Goal: Task Accomplishment & Management: Manage account settings

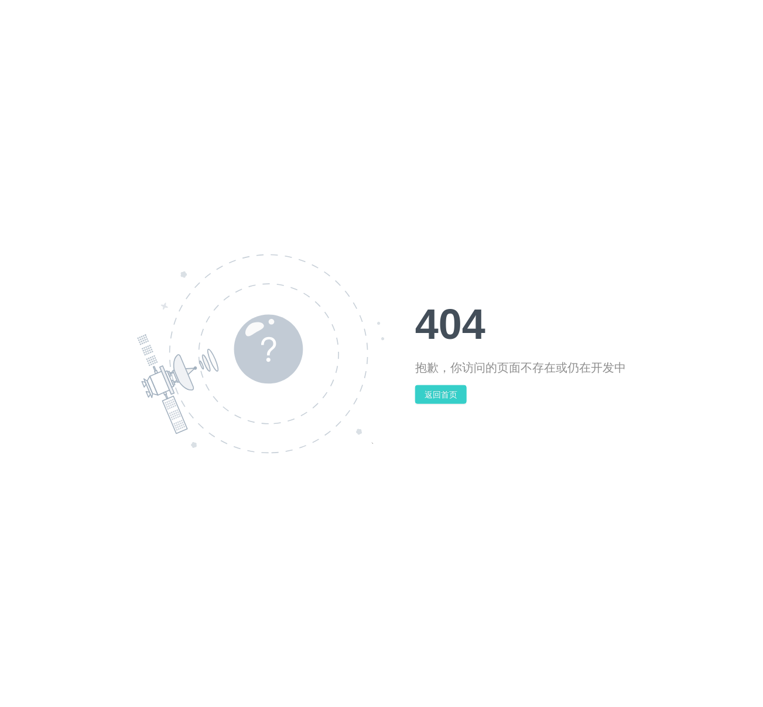
click at [443, 394] on button "返回首页" at bounding box center [441, 394] width 52 height 19
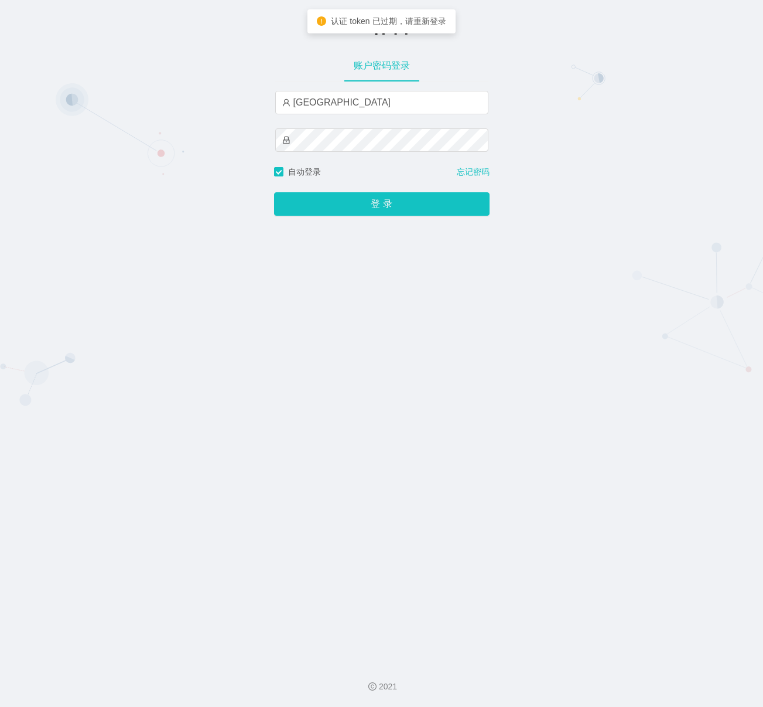
click at [385, 210] on button "登 录" at bounding box center [382, 203] width 216 height 23
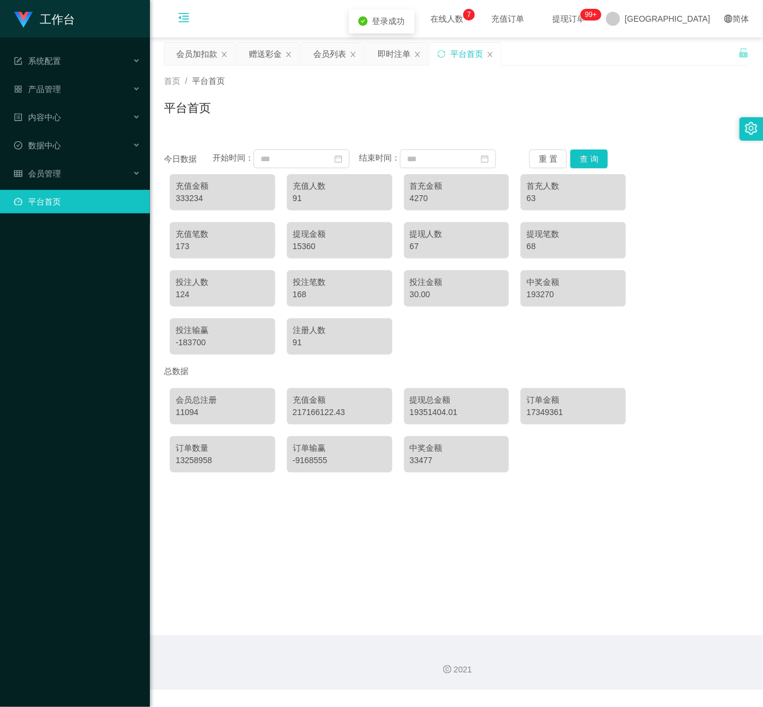
click at [183, 16] on icon "图标: menu-fold" at bounding box center [184, 18] width 12 height 12
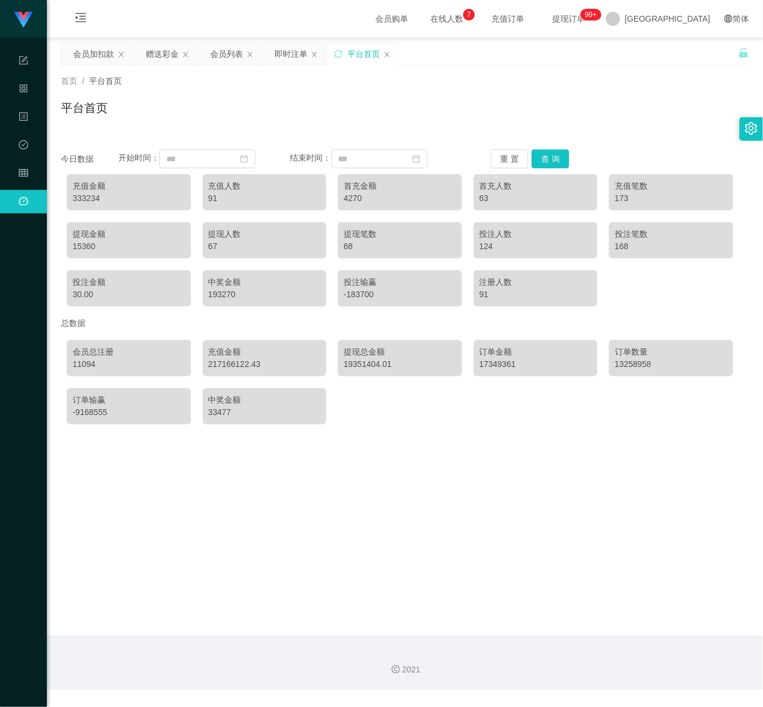
click at [751, 124] on icon "图标: setting" at bounding box center [752, 128] width 12 height 13
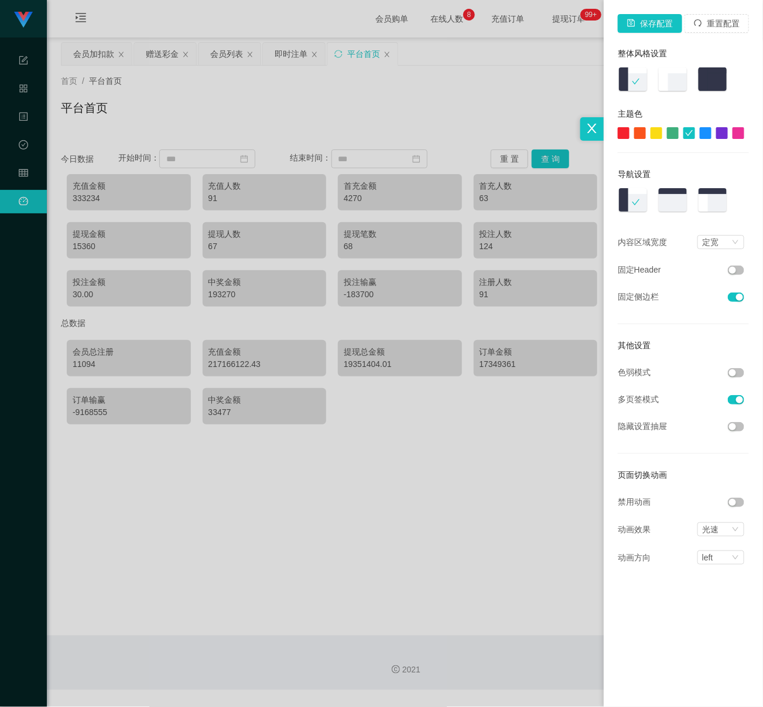
click at [735, 376] on button "button" at bounding box center [736, 372] width 16 height 9
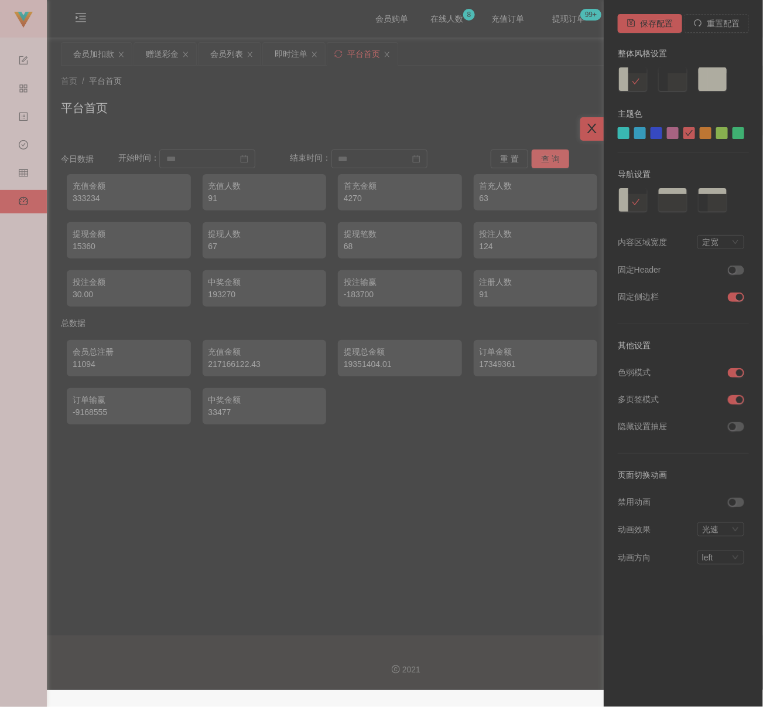
click at [589, 125] on icon "图标: close" at bounding box center [592, 128] width 9 height 9
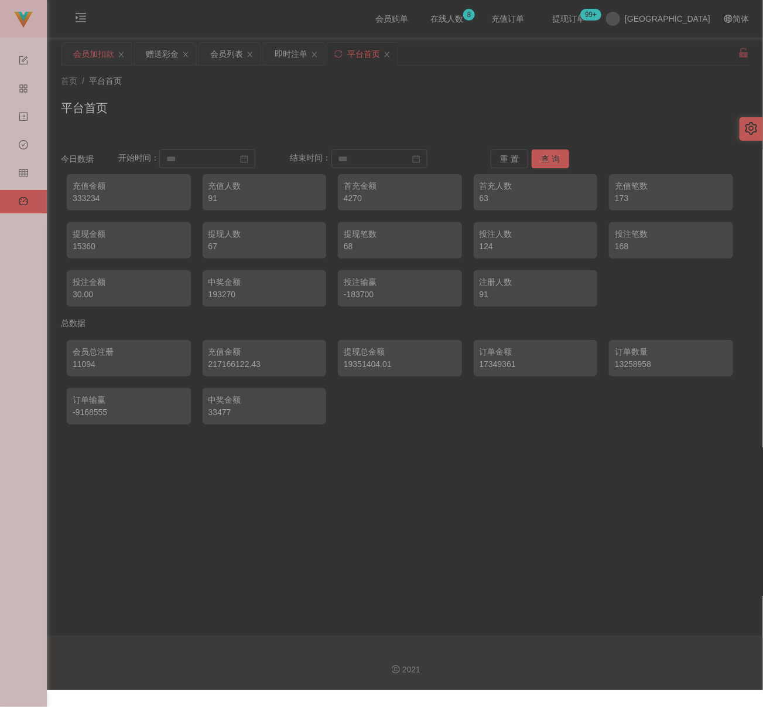
click at [106, 53] on div "会员加扣款" at bounding box center [93, 54] width 41 height 22
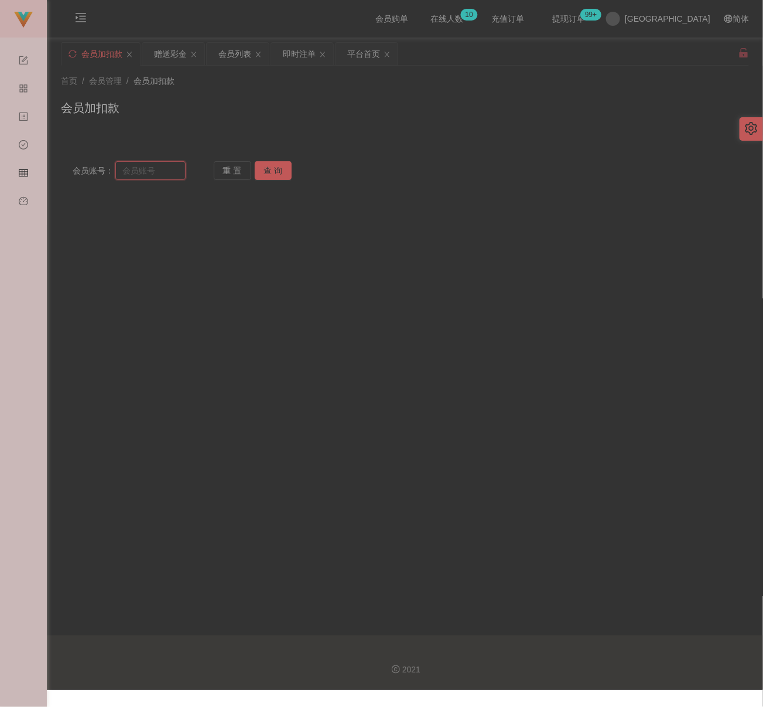
click at [155, 172] on input "text" at bounding box center [150, 170] width 70 height 19
click at [155, 171] on input "text" at bounding box center [150, 170] width 70 height 19
paste input "NIMAD74"
type input "NIMAD74"
click at [264, 165] on button "查 询" at bounding box center [273, 170] width 37 height 19
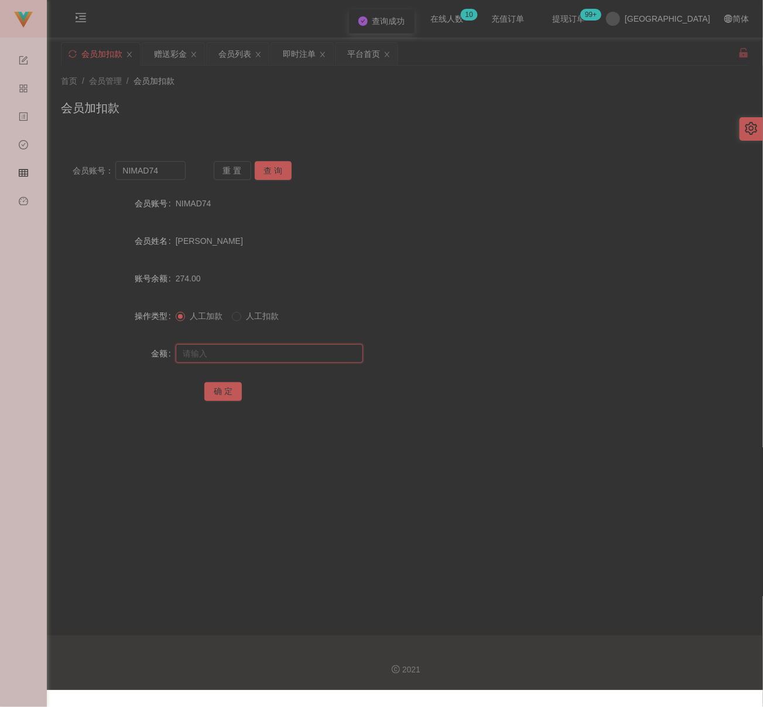
drag, startPoint x: 254, startPoint y: 357, endPoint x: 261, endPoint y: 355, distance: 7.4
click at [254, 357] on input "text" at bounding box center [269, 353] width 187 height 19
click at [320, 352] on input "text" at bounding box center [269, 353] width 187 height 19
paste input "300"
type input "300"
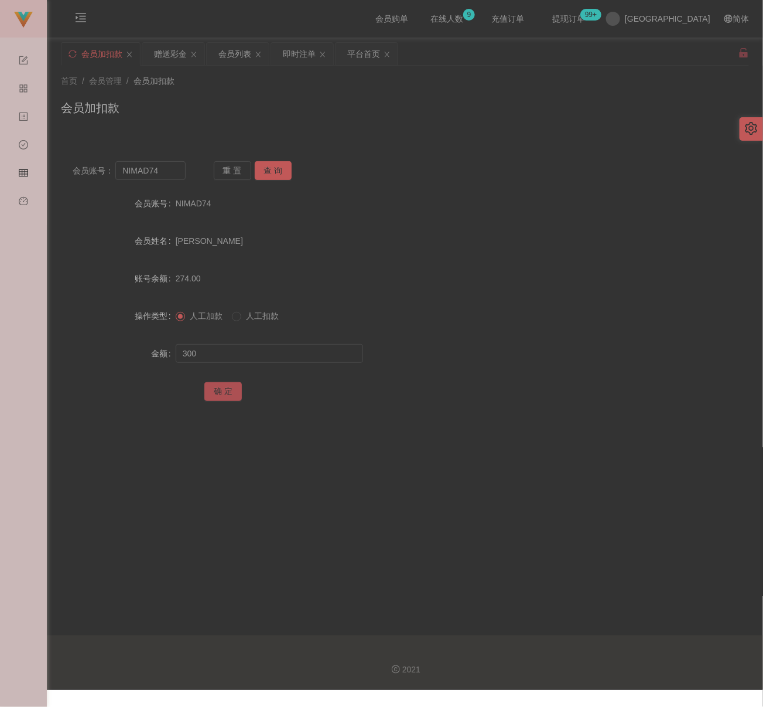
click at [225, 393] on button "确 定" at bounding box center [222, 391] width 37 height 19
click at [176, 176] on input "NIMAD74" at bounding box center [150, 170] width 70 height 19
paste input "613"
click at [273, 168] on button "查 询" at bounding box center [273, 170] width 37 height 19
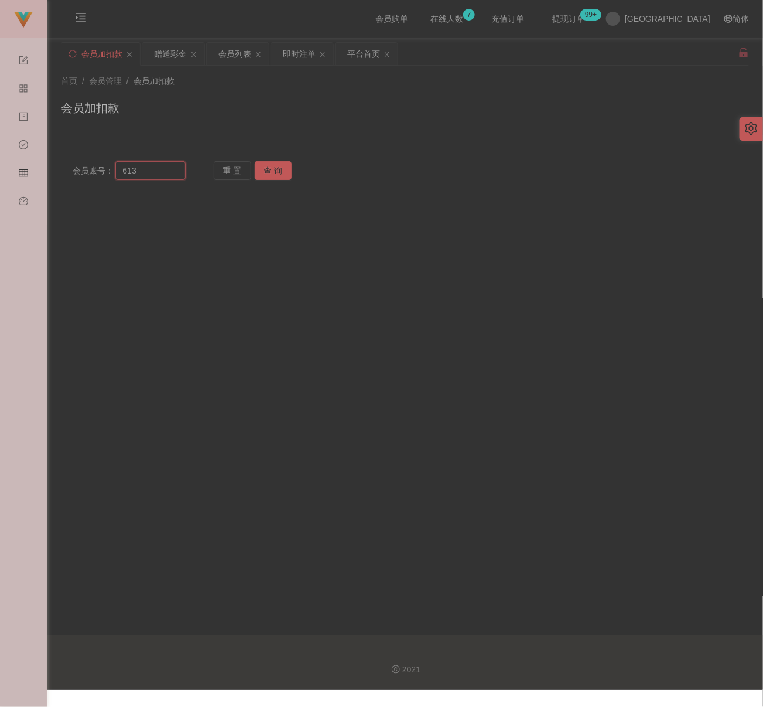
click at [152, 171] on input "613" at bounding box center [150, 170] width 70 height 19
paste input "wai"
click at [273, 167] on button "查 询" at bounding box center [273, 170] width 37 height 19
click at [164, 168] on input "wai" at bounding box center [150, 170] width 70 height 19
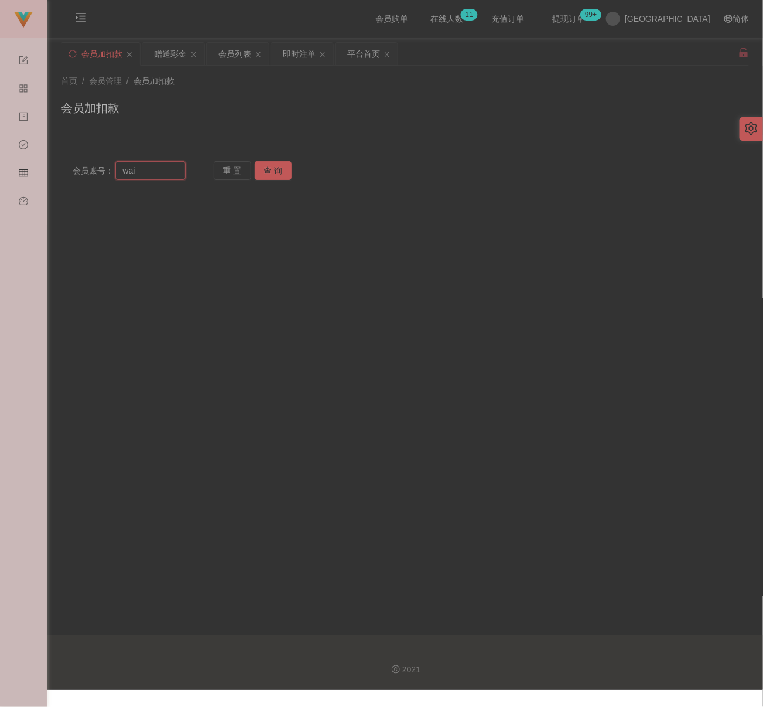
click at [164, 168] on input "wai" at bounding box center [150, 170] width 70 height 19
paste input "Cheonghongwai613"
type input "Cheonghongwai613"
click at [268, 169] on button "查 询" at bounding box center [273, 170] width 37 height 19
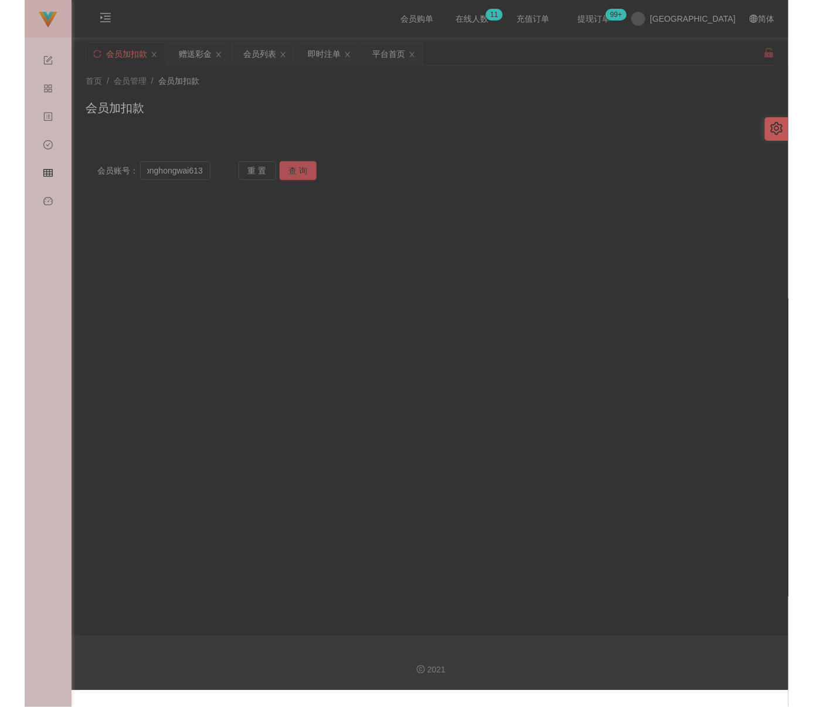
scroll to position [0, 0]
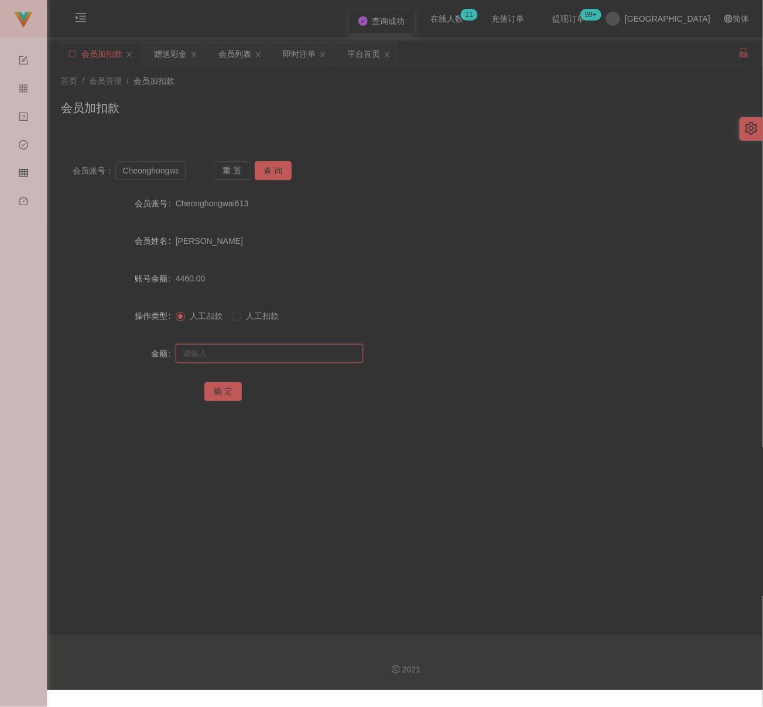
click at [289, 350] on input "text" at bounding box center [269, 353] width 187 height 19
click at [282, 352] on input "text" at bounding box center [269, 353] width 187 height 19
paste input "4800"
type input "4800"
click at [215, 391] on button "确 定" at bounding box center [222, 391] width 37 height 19
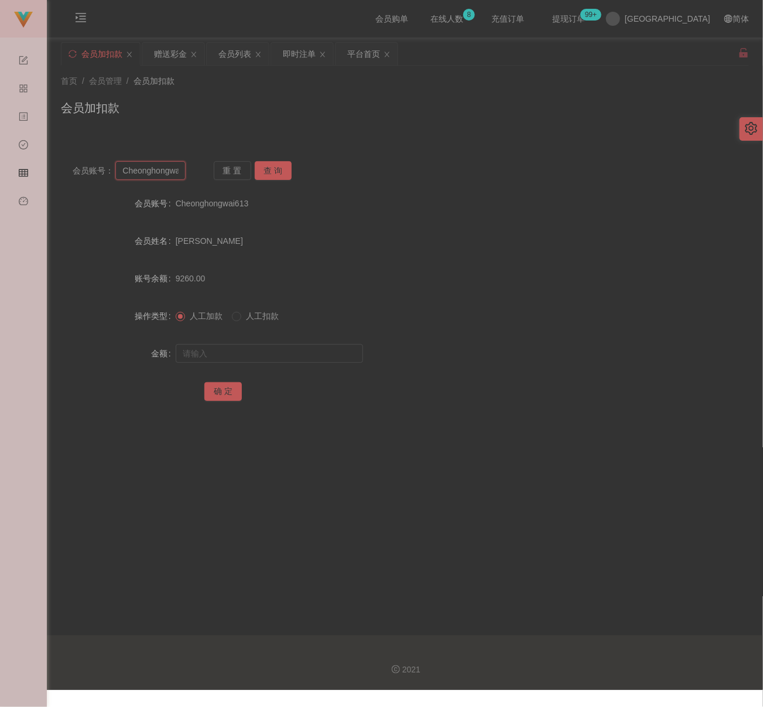
click at [168, 176] on input "Cheonghongwai613" at bounding box center [150, 170] width 70 height 19
click at [168, 175] on input "Cheonghongwai613" at bounding box center [150, 170] width 70 height 19
paste input "WinniePooh"
type input "WinniePooh"
click at [268, 164] on button "查 询" at bounding box center [273, 170] width 37 height 19
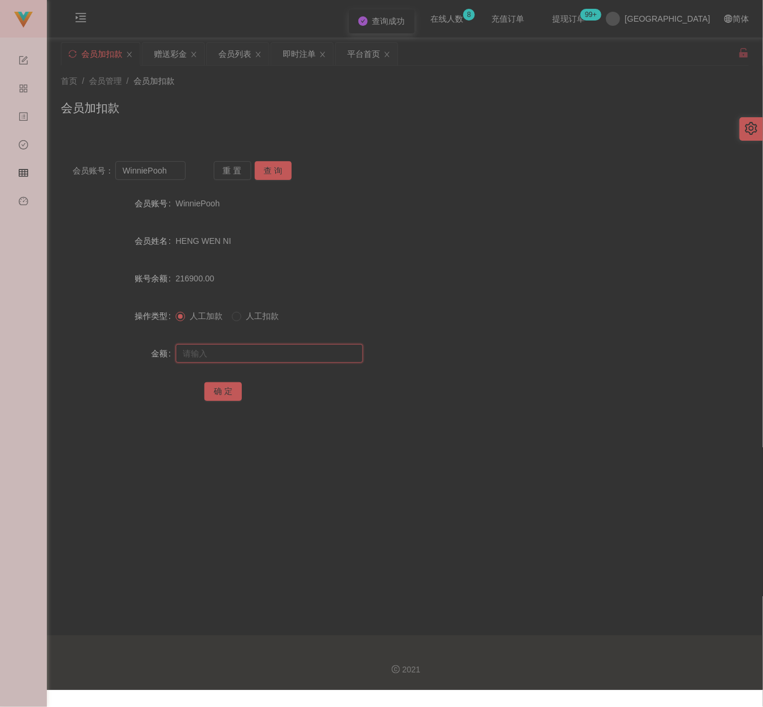
click at [241, 359] on input "text" at bounding box center [269, 353] width 187 height 19
click at [285, 352] on input "text" at bounding box center [269, 353] width 187 height 19
paste input "30000"
type input "30000"
drag, startPoint x: 218, startPoint y: 388, endPoint x: 229, endPoint y: 388, distance: 10.5
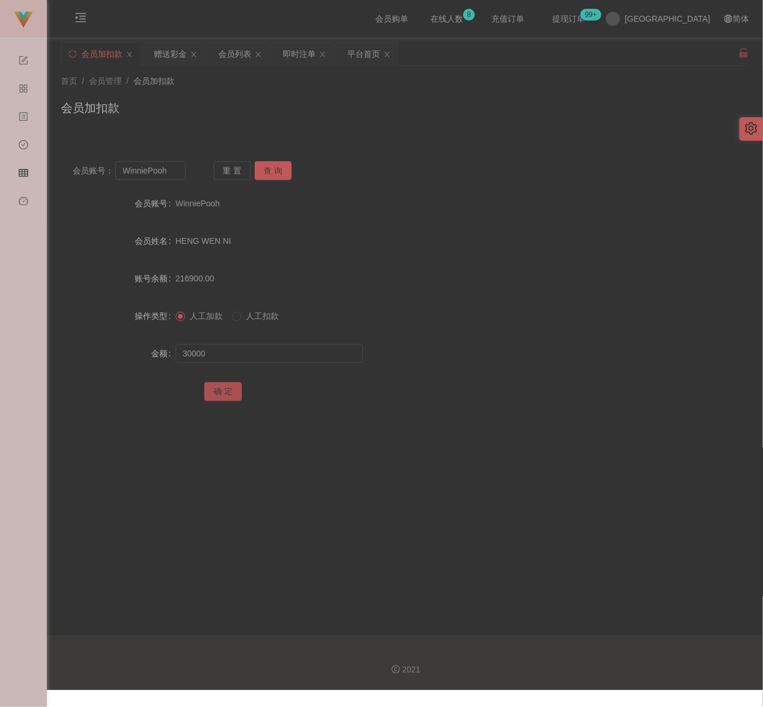
click at [218, 388] on button "确 定" at bounding box center [222, 391] width 37 height 19
click at [225, 102] on div "会员加扣款" at bounding box center [405, 112] width 688 height 27
click at [172, 163] on input "WinniePooh" at bounding box center [150, 170] width 70 height 19
paste input "Aaa3478600"
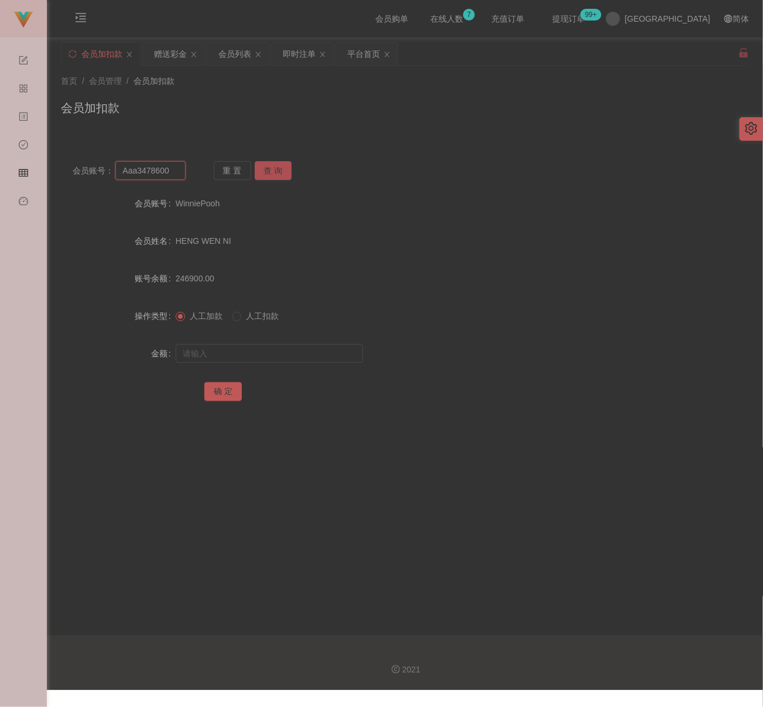
type input "Aaa3478600"
click at [271, 169] on button "查 询" at bounding box center [273, 170] width 37 height 19
click at [269, 347] on input "text" at bounding box center [269, 353] width 187 height 19
click at [310, 356] on input "text" at bounding box center [269, 353] width 187 height 19
paste input "30"
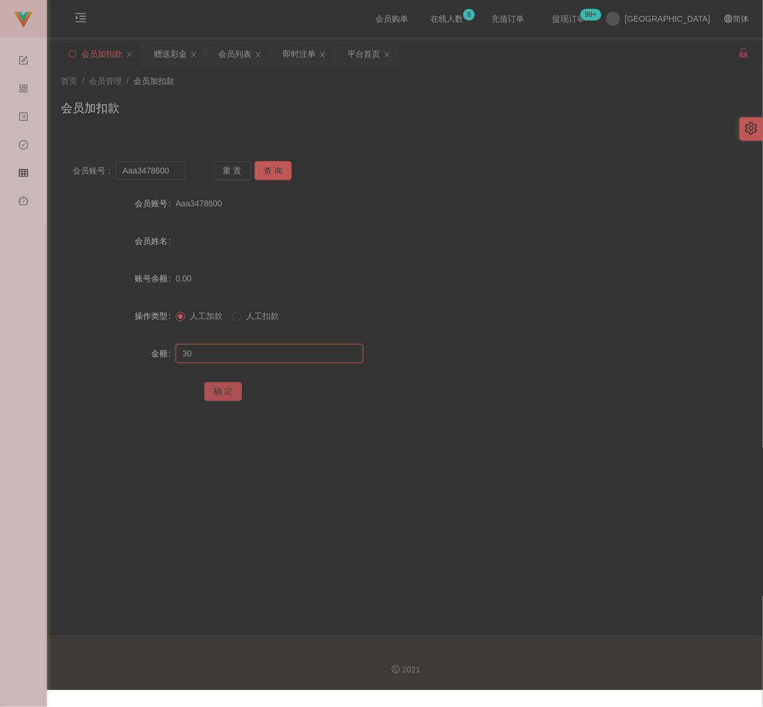
type input "30"
click at [225, 386] on button "确 定" at bounding box center [222, 391] width 37 height 19
click at [310, 124] on div "会员加扣款" at bounding box center [405, 112] width 688 height 27
click at [171, 171] on input "Aaa3478600" at bounding box center [150, 170] width 70 height 19
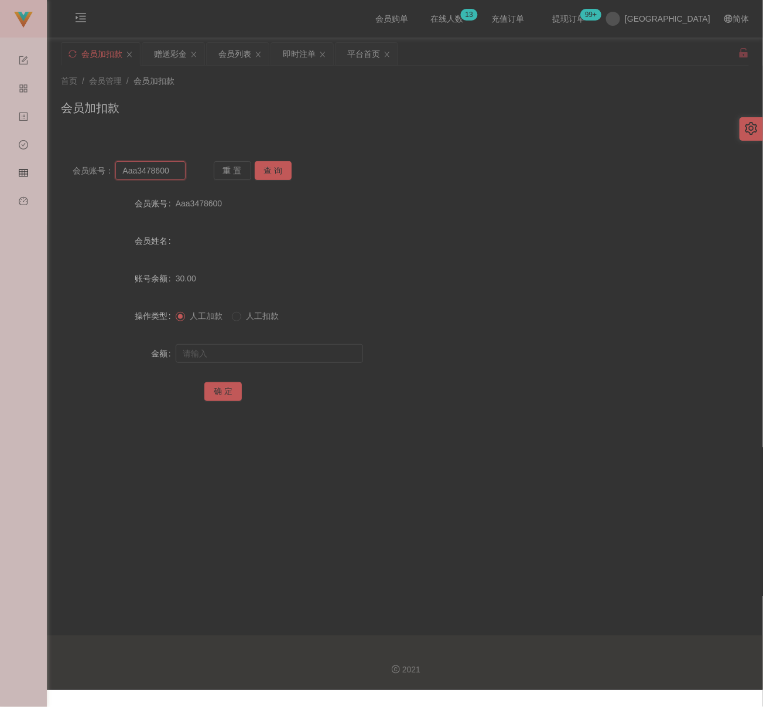
paste input "maxloonkhor"
type input "maxloonkhor"
click at [282, 173] on button "查 询" at bounding box center [273, 170] width 37 height 19
click at [253, 348] on input "text" at bounding box center [269, 353] width 187 height 19
click at [306, 354] on input "text" at bounding box center [269, 353] width 187 height 19
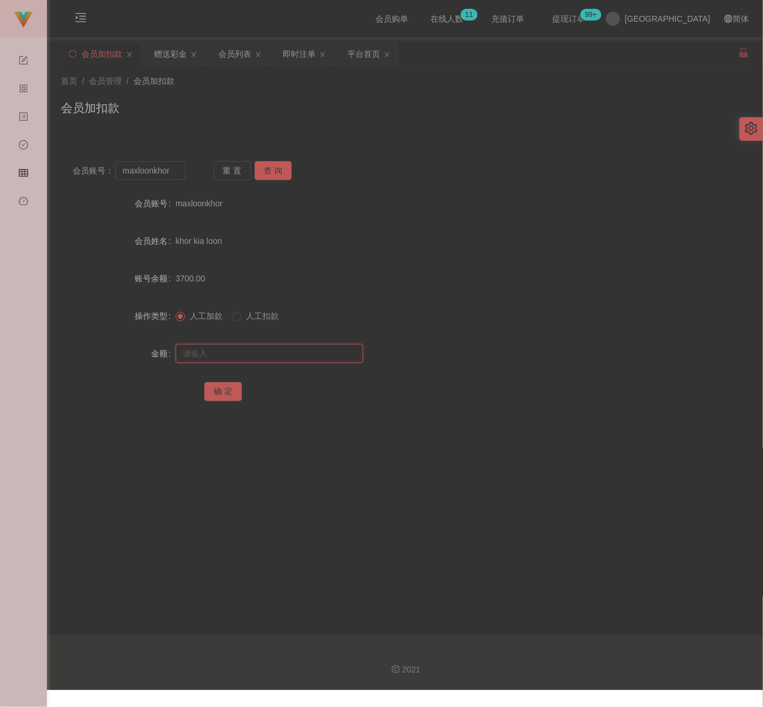
paste input "5500"
type input "5500"
click at [218, 388] on button "确 定" at bounding box center [222, 391] width 37 height 19
click at [175, 171] on input "maxloonkhor" at bounding box center [150, 170] width 70 height 19
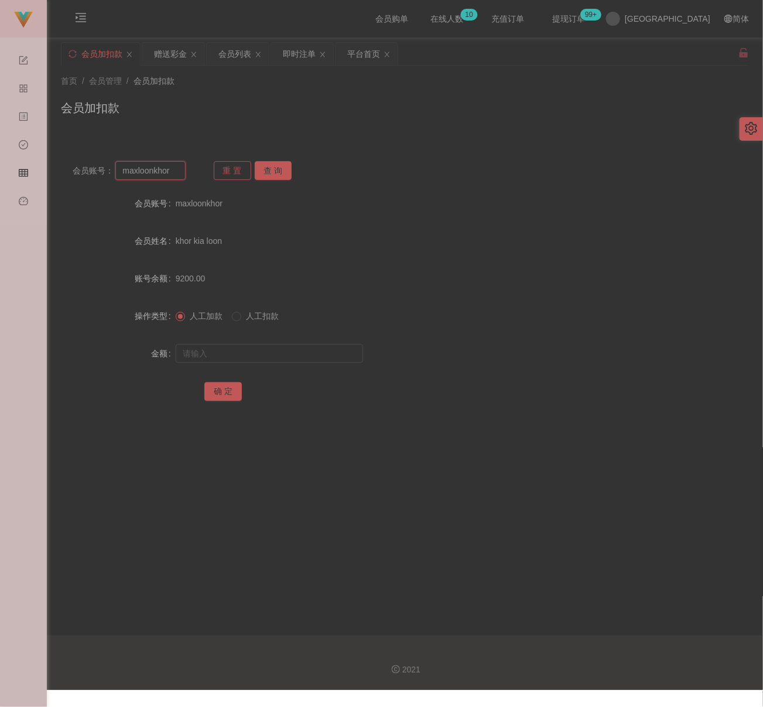
paste input "lpykps0706"
type input "lpykps0706"
click at [273, 169] on button "查 询" at bounding box center [273, 170] width 37 height 19
click at [252, 352] on input "text" at bounding box center [269, 353] width 187 height 19
click at [319, 360] on input "text" at bounding box center [269, 353] width 187 height 19
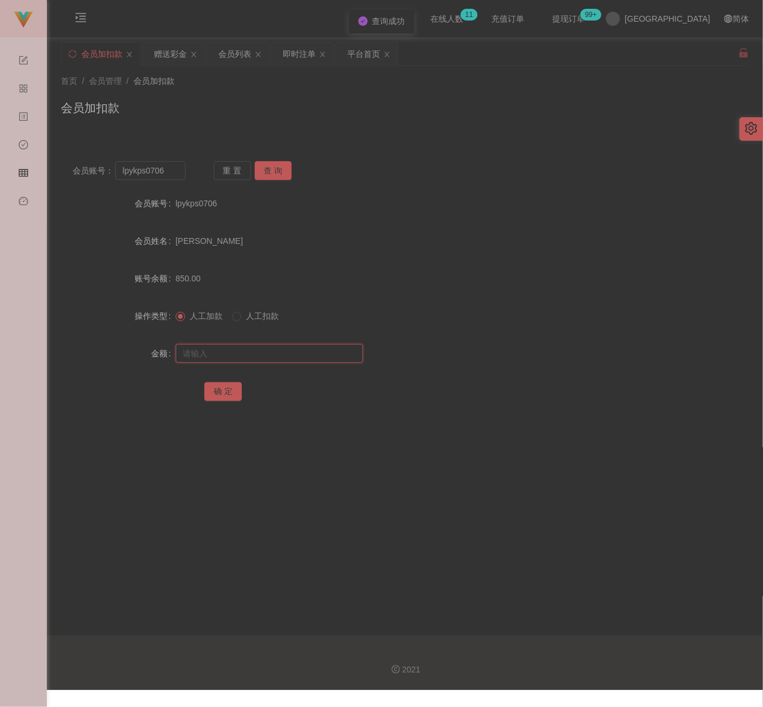
paste input "1140"
type input "1140"
click at [230, 391] on button "确 定" at bounding box center [222, 391] width 37 height 19
click at [168, 172] on input "lpykps0706" at bounding box center [150, 170] width 70 height 19
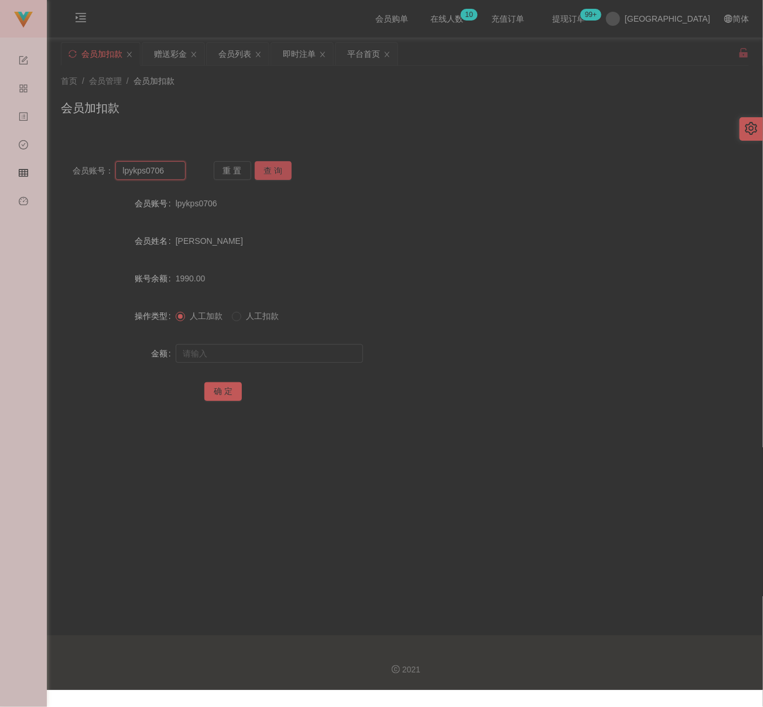
paste input "0164979123"
type input "0164979123"
click at [278, 171] on button "查 询" at bounding box center [273, 170] width 37 height 19
click at [285, 352] on input "text" at bounding box center [269, 353] width 187 height 19
click at [347, 355] on input "text" at bounding box center [269, 353] width 187 height 19
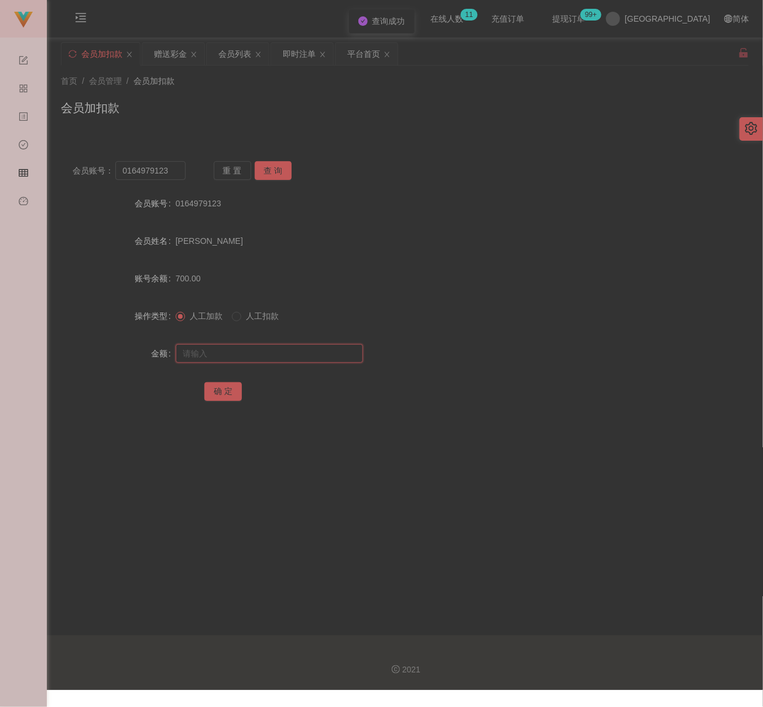
paste input "2000"
type input "2000"
click at [218, 391] on button "确 定" at bounding box center [222, 391] width 37 height 19
click at [174, 174] on input "0164979123" at bounding box center [150, 170] width 70 height 19
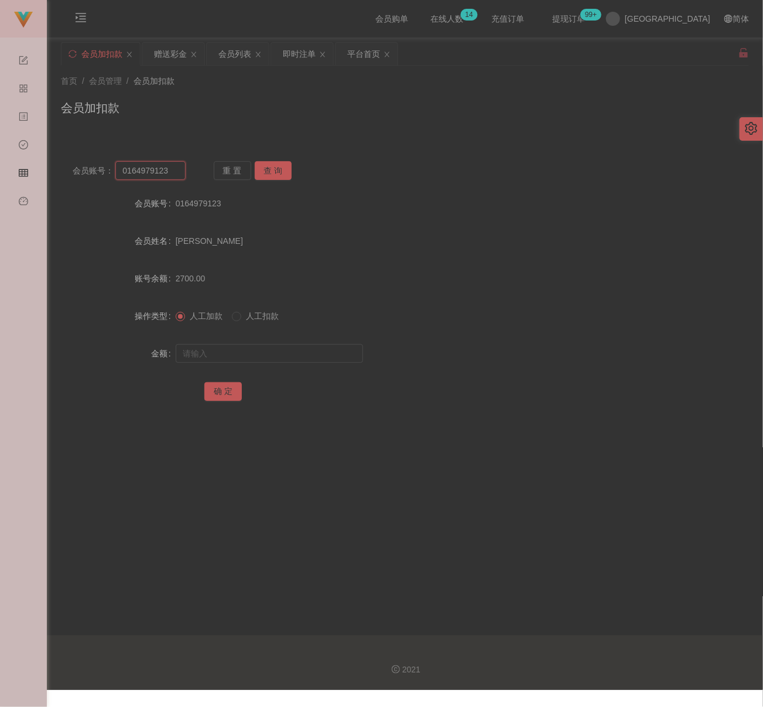
paste input "482016"
type input "482016"
click at [277, 171] on button "查 询" at bounding box center [273, 170] width 37 height 19
click at [234, 352] on input "text" at bounding box center [269, 353] width 187 height 19
click at [257, 348] on input "text" at bounding box center [269, 353] width 187 height 19
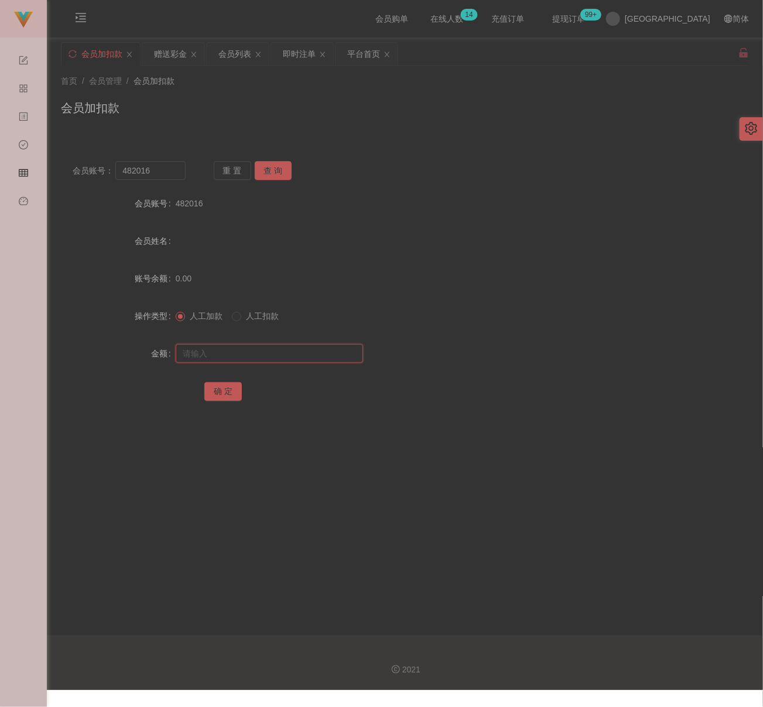
paste input "30"
type input "30"
click at [223, 390] on button "确 定" at bounding box center [222, 391] width 37 height 19
click at [236, 57] on div "会员列表" at bounding box center [235, 54] width 33 height 22
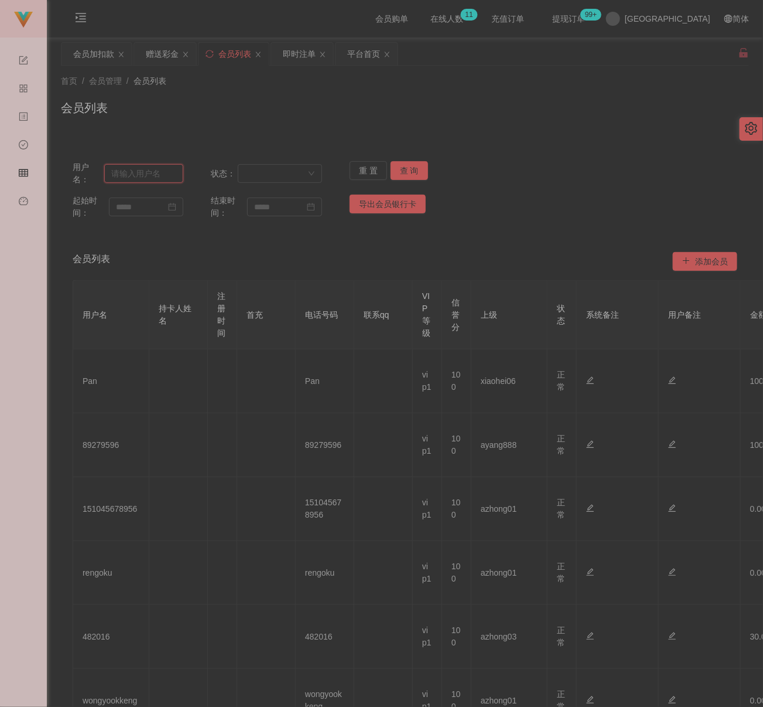
click at [164, 175] on input "text" at bounding box center [143, 173] width 79 height 19
paste input "WinniePooh"
type input "WinniePooh"
click at [401, 172] on button "查 询" at bounding box center [409, 170] width 37 height 19
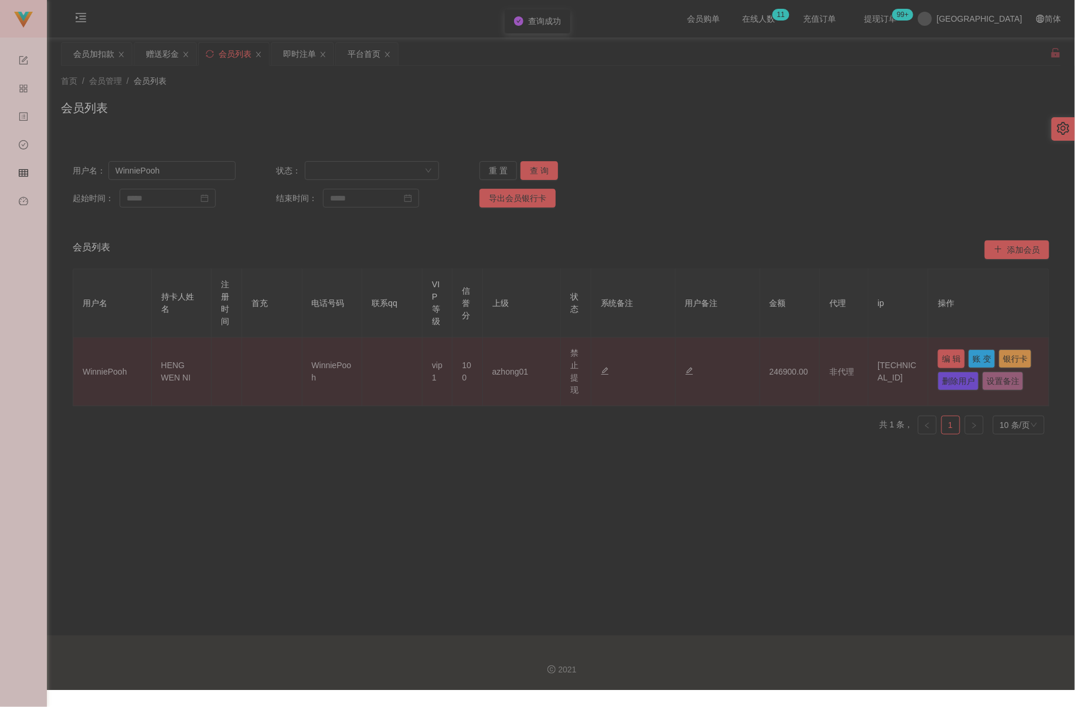
click at [763, 359] on button "编 辑" at bounding box center [950, 358] width 27 height 19
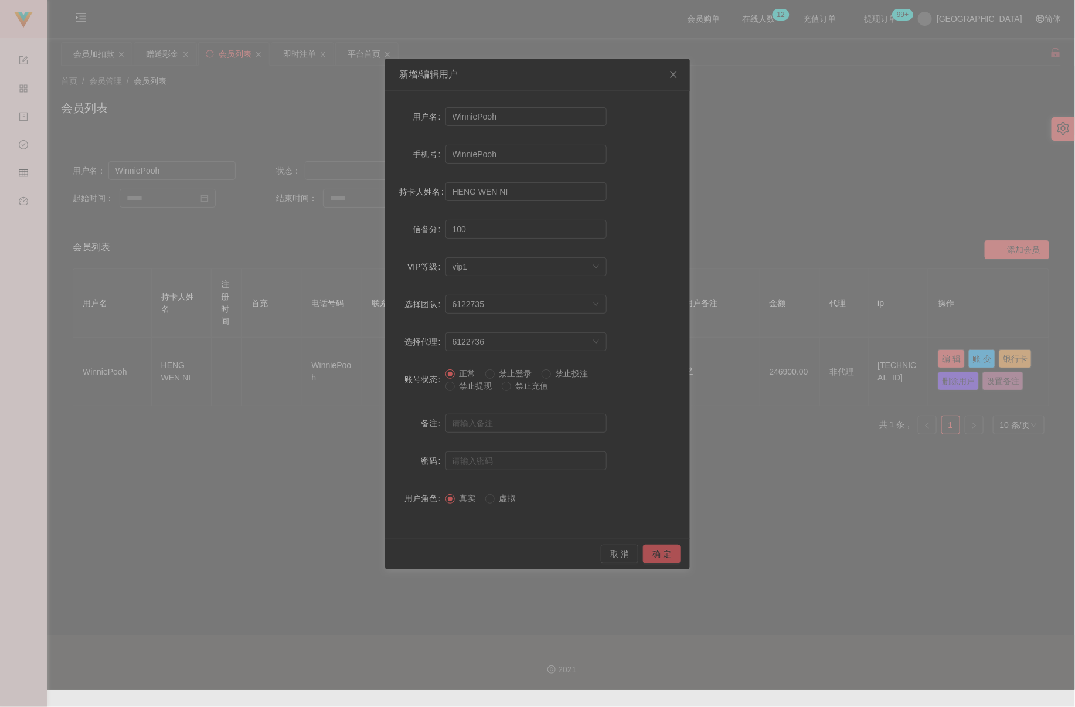
drag, startPoint x: 653, startPoint y: 554, endPoint x: 693, endPoint y: 552, distance: 39.9
click at [653, 554] on button "确 定" at bounding box center [661, 553] width 37 height 19
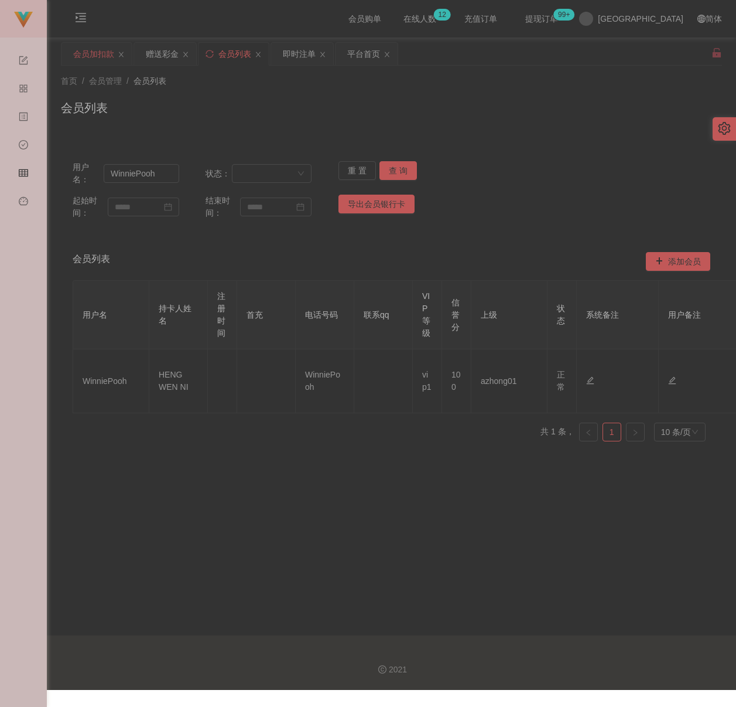
drag, startPoint x: 98, startPoint y: 56, endPoint x: 97, endPoint y: 45, distance: 11.8
click at [97, 55] on div "会员加扣款" at bounding box center [93, 54] width 41 height 22
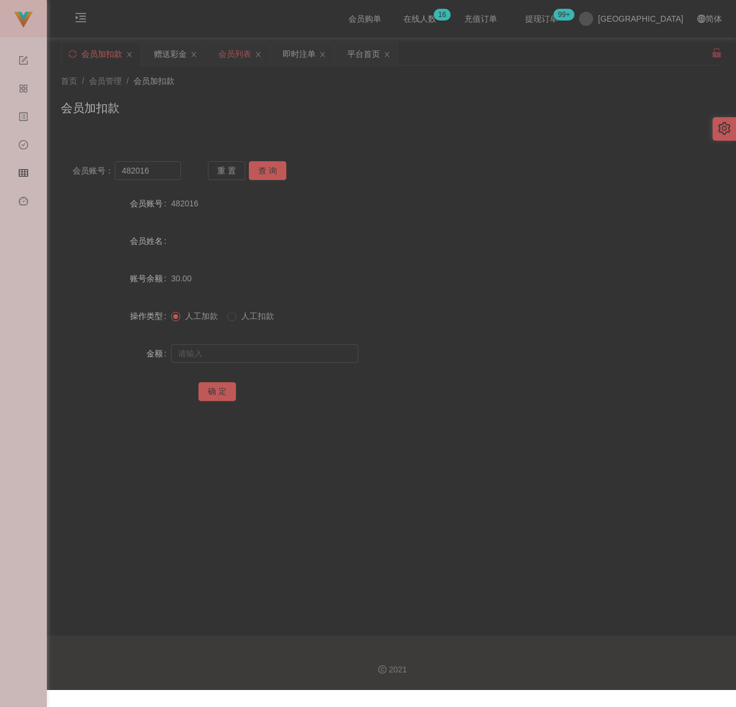
click at [238, 58] on div "会员列表" at bounding box center [235, 54] width 33 height 22
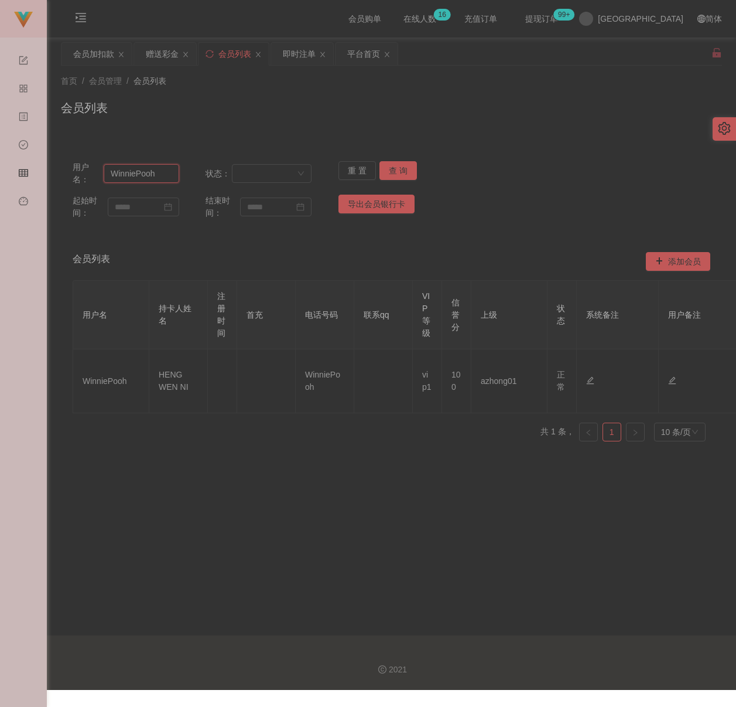
click at [158, 174] on input "WinniePooh" at bounding box center [141, 173] width 75 height 19
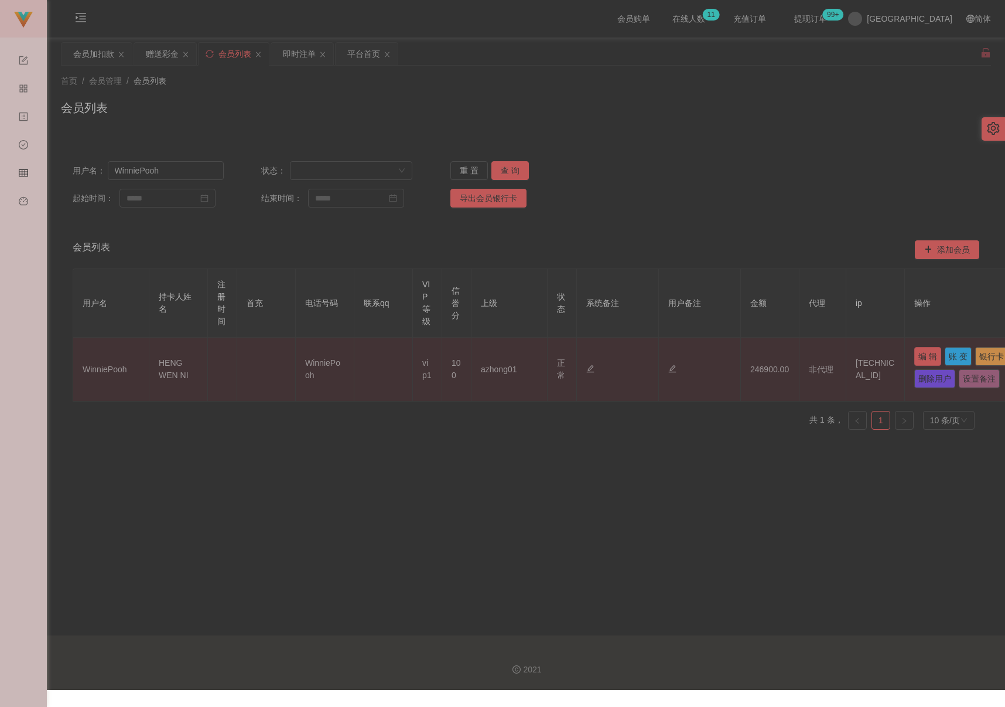
click at [763, 354] on button "编 辑" at bounding box center [928, 356] width 27 height 19
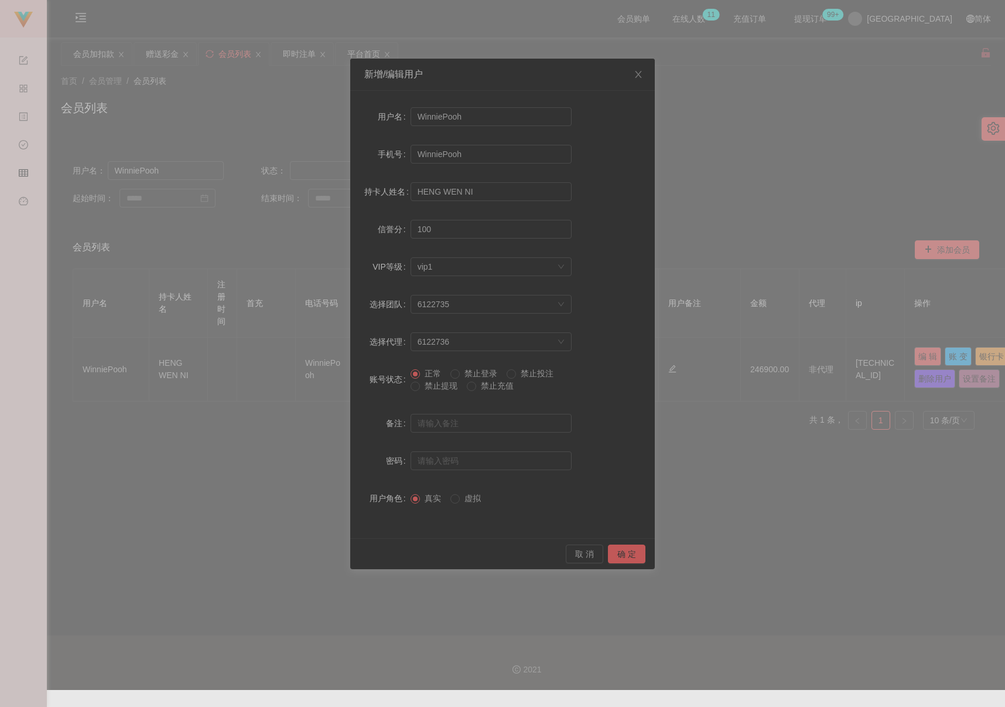
drag, startPoint x: 439, startPoint y: 387, endPoint x: 473, endPoint y: 407, distance: 39.1
click at [439, 386] on span "禁止提现" at bounding box center [441, 385] width 42 height 9
drag, startPoint x: 621, startPoint y: 551, endPoint x: 658, endPoint y: 544, distance: 37.6
click at [621, 550] on button "确 定" at bounding box center [626, 553] width 37 height 19
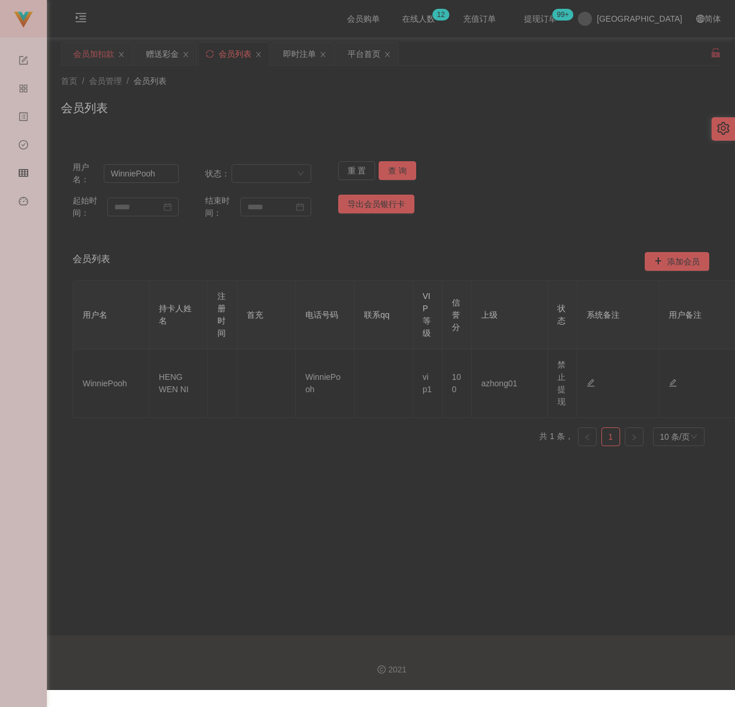
click at [92, 60] on div "会员加扣款" at bounding box center [93, 54] width 41 height 22
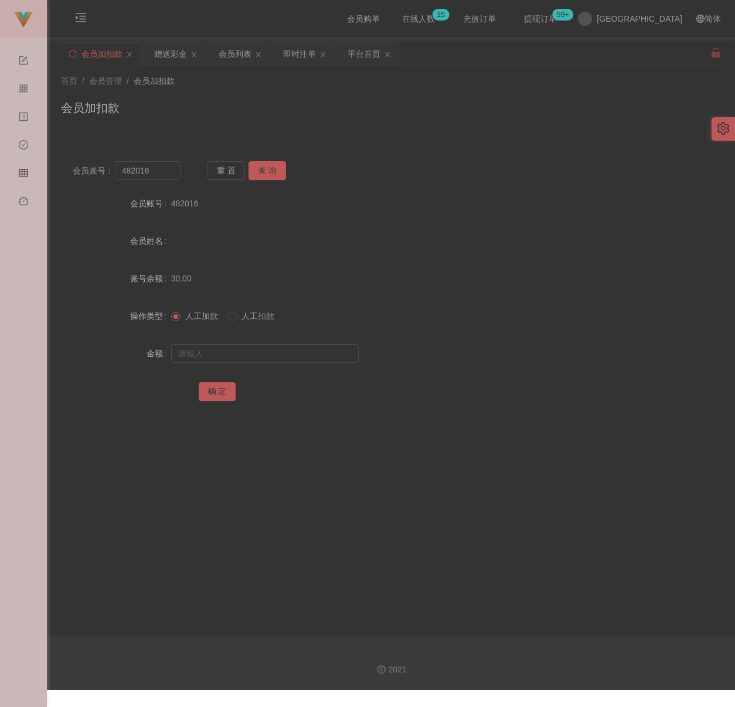
drag, startPoint x: 343, startPoint y: 116, endPoint x: 271, endPoint y: 109, distance: 71.8
click at [342, 113] on div "会员加扣款" at bounding box center [391, 112] width 660 height 27
click at [239, 53] on div "会员列表" at bounding box center [235, 54] width 33 height 22
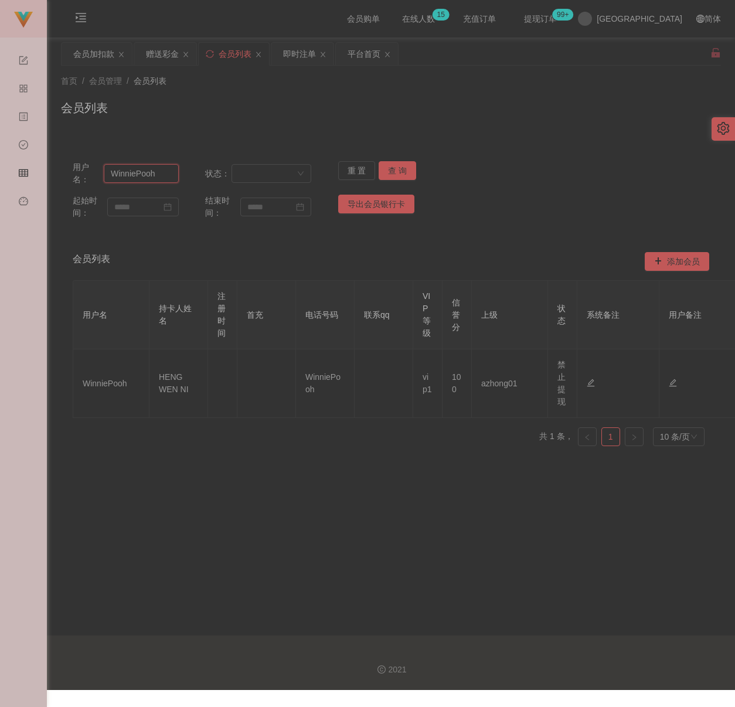
click at [159, 169] on input "WinniePooh" at bounding box center [141, 173] width 75 height 19
paste input "ling3335"
type input "ling3335"
click at [394, 168] on button "查 询" at bounding box center [396, 170] width 37 height 19
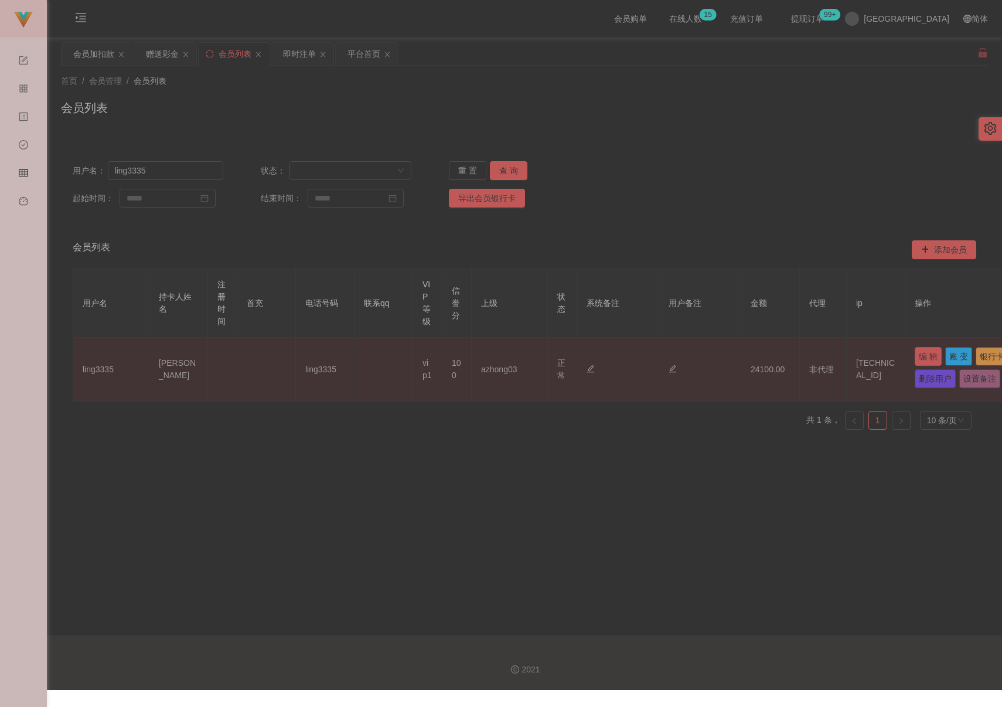
click at [763, 352] on button "编 辑" at bounding box center [928, 356] width 27 height 19
type input "ling3335"
type input "[PERSON_NAME]"
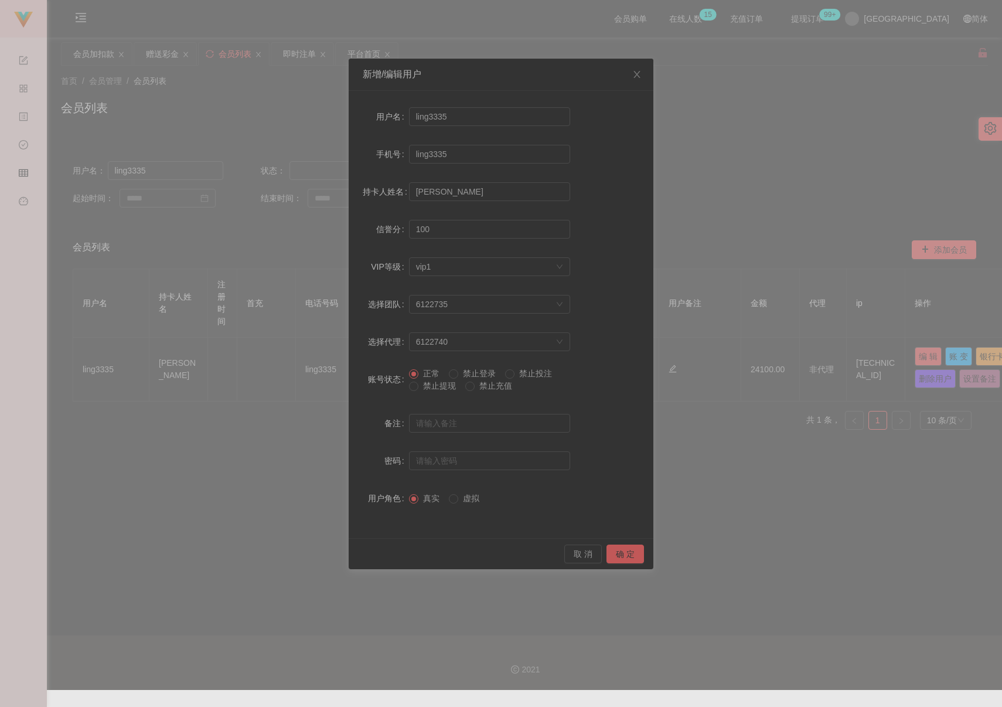
click at [437, 386] on span "禁止提现" at bounding box center [439, 385] width 42 height 9
click at [624, 553] on button "确 定" at bounding box center [624, 553] width 37 height 19
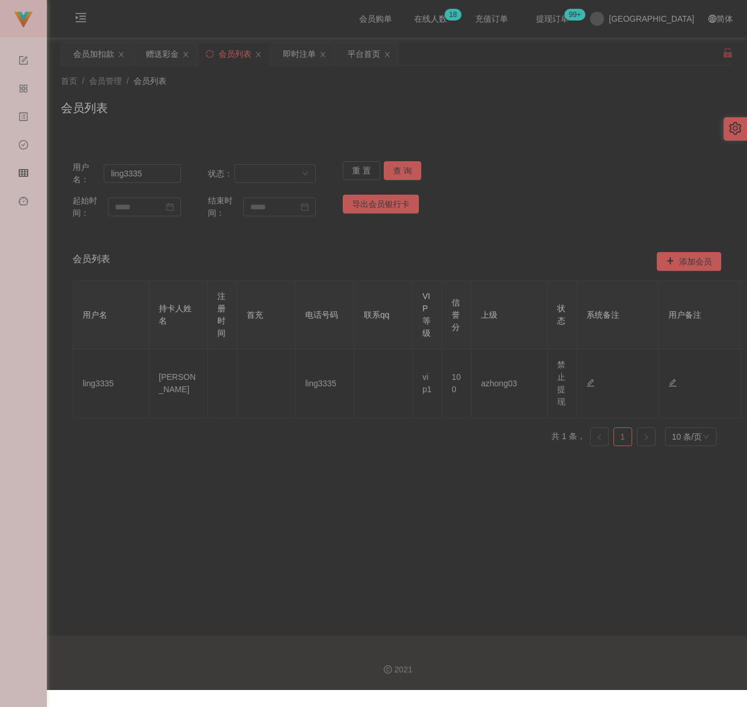
click at [472, 121] on div "会员列表" at bounding box center [397, 112] width 672 height 27
click at [404, 169] on button "查 询" at bounding box center [402, 170] width 37 height 19
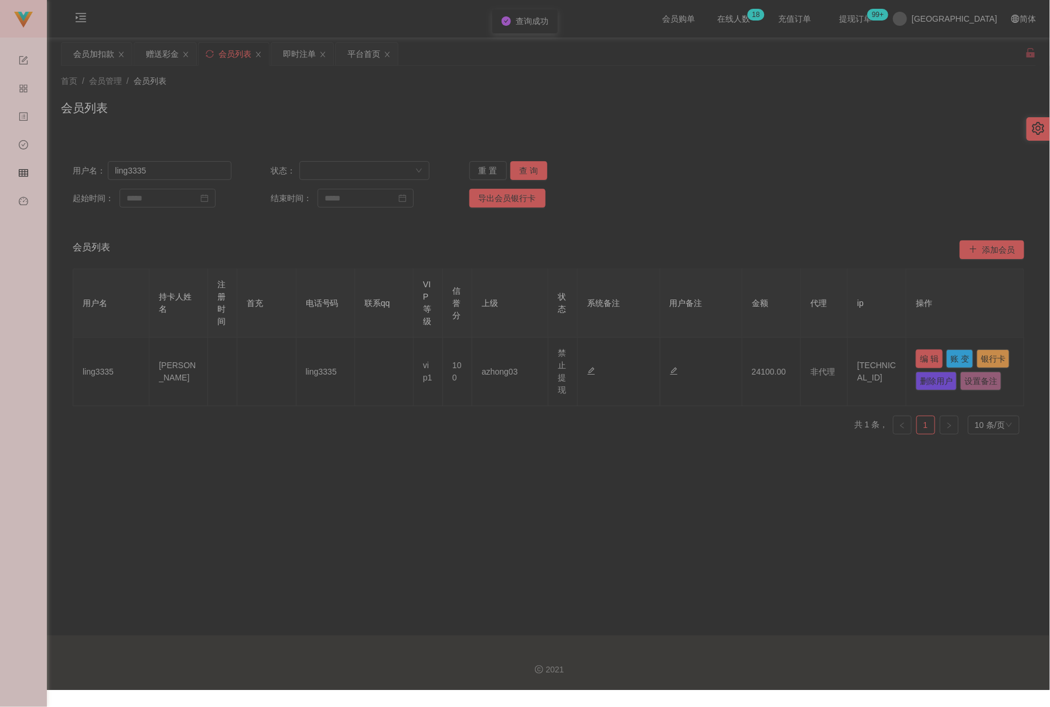
click at [763, 360] on button "编 辑" at bounding box center [929, 358] width 27 height 19
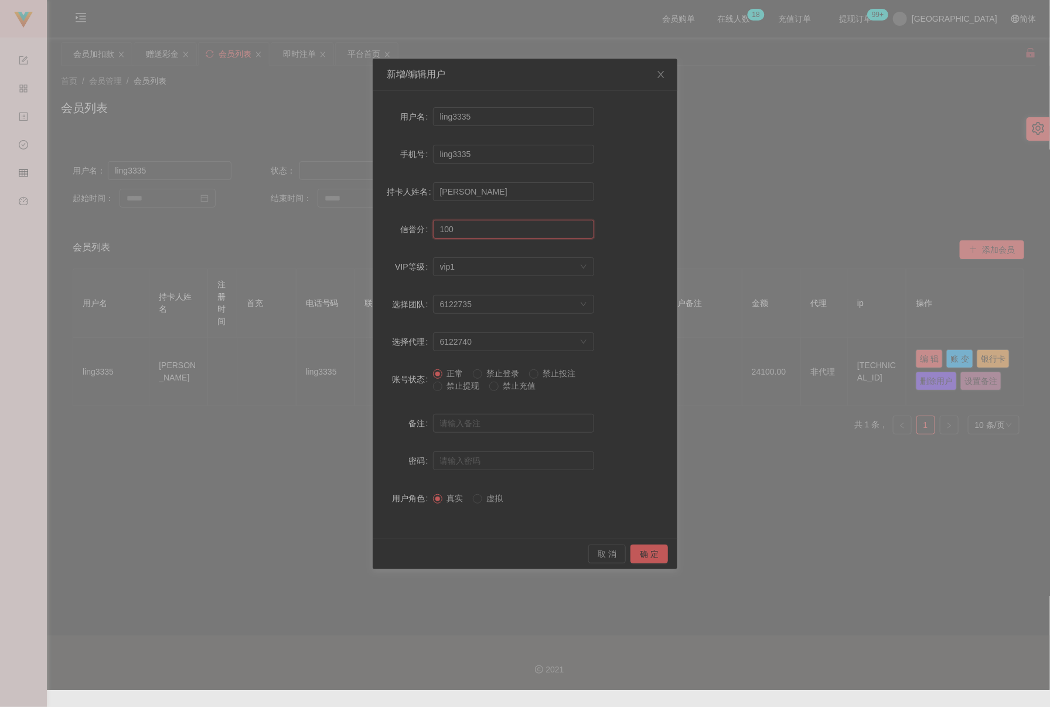
click at [464, 231] on input "100" at bounding box center [513, 229] width 161 height 19
type input "70"
click at [642, 542] on div "取 消 确 定" at bounding box center [525, 553] width 305 height 31
click at [642, 547] on button "确 定" at bounding box center [648, 553] width 37 height 19
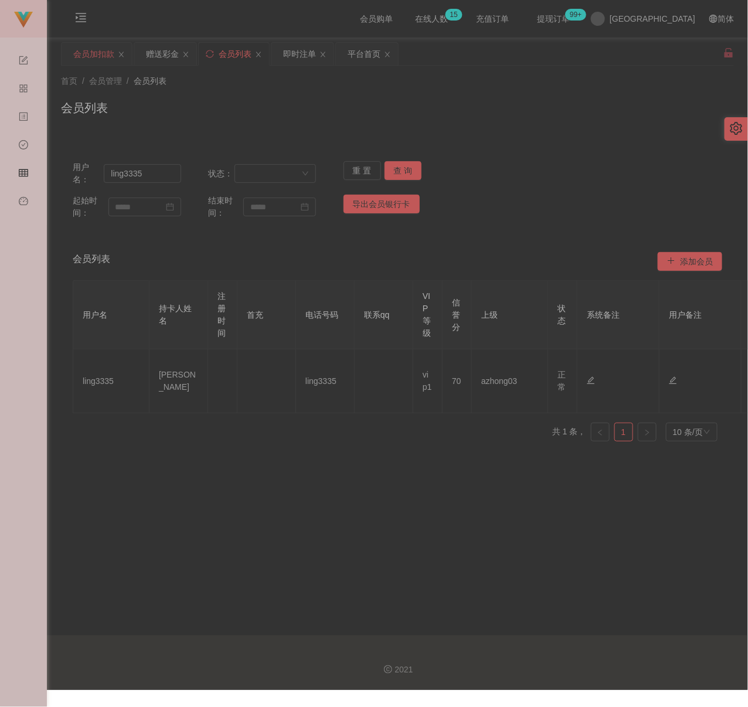
click at [99, 53] on div "会员加扣款" at bounding box center [93, 54] width 41 height 22
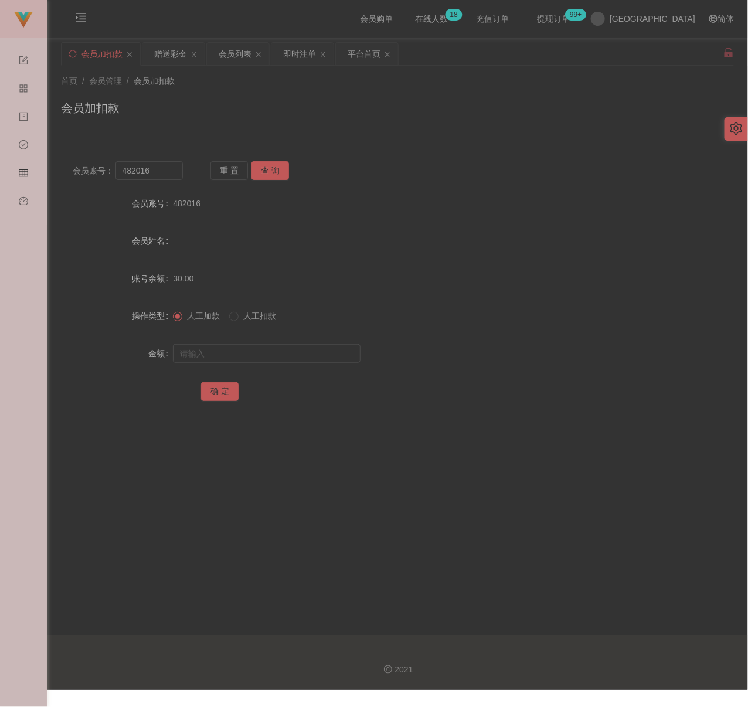
click at [322, 138] on div "会员账号： 482016 重 置 查 询 会员账号 482016 会员姓名 账号余额 30.00 操作类型 人工加款 人工扣款 金额 确 定" at bounding box center [397, 281] width 673 height 293
click at [159, 171] on input "482016" at bounding box center [148, 170] width 67 height 19
paste input "ling3335"
type input "ling3335"
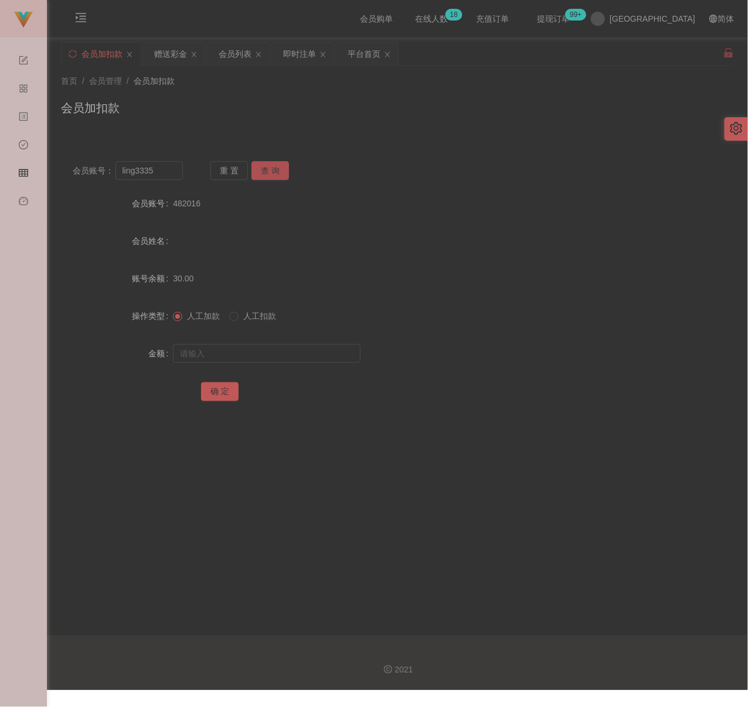
click at [269, 169] on button "查 询" at bounding box center [269, 170] width 37 height 19
click at [261, 349] on input "text" at bounding box center [266, 353] width 187 height 19
click at [270, 356] on input "text" at bounding box center [266, 353] width 187 height 19
paste input "14550"
type input "14550"
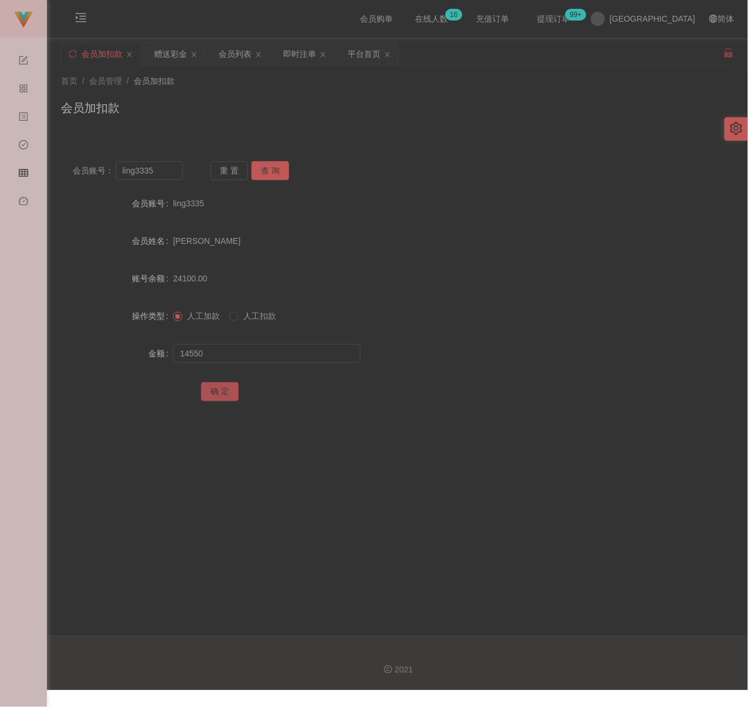
drag, startPoint x: 220, startPoint y: 392, endPoint x: 241, endPoint y: 392, distance: 21.7
click at [220, 392] on button "确 定" at bounding box center [219, 391] width 37 height 19
click at [153, 173] on input "ling3335" at bounding box center [148, 170] width 67 height 19
paste input "ingjianhau"
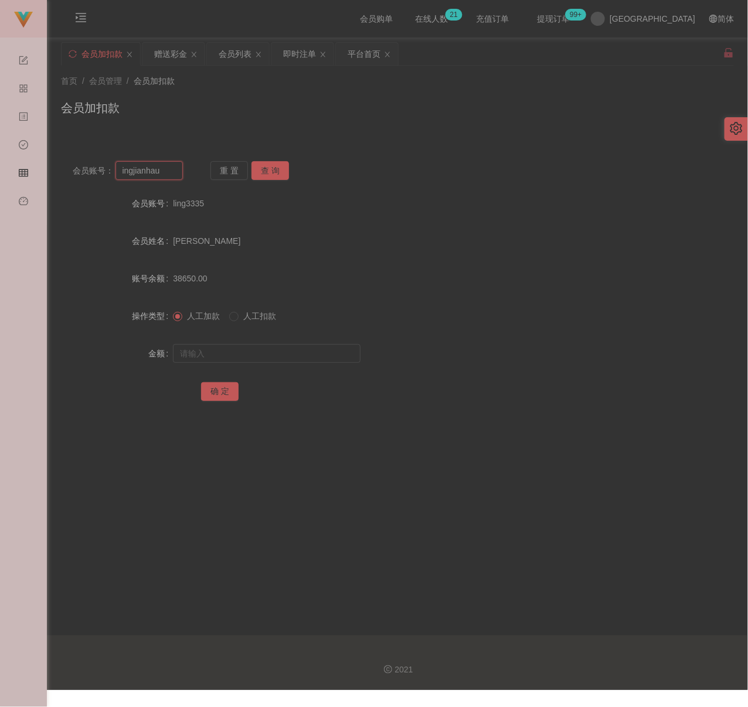
type input "ingjianhau"
click at [269, 165] on button "查 询" at bounding box center [269, 170] width 37 height 19
click at [171, 167] on input "ingjianhau" at bounding box center [148, 170] width 67 height 19
click at [144, 164] on input "text" at bounding box center [148, 170] width 67 height 19
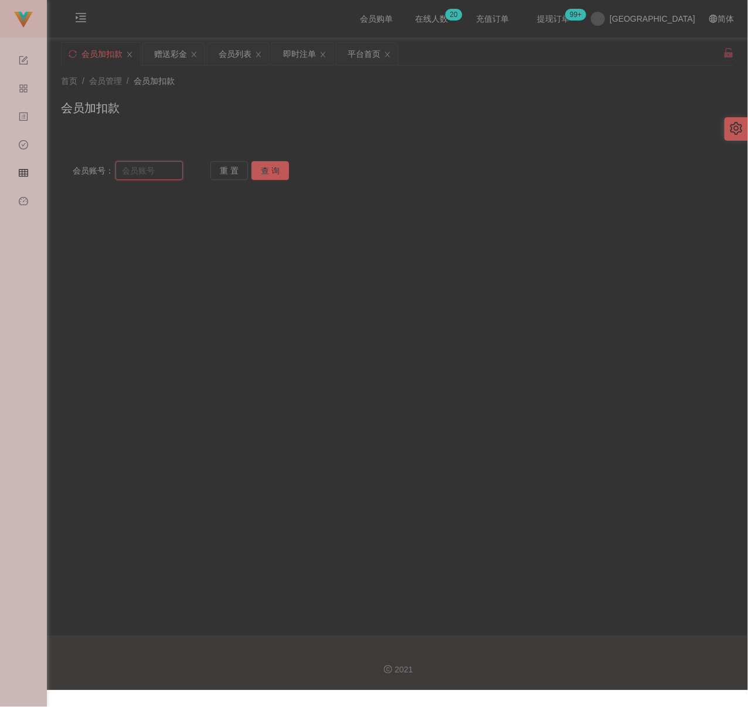
click at [144, 164] on input "text" at bounding box center [148, 170] width 67 height 19
paste input "Iingitian"
click at [270, 169] on button "查 询" at bounding box center [269, 170] width 37 height 19
click at [270, 169] on button "查 询" at bounding box center [276, 170] width 50 height 19
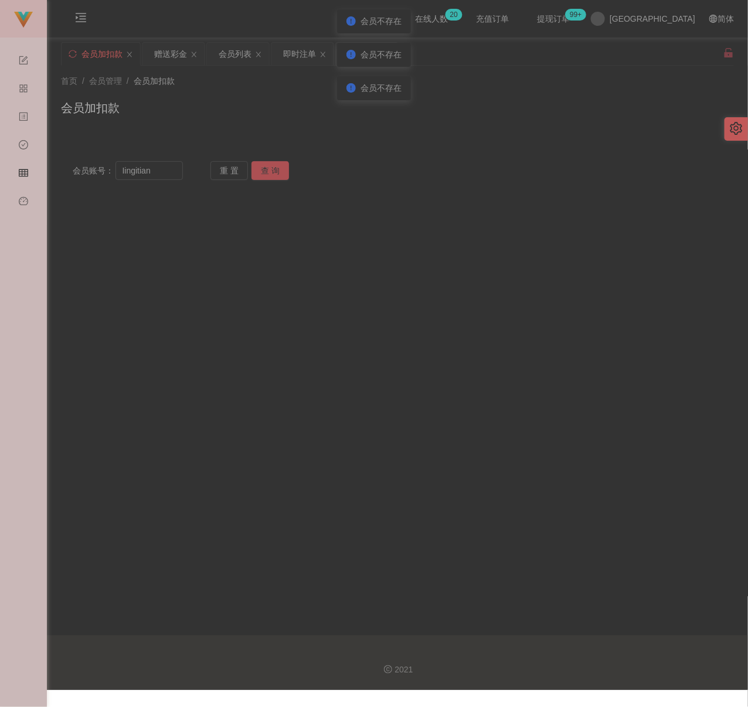
click at [270, 169] on button "查 询" at bounding box center [269, 170] width 37 height 19
click at [165, 171] on input "Iingitian" at bounding box center [148, 170] width 67 height 19
paste input "anson1065"
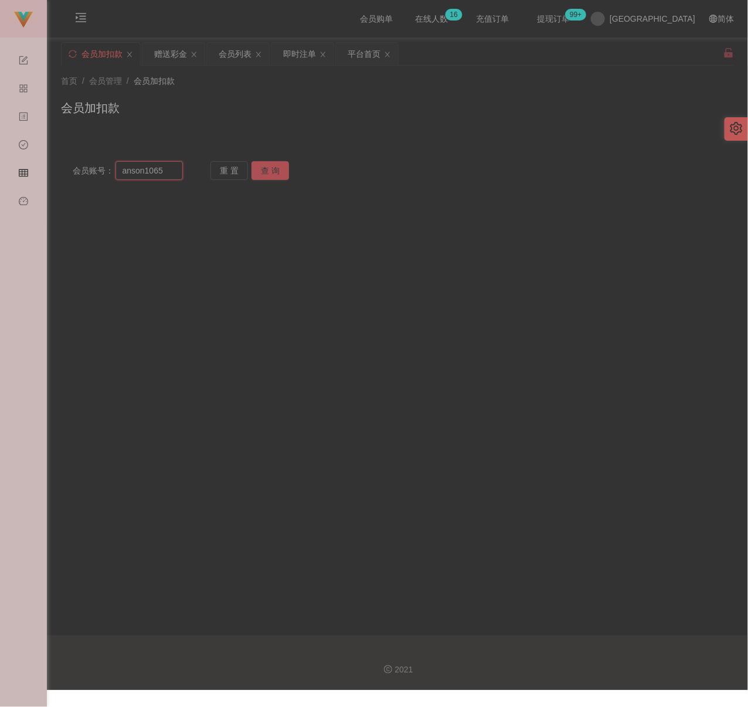
type input "anson1065"
click at [273, 162] on button "查 询" at bounding box center [269, 170] width 37 height 19
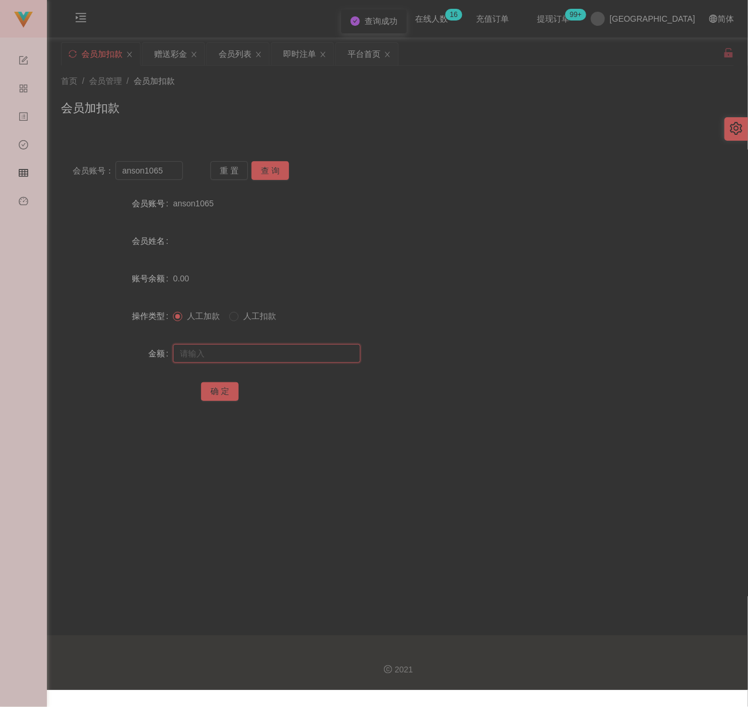
click at [264, 361] on input "text" at bounding box center [266, 353] width 187 height 19
click at [313, 356] on input "text" at bounding box center [266, 353] width 187 height 19
paste input "30"
type input "30"
click at [222, 395] on button "确 定" at bounding box center [219, 391] width 37 height 19
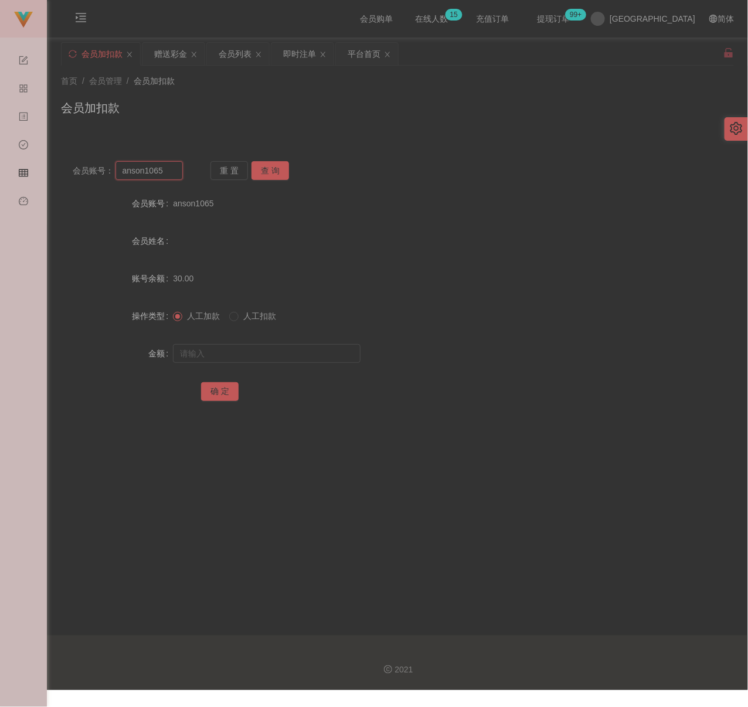
click at [167, 172] on input "anson1065" at bounding box center [148, 170] width 67 height 19
click at [166, 172] on input "anson1065" at bounding box center [148, 170] width 67 height 19
paste input "lingjianhau"
type input "lingjianhau"
click at [271, 169] on button "查 询" at bounding box center [269, 170] width 37 height 19
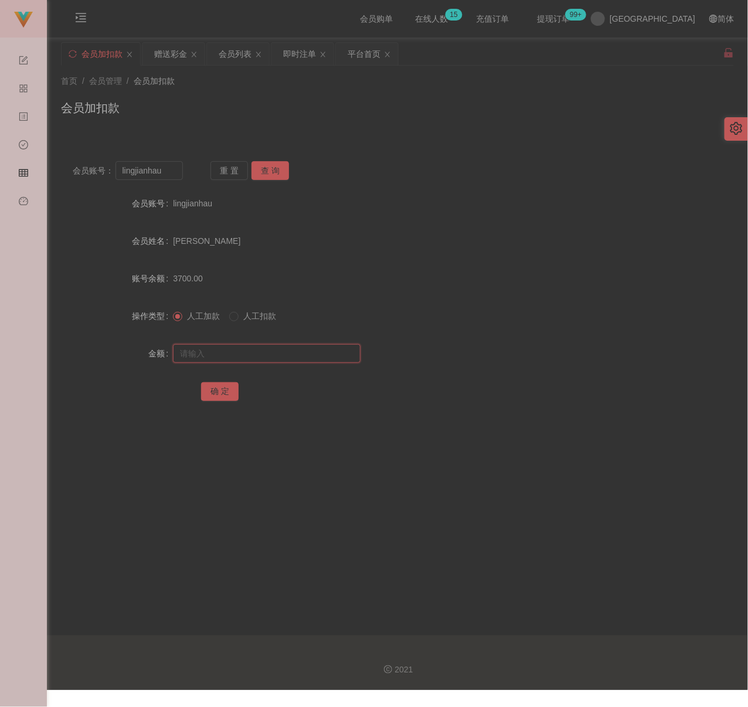
click at [262, 353] on input "text" at bounding box center [266, 353] width 187 height 19
paste input "2000"
type input "2000"
click at [217, 388] on button "确 定" at bounding box center [219, 391] width 37 height 19
click at [173, 169] on input "lingjianhau" at bounding box center [148, 170] width 67 height 19
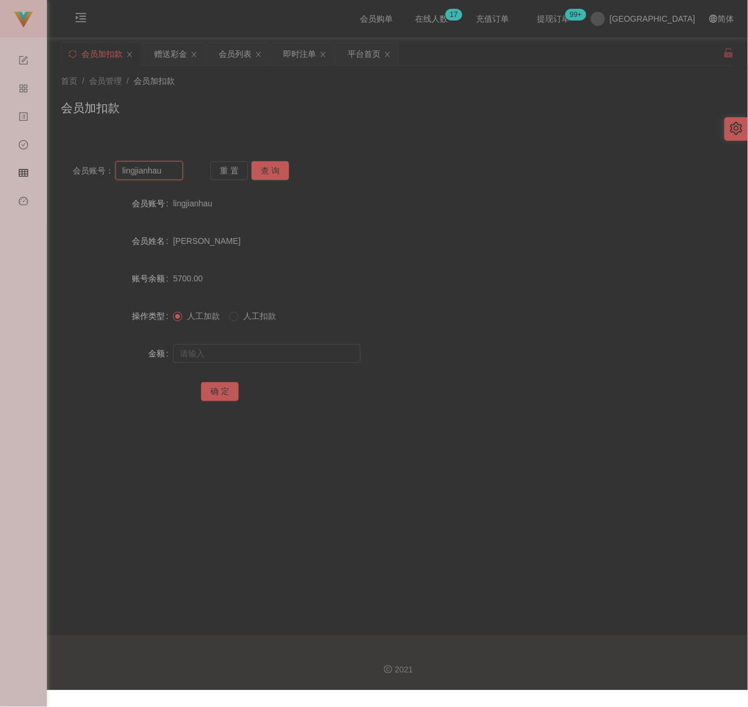
click at [173, 169] on input "lingjianhau" at bounding box center [148, 170] width 67 height 19
click at [273, 174] on button "查 询" at bounding box center [269, 170] width 37 height 19
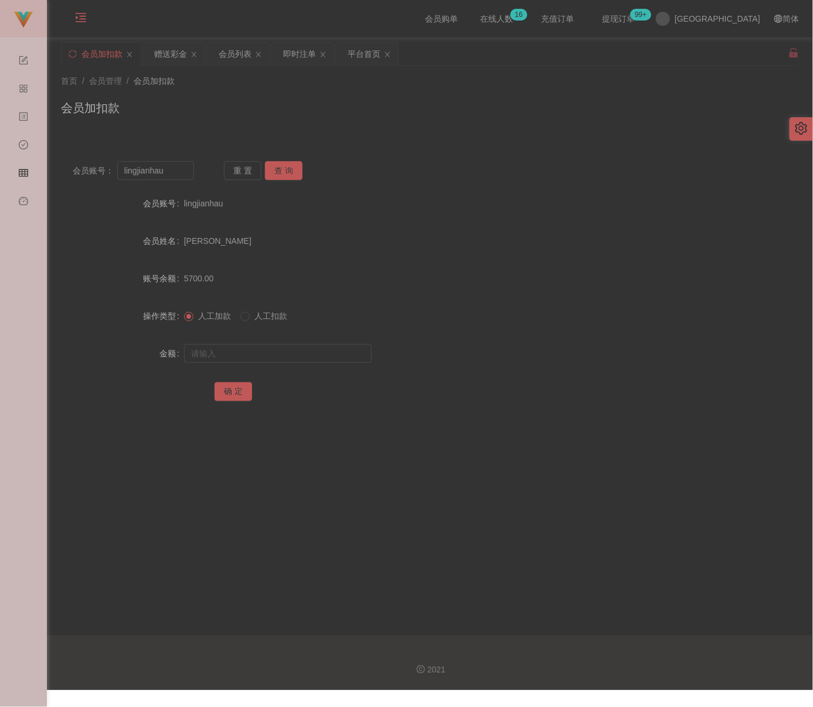
click at [79, 19] on icon "图标: menu-unfold" at bounding box center [81, 18] width 12 height 12
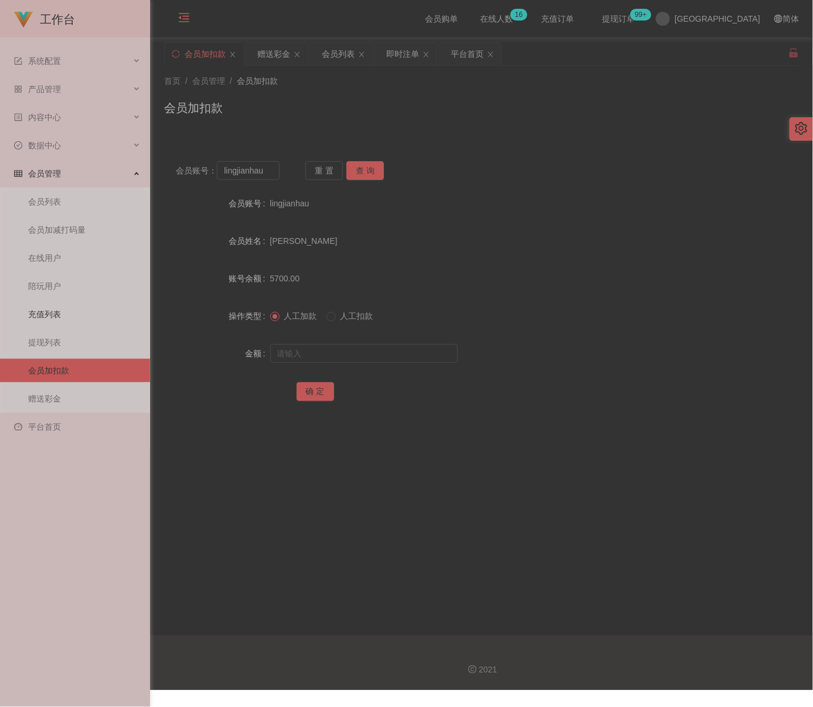
drag, startPoint x: 43, startPoint y: 301, endPoint x: 55, endPoint y: 299, distance: 12.5
click at [44, 302] on link "充值列表" at bounding box center [84, 313] width 112 height 23
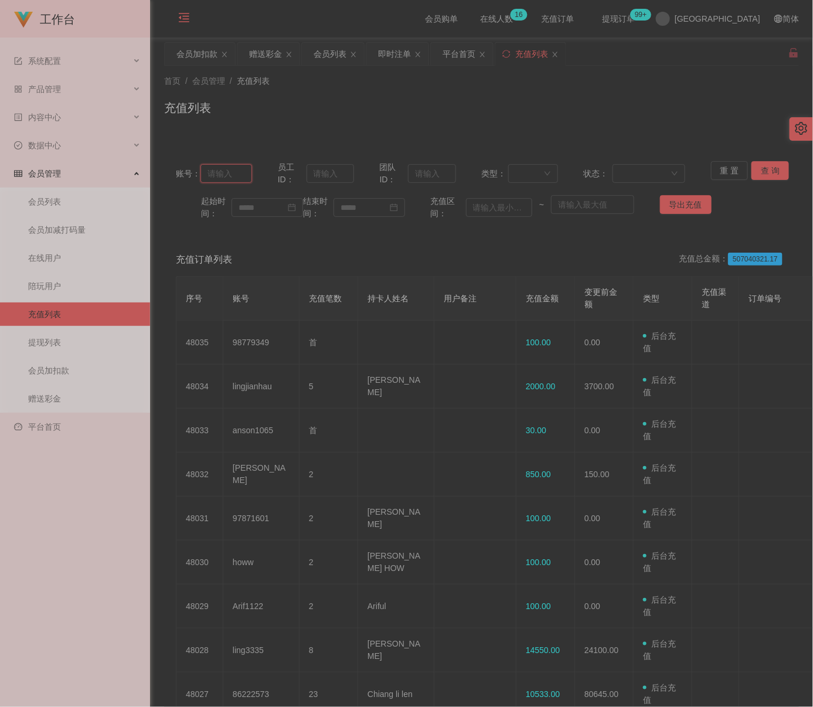
click at [236, 174] on input "text" at bounding box center [226, 173] width 52 height 19
paste input "lingjianhau"
type input "lingjianhau"
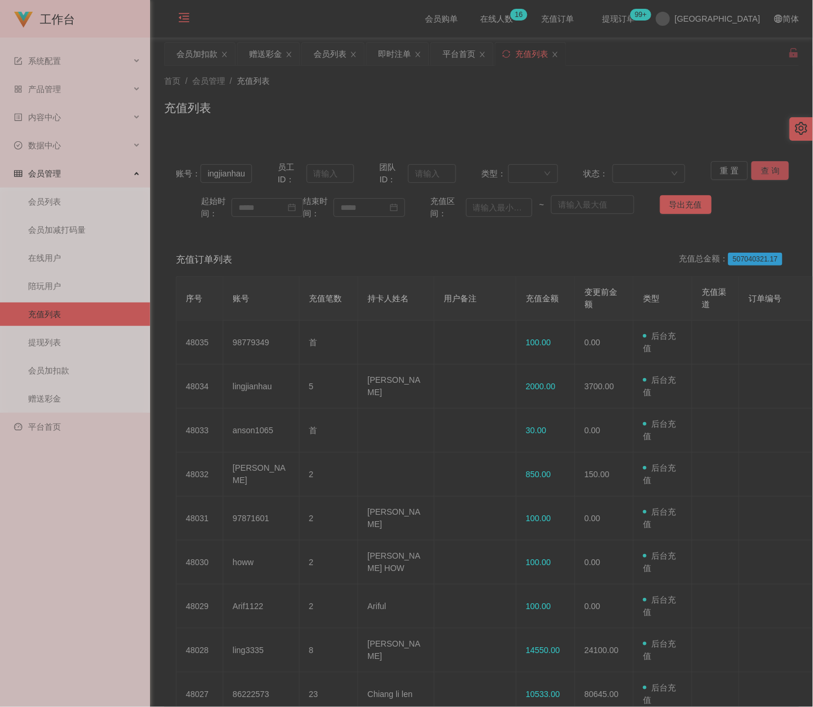
click at [763, 168] on button "查 询" at bounding box center [769, 170] width 37 height 19
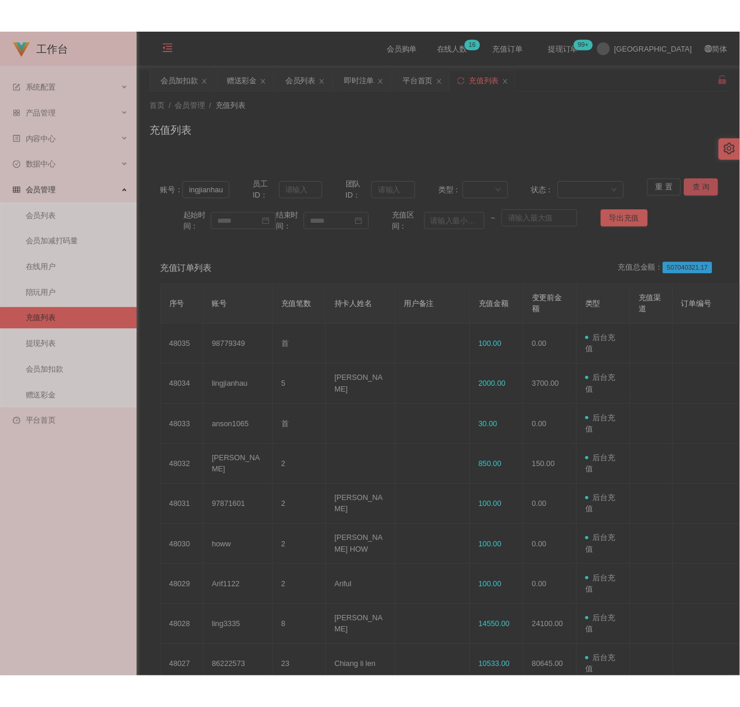
scroll to position [0, 0]
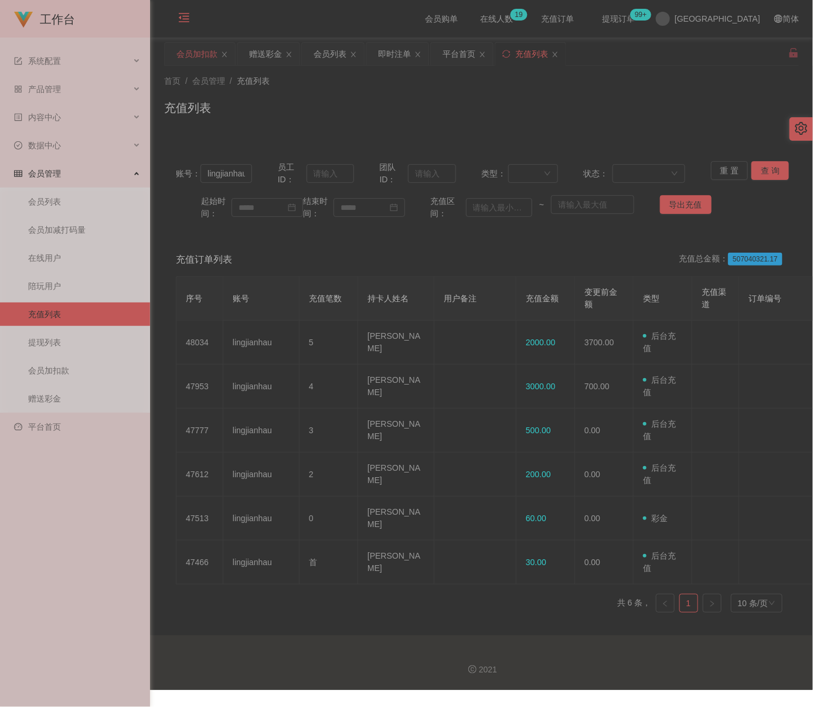
click at [192, 56] on div "会员加扣款" at bounding box center [196, 54] width 41 height 22
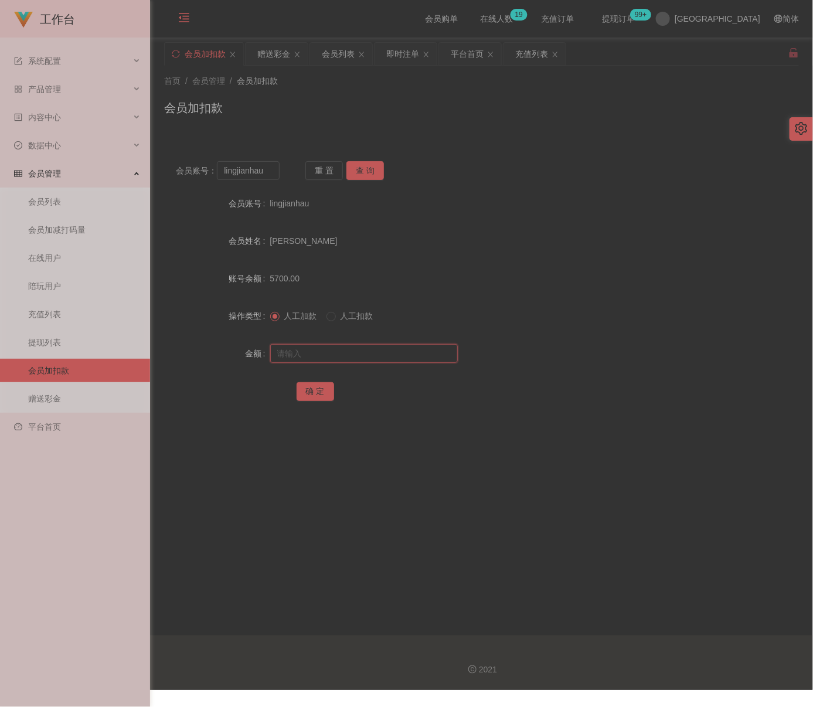
click at [329, 360] on input "text" at bounding box center [363, 353] width 187 height 19
type input "1000"
drag, startPoint x: 312, startPoint y: 392, endPoint x: 319, endPoint y: 391, distance: 7.1
click at [313, 392] on button "确 定" at bounding box center [314, 391] width 37 height 19
click at [182, 16] on icon "图标: menu-fold" at bounding box center [184, 18] width 12 height 12
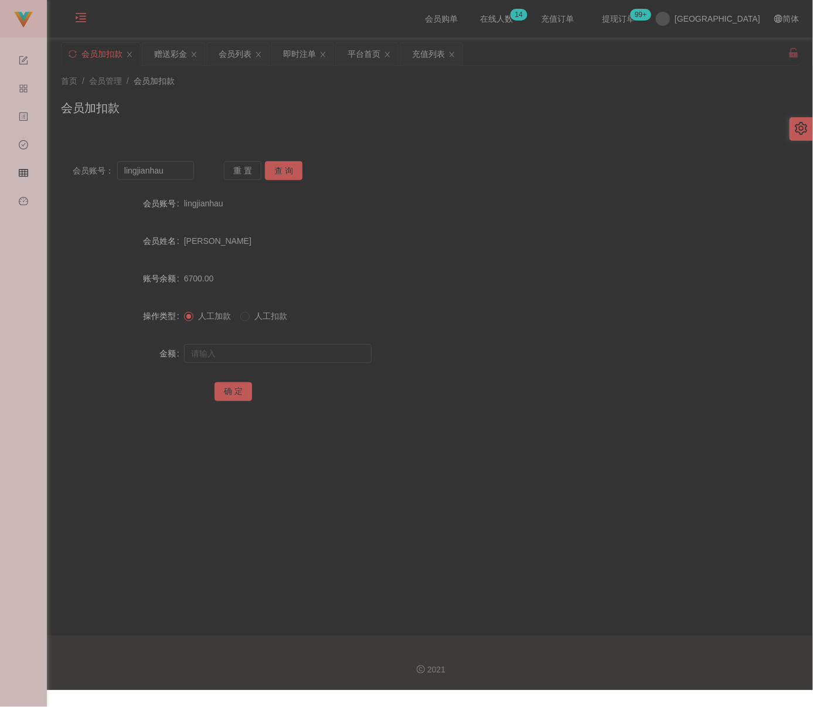
click at [363, 112] on div "会员加扣款" at bounding box center [430, 112] width 738 height 27
click at [239, 58] on div "会员列表" at bounding box center [235, 54] width 33 height 22
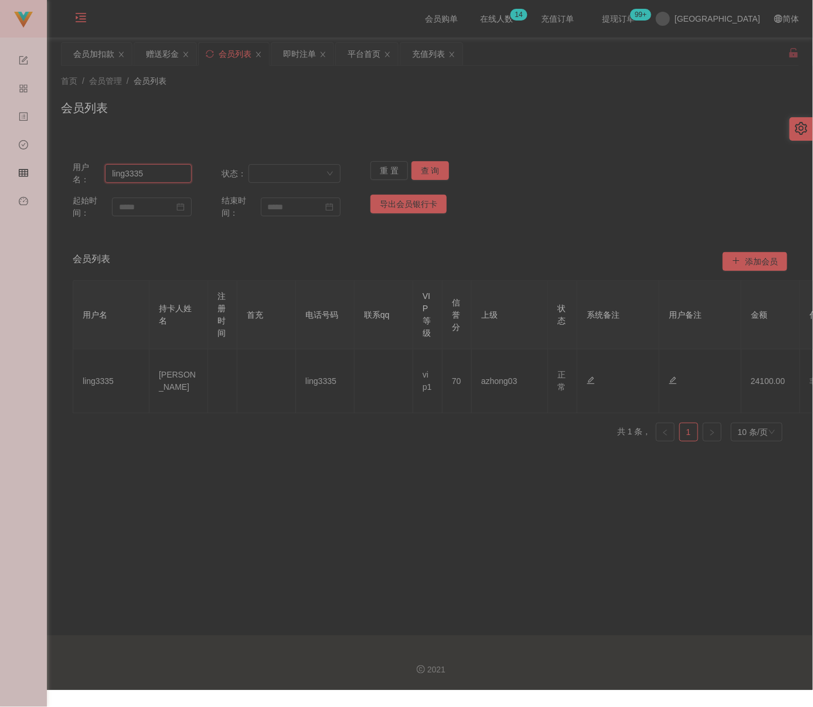
click at [148, 180] on input "ling3335" at bounding box center [148, 173] width 87 height 19
click at [150, 179] on input "ling3335" at bounding box center [148, 173] width 87 height 19
paste input "WinniePooh"
type input "WinniePooh"
drag, startPoint x: 425, startPoint y: 171, endPoint x: 487, endPoint y: 192, distance: 65.0
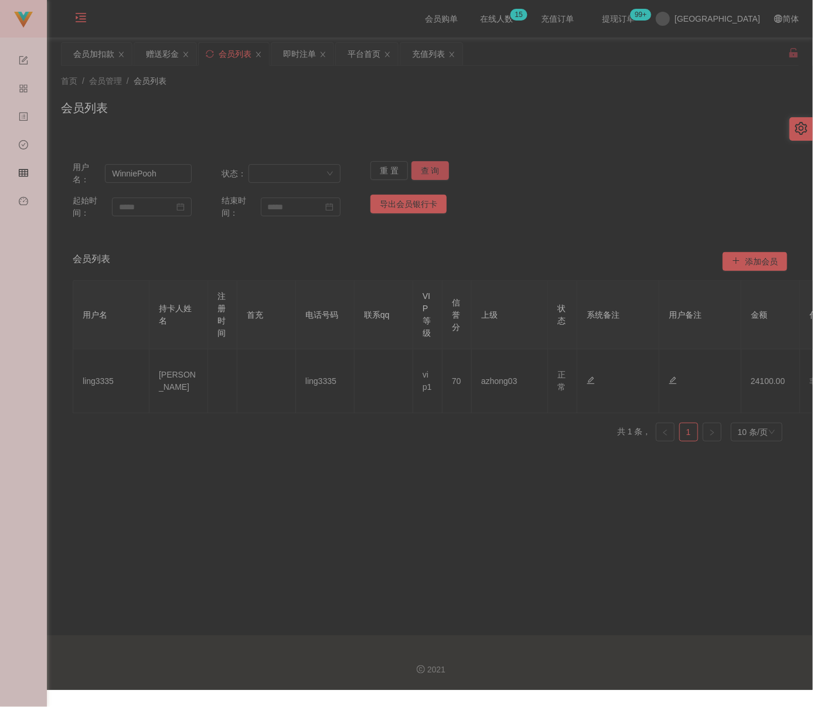
click at [425, 169] on button "查 询" at bounding box center [429, 170] width 37 height 19
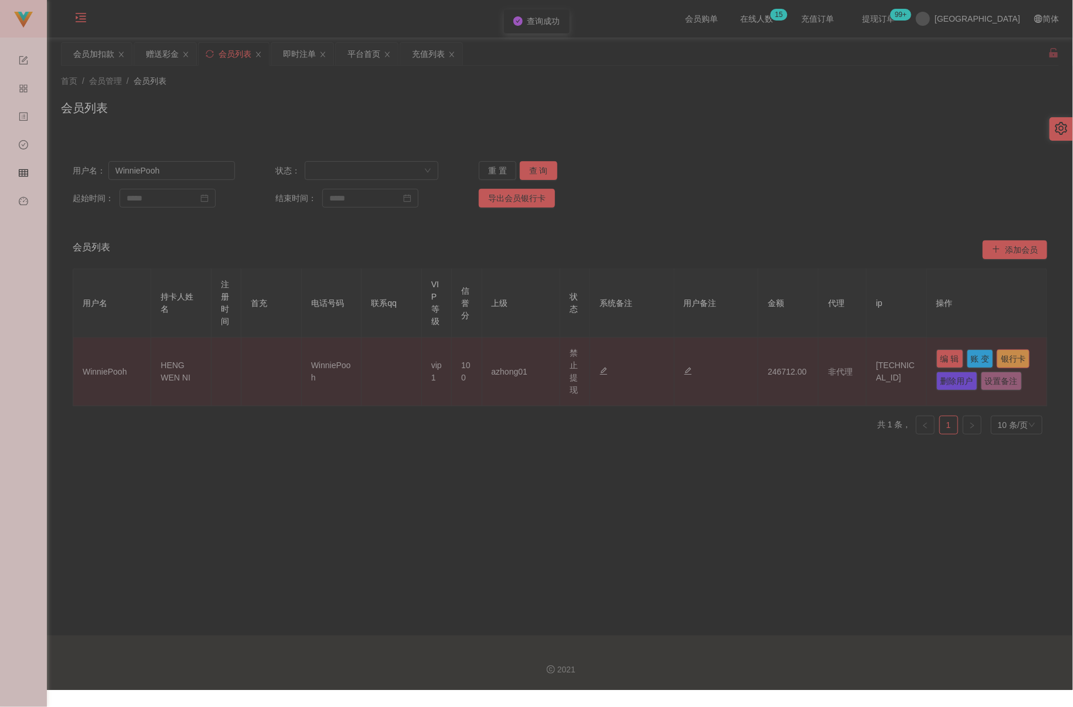
click at [763, 354] on button "银行卡" at bounding box center [1013, 358] width 33 height 19
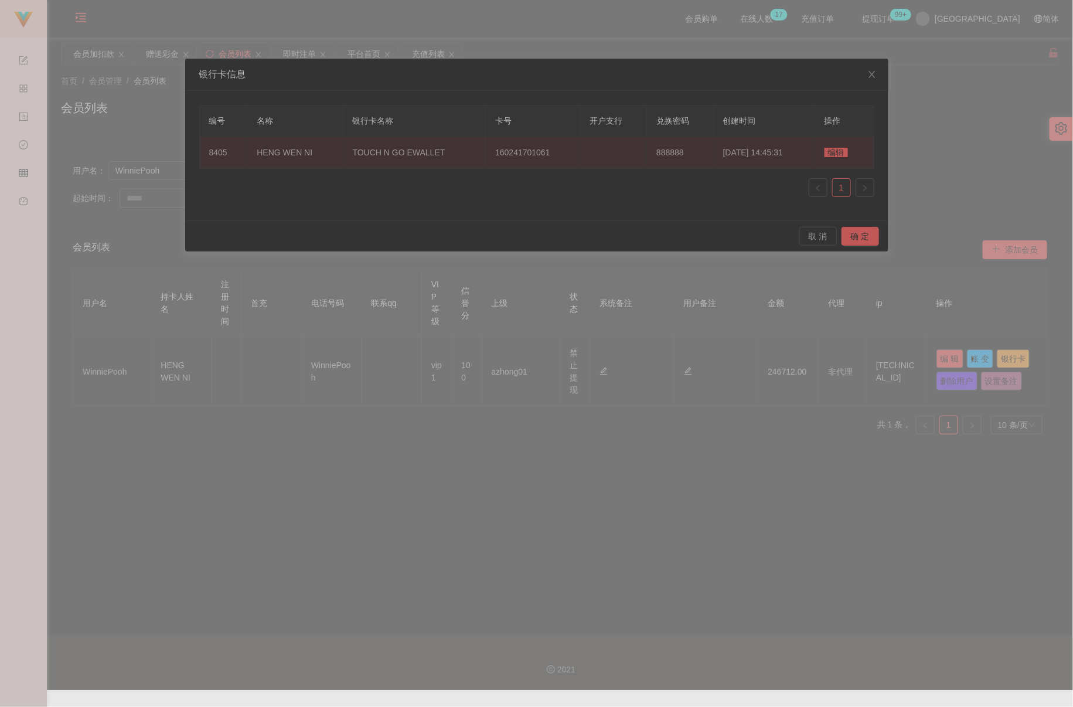
click at [763, 152] on span "编辑" at bounding box center [835, 152] width 23 height 9
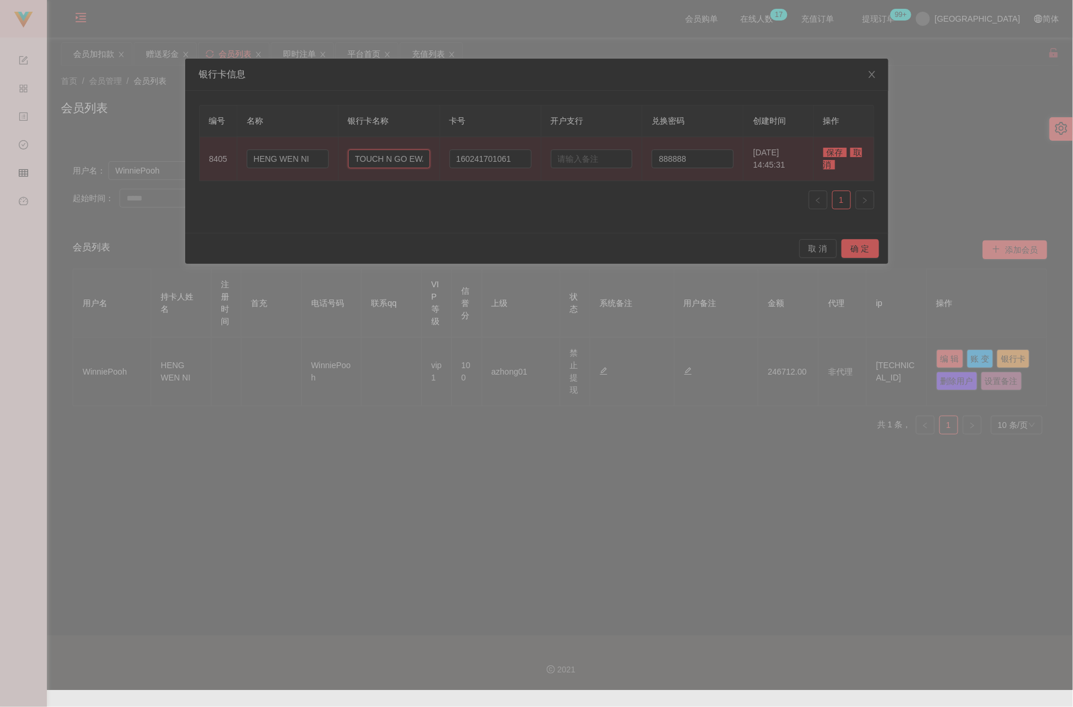
click at [384, 162] on input "TOUCH N GO EWALLET" at bounding box center [389, 158] width 82 height 19
paste input "MBB"
type input "MBB"
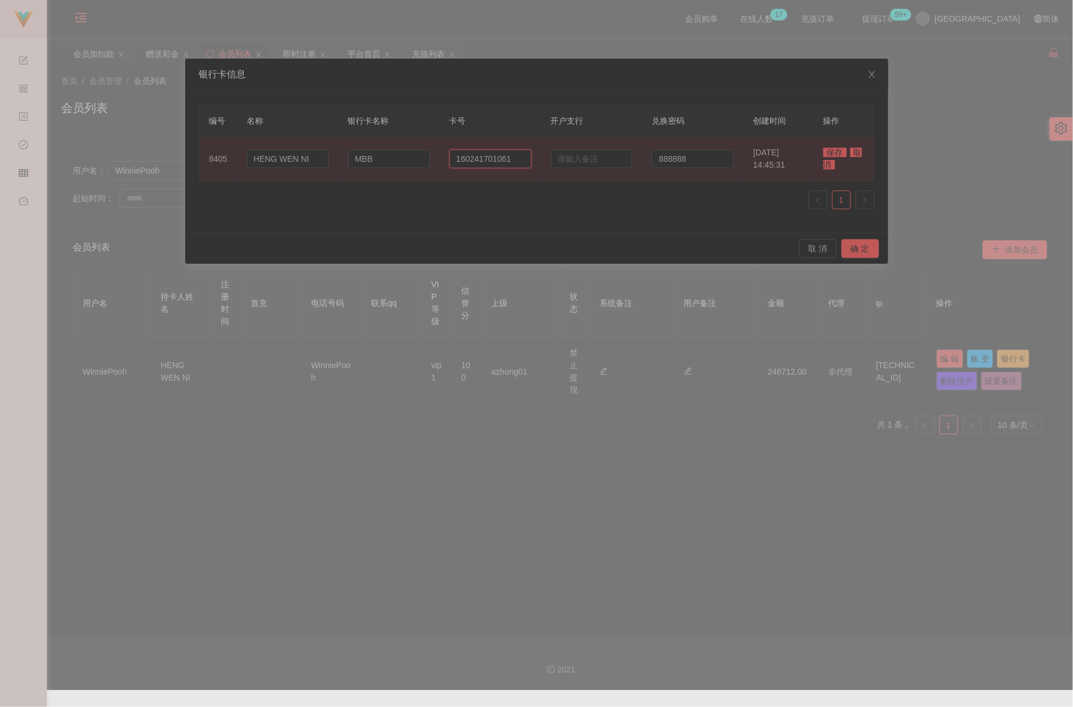
click at [516, 161] on input "160241701061" at bounding box center [490, 158] width 82 height 19
click at [510, 160] on input "160241701061" at bounding box center [490, 158] width 82 height 19
paste input "083 8205 3044"
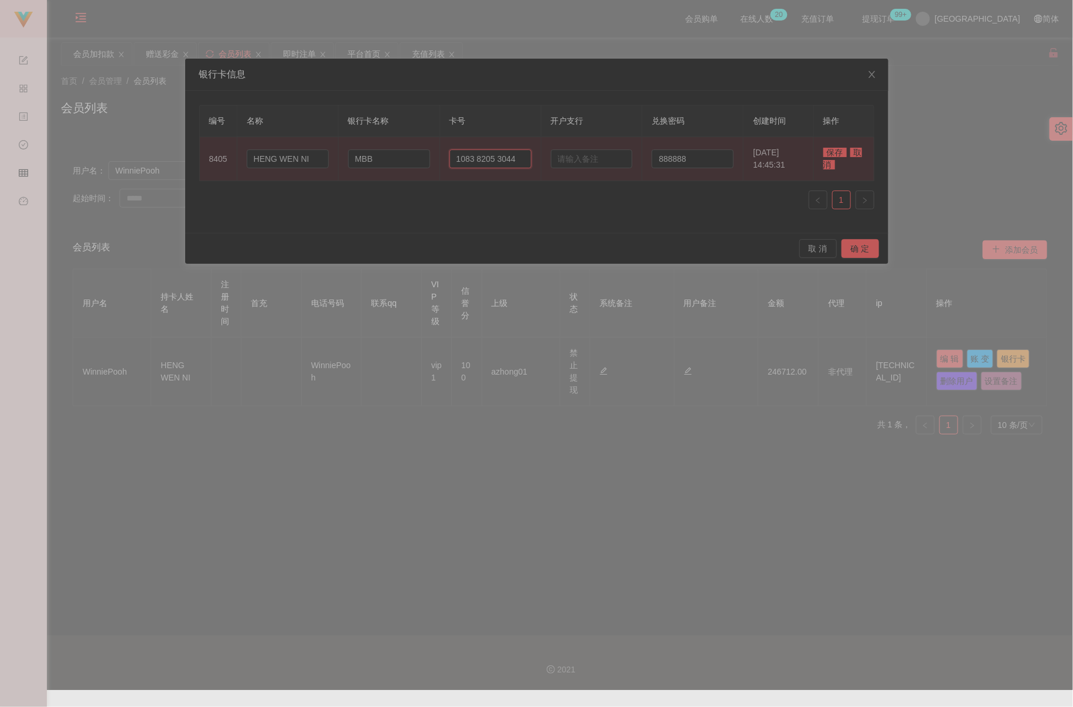
click at [470, 162] on input "1083 8205 3044" at bounding box center [490, 158] width 82 height 19
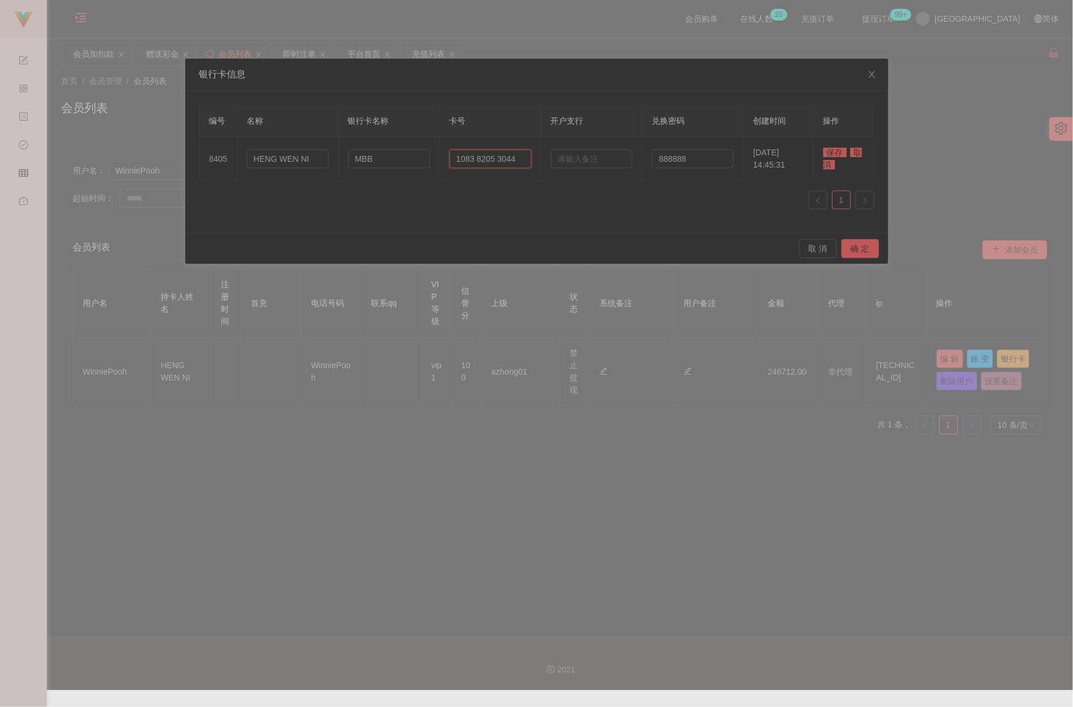
type input "1083 8205 3044"
click at [763, 153] on span "保存" at bounding box center [834, 152] width 23 height 9
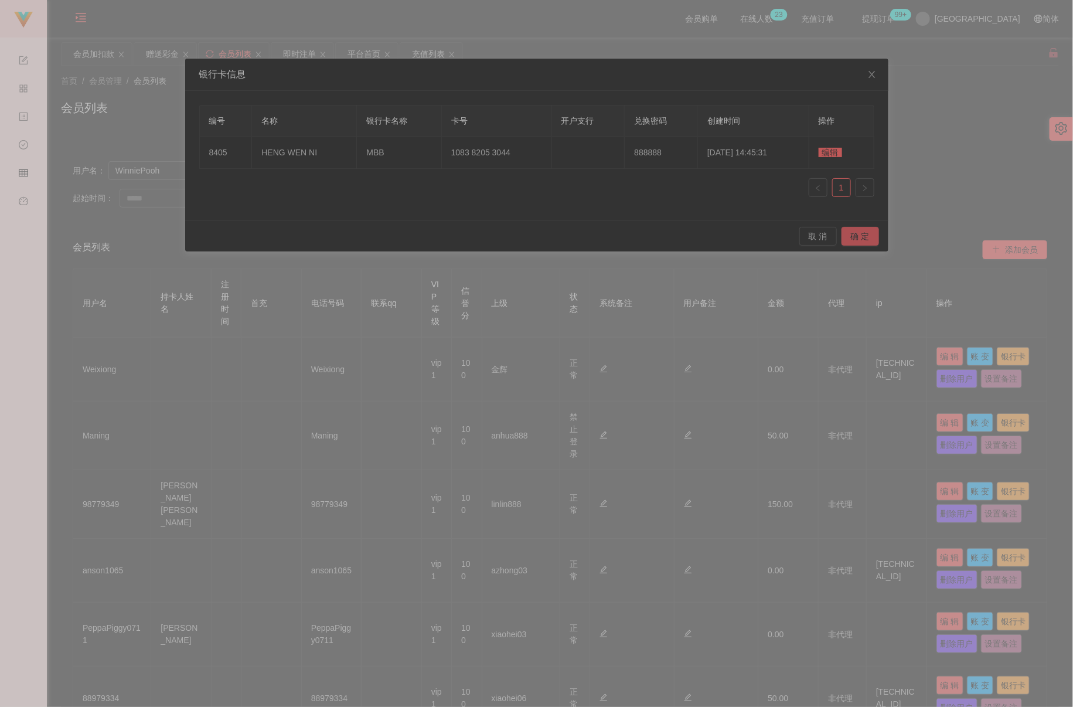
click at [763, 231] on button "确 定" at bounding box center [859, 236] width 37 height 19
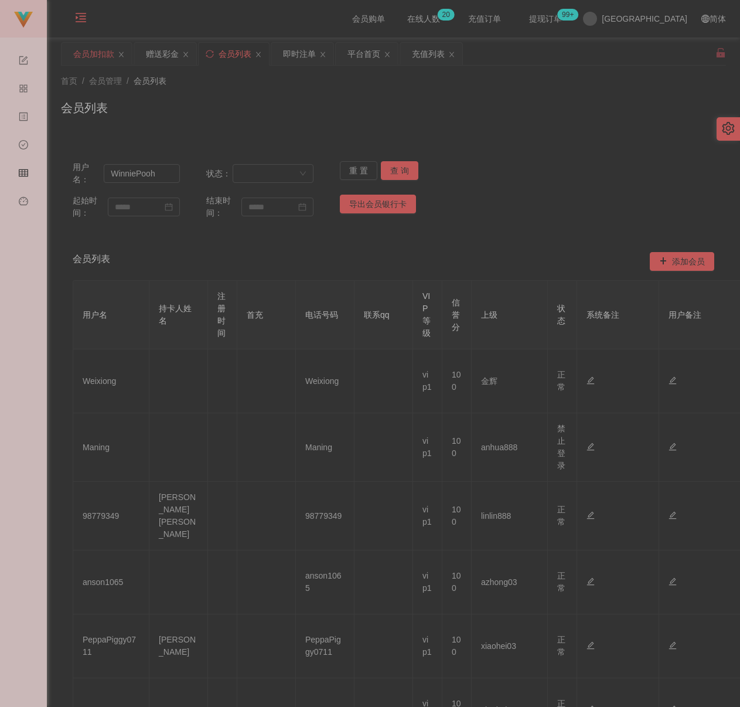
click at [96, 57] on div "会员加扣款" at bounding box center [93, 54] width 41 height 22
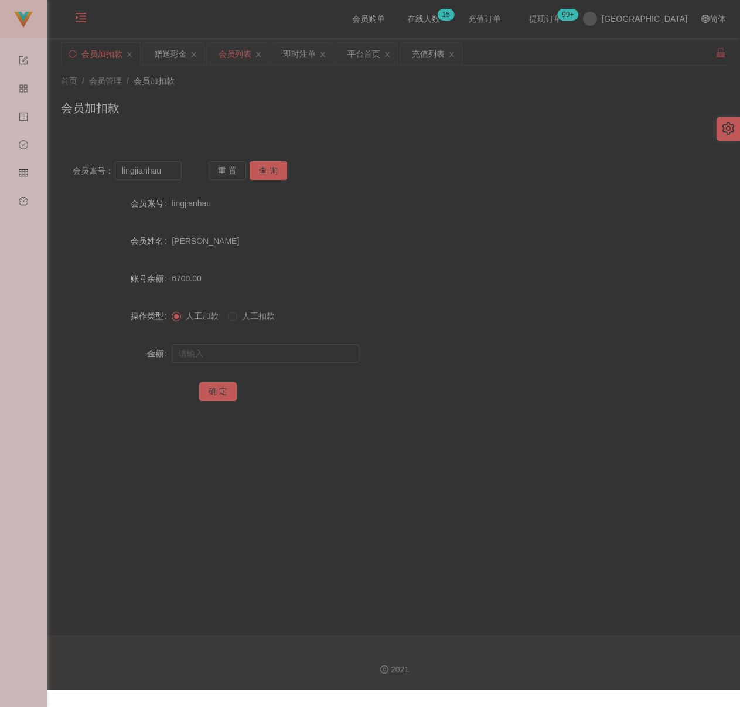
click at [245, 54] on div "会员列表" at bounding box center [235, 54] width 33 height 22
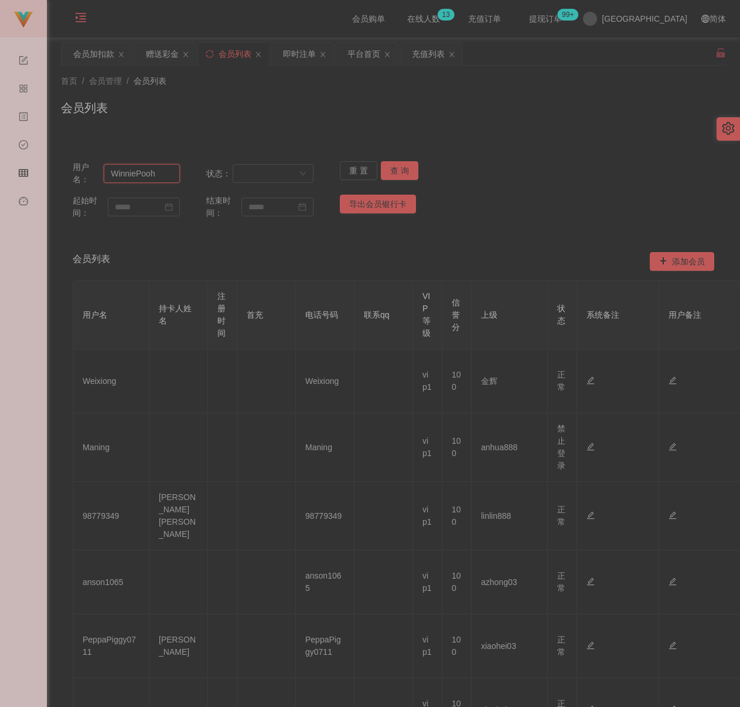
click at [162, 178] on input "WinniePooh" at bounding box center [142, 173] width 76 height 19
paste input "ling3335"
type input "ling3335"
click at [394, 171] on button "查 询" at bounding box center [399, 170] width 37 height 19
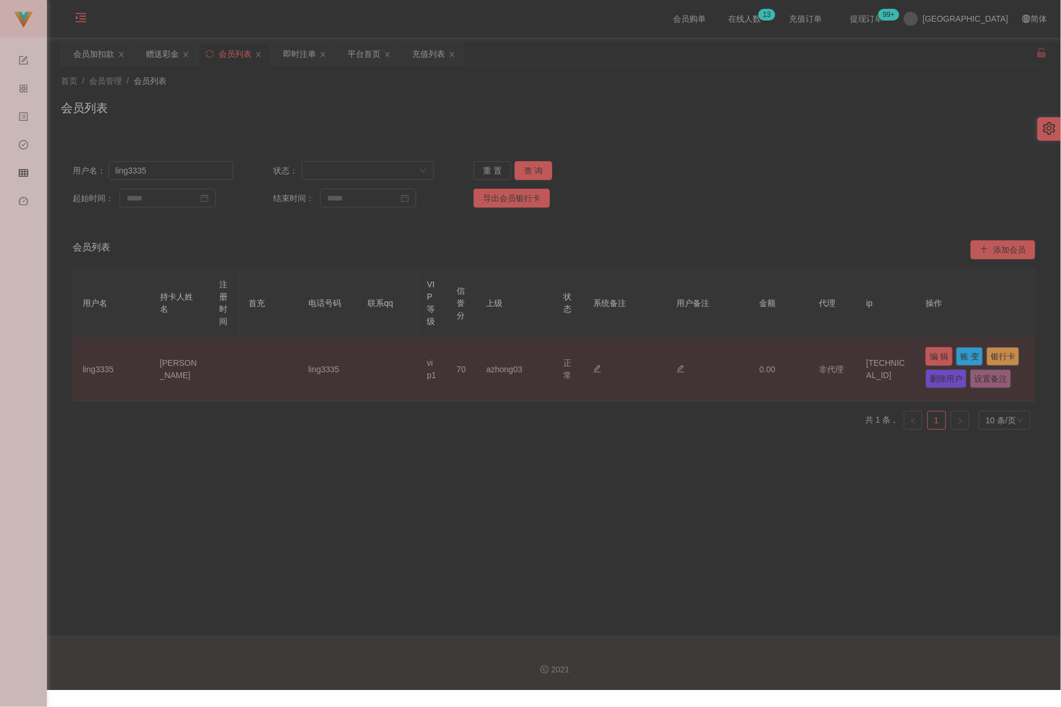
click at [763, 359] on button "编 辑" at bounding box center [938, 356] width 27 height 19
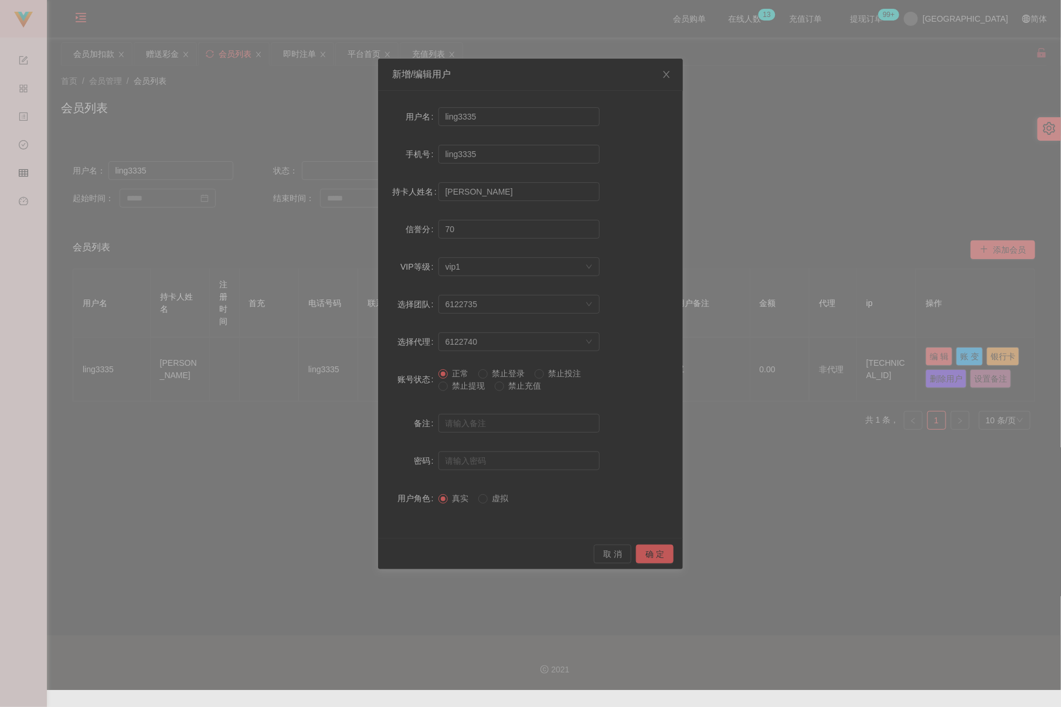
click at [470, 384] on span "禁止提现" at bounding box center [469, 385] width 42 height 9
click at [649, 551] on button "确 定" at bounding box center [654, 553] width 37 height 19
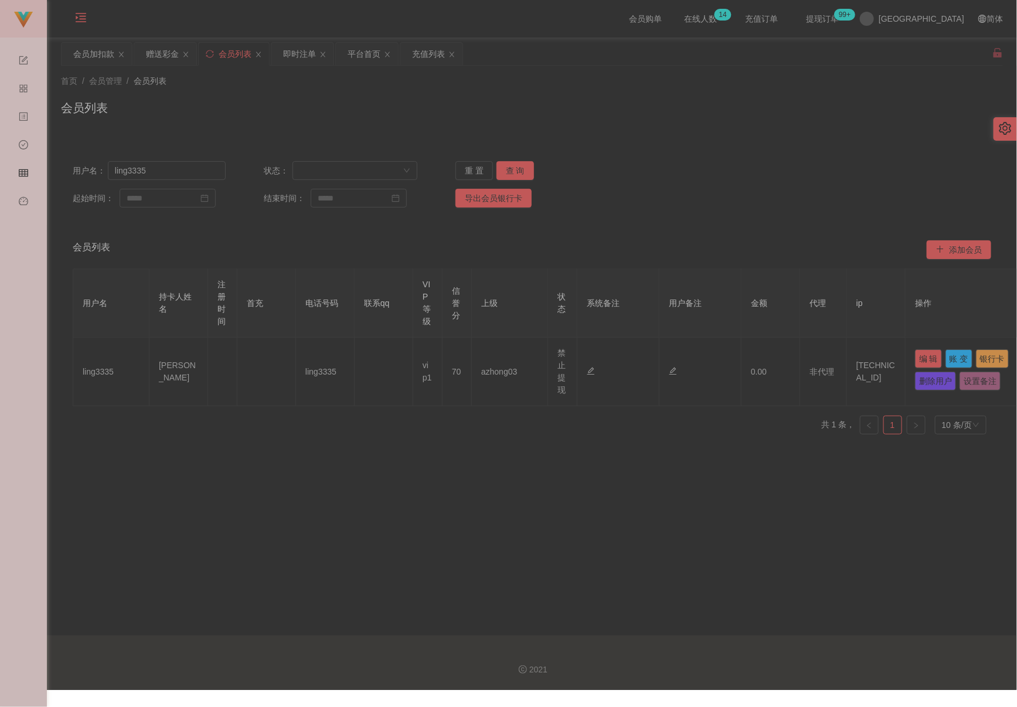
click at [582, 575] on main "关闭左侧 关闭右侧 关闭其它 刷新页面 会员加扣款 赠送彩金 会员列表 即时注单 平台首页 充值列表 首页 / 会员管理 / 会员列表 / 会员列表 用户名：…" at bounding box center [532, 336] width 970 height 598
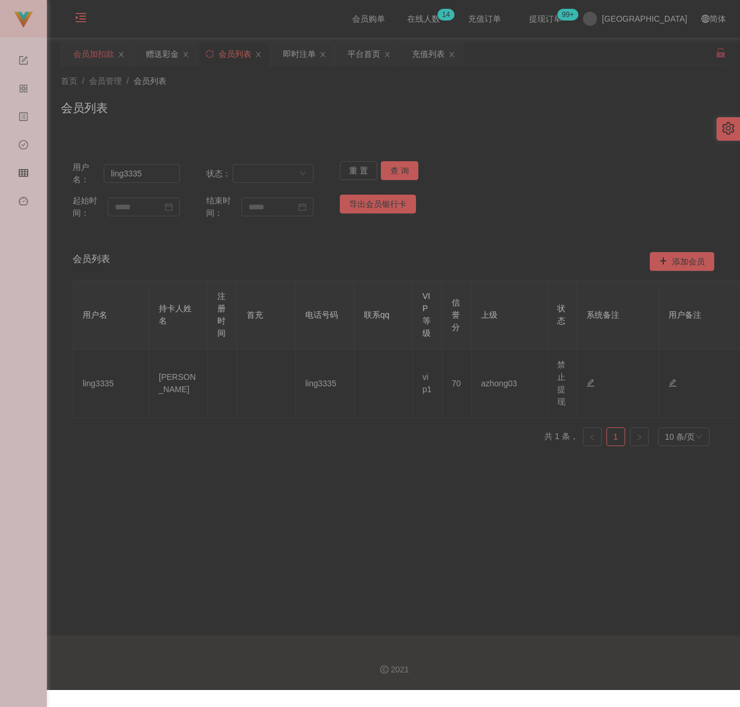
click at [93, 60] on div "会员加扣款" at bounding box center [93, 54] width 41 height 22
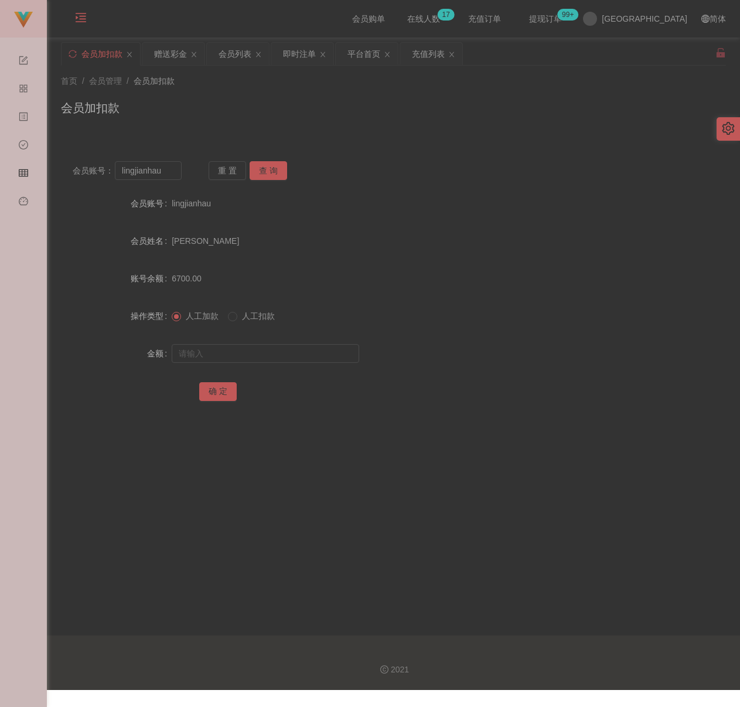
click at [322, 113] on div "会员加扣款" at bounding box center [393, 112] width 665 height 27
click at [166, 172] on input "lingjianhau" at bounding box center [148, 170] width 67 height 19
paste input "qq123"
type input "qq123"
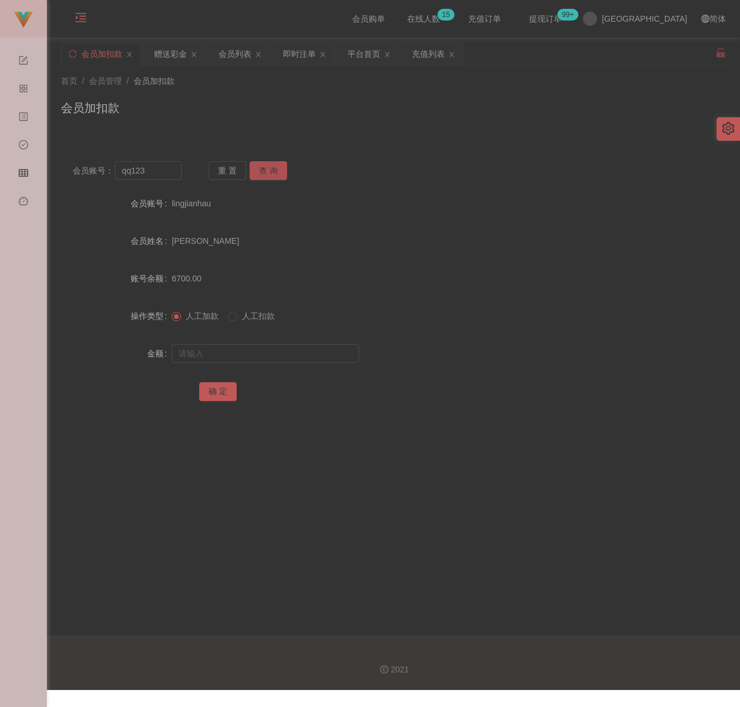
click at [262, 165] on button "查 询" at bounding box center [268, 170] width 37 height 19
click at [237, 357] on input "text" at bounding box center [265, 353] width 187 height 19
drag, startPoint x: 297, startPoint y: 350, endPoint x: 277, endPoint y: 357, distance: 21.7
click at [297, 350] on input "text" at bounding box center [265, 353] width 187 height 19
paste input "300"
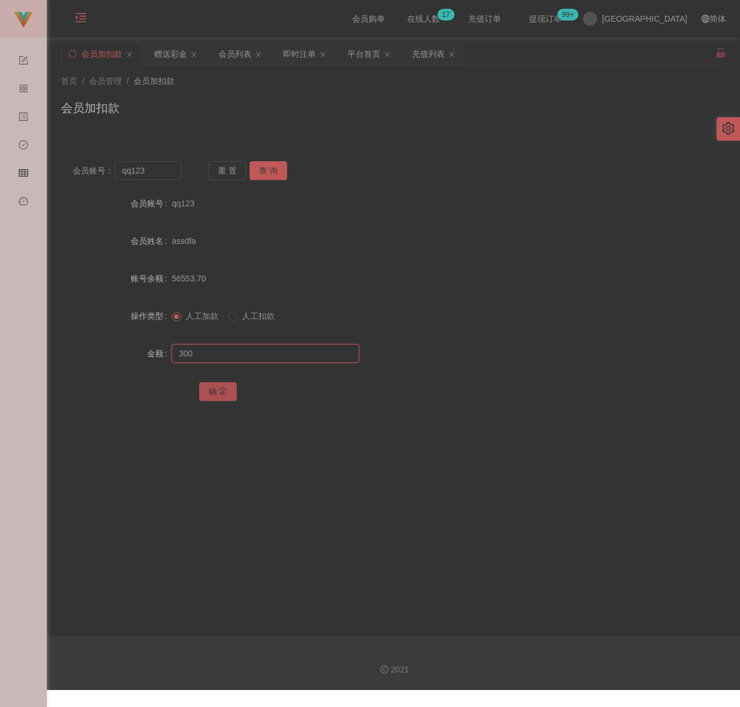
type input "300"
click at [206, 388] on button "确 定" at bounding box center [217, 391] width 37 height 19
click at [155, 172] on input "qq123" at bounding box center [148, 170] width 67 height 19
paste input "lilywee72"
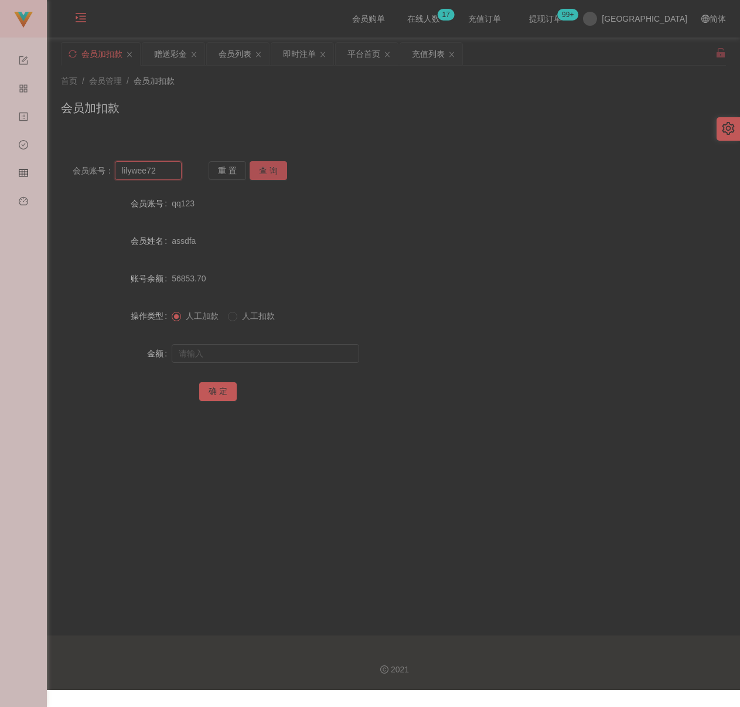
type input "lilywee72"
click at [267, 167] on button "查 询" at bounding box center [268, 170] width 37 height 19
click at [221, 347] on input "text" at bounding box center [265, 353] width 187 height 19
click at [277, 357] on input "text" at bounding box center [265, 353] width 187 height 19
paste input "100"
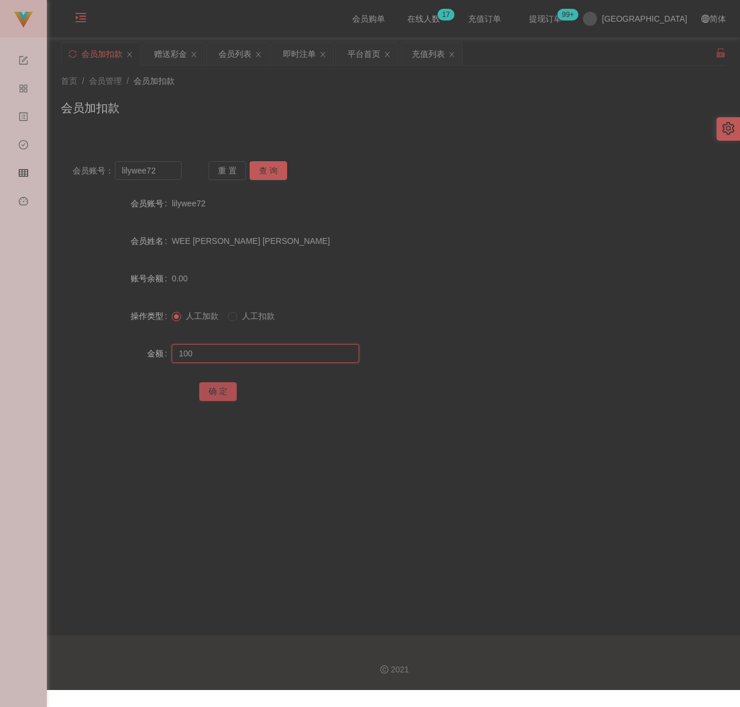
type input "100"
click at [213, 392] on button "确 定" at bounding box center [217, 391] width 37 height 19
click at [168, 176] on input "lilywee72" at bounding box center [148, 170] width 67 height 19
paste input "ChongHing"
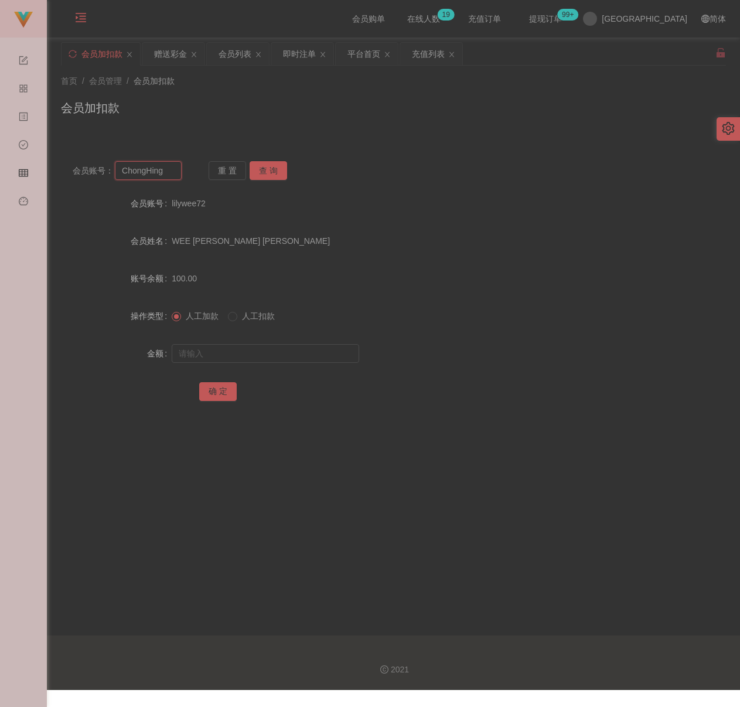
type input "ChongHing"
click at [264, 172] on button "查 询" at bounding box center [268, 170] width 37 height 19
click at [257, 348] on input "text" at bounding box center [265, 353] width 187 height 19
click at [313, 350] on input "text" at bounding box center [265, 353] width 187 height 19
paste input "300"
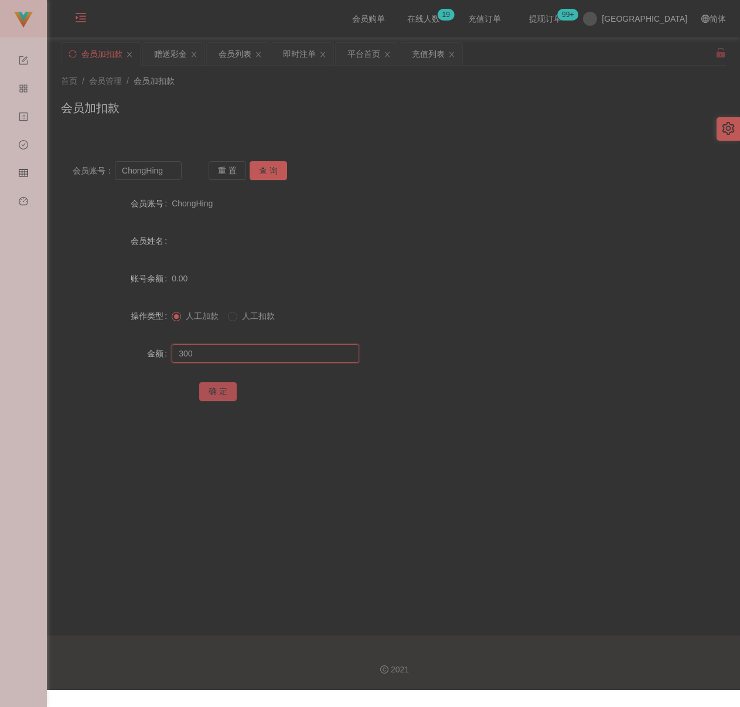
type input "300"
drag, startPoint x: 214, startPoint y: 391, endPoint x: 237, endPoint y: 387, distance: 23.1
click at [214, 391] on button "确 定" at bounding box center [217, 391] width 37 height 19
click at [169, 168] on input "ChongHing" at bounding box center [148, 170] width 67 height 19
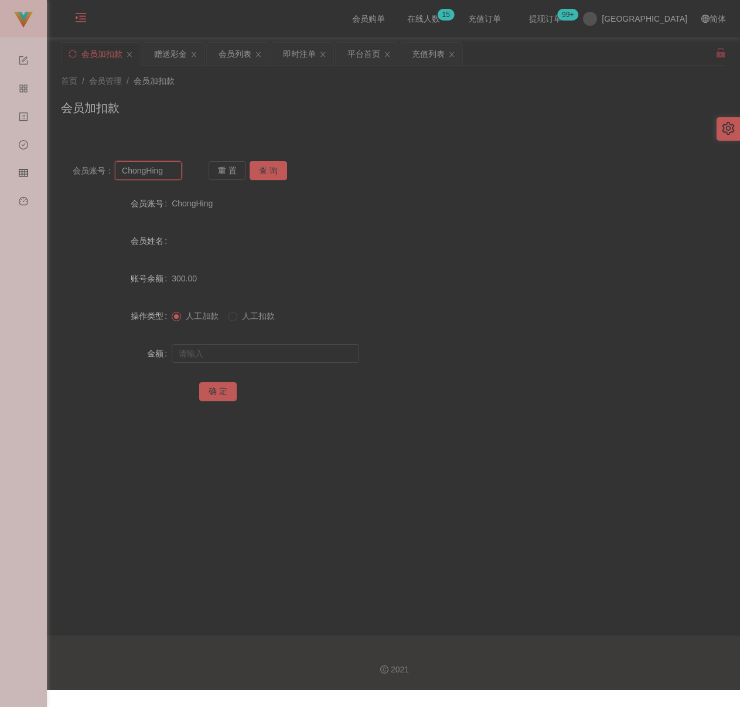
paste input "Tong888"
type input "Tong888"
click at [267, 167] on button "查 询" at bounding box center [268, 170] width 37 height 19
click at [276, 353] on input "text" at bounding box center [265, 353] width 187 height 19
drag, startPoint x: 324, startPoint y: 355, endPoint x: 310, endPoint y: 366, distance: 17.6
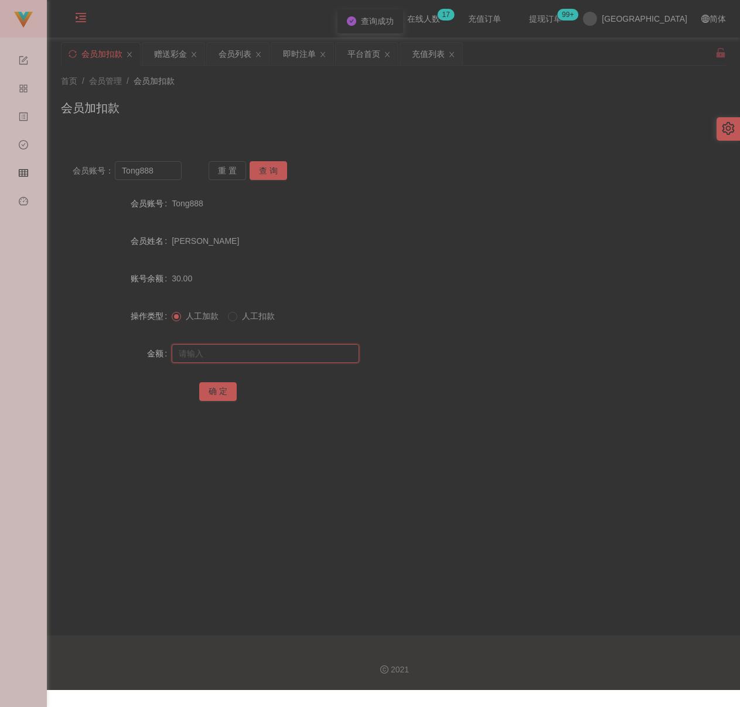
click at [324, 355] on input "text" at bounding box center [265, 353] width 187 height 19
paste input "100"
type input "100"
drag, startPoint x: 220, startPoint y: 389, endPoint x: 257, endPoint y: 395, distance: 38.0
click at [220, 389] on button "确 定" at bounding box center [217, 391] width 37 height 19
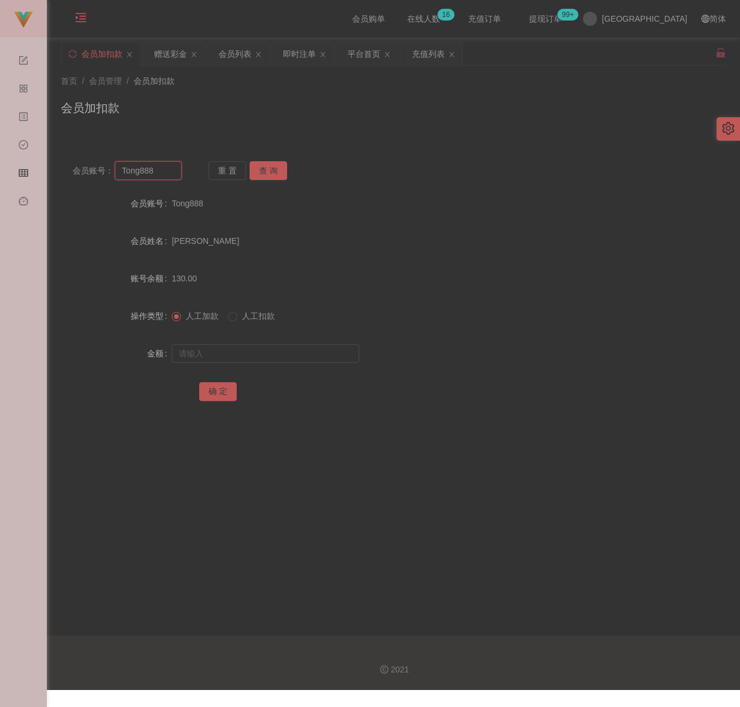
click at [160, 171] on input "Tong888" at bounding box center [148, 170] width 67 height 19
paste input "qq123"
type input "qq123"
click at [269, 163] on button "查 询" at bounding box center [268, 170] width 37 height 19
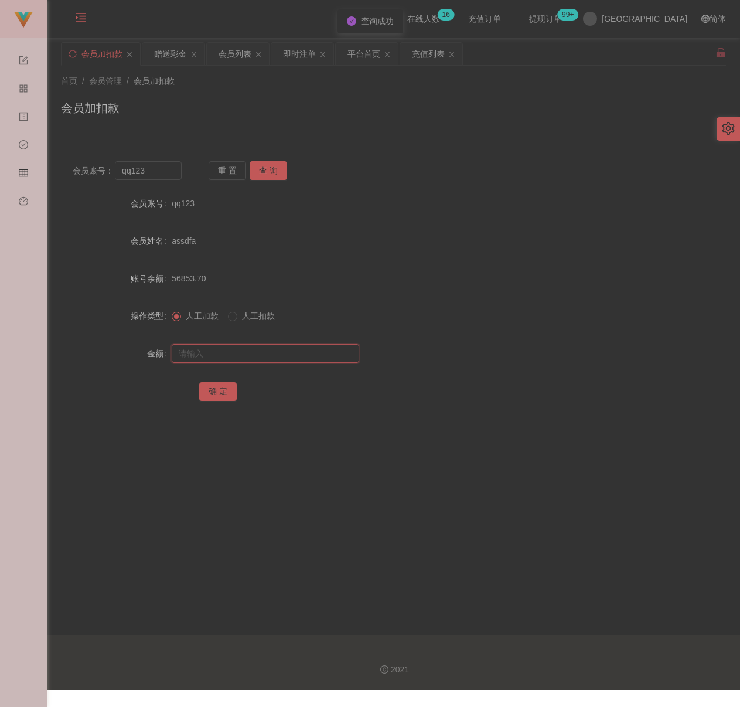
drag, startPoint x: 251, startPoint y: 357, endPoint x: 301, endPoint y: 361, distance: 50.0
click at [252, 357] on input "text" at bounding box center [265, 353] width 187 height 19
click at [323, 352] on input "text" at bounding box center [265, 353] width 187 height 19
paste input "100"
type input "100"
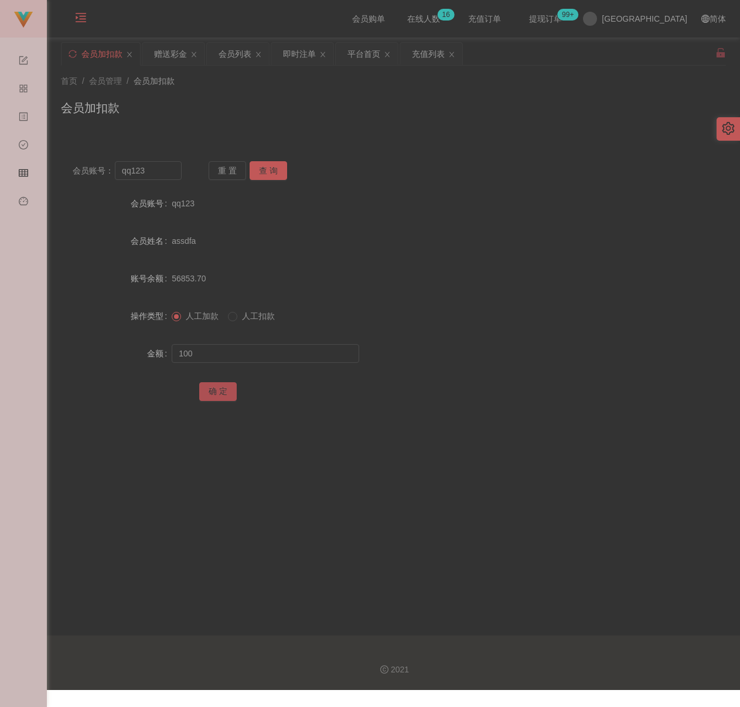
click at [225, 393] on button "确 定" at bounding box center [217, 391] width 37 height 19
click at [171, 172] on input "qq123" at bounding box center [148, 170] width 67 height 19
paste input "Patrick570"
type input "Patrick570"
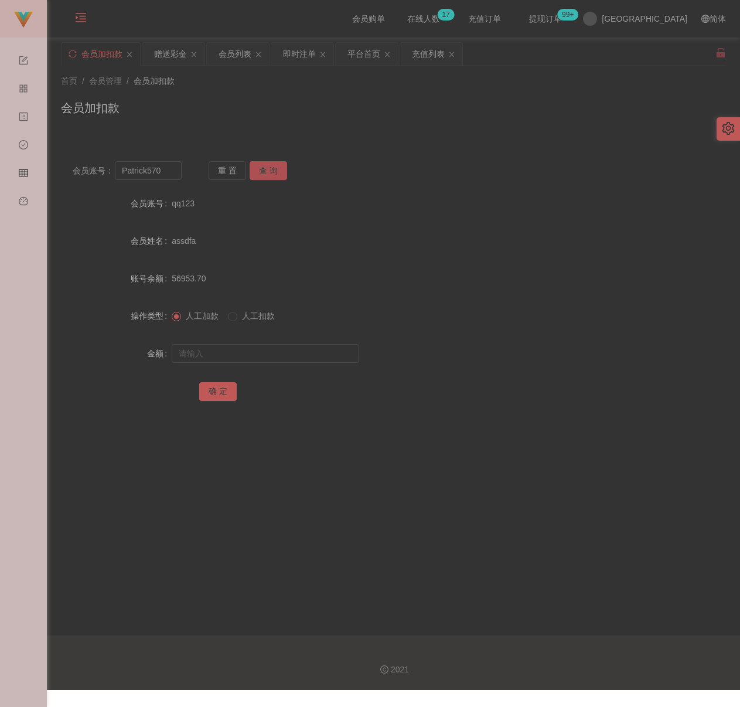
click at [265, 169] on button "查 询" at bounding box center [268, 170] width 37 height 19
click at [237, 350] on input "text" at bounding box center [265, 353] width 187 height 19
click at [281, 357] on input "text" at bounding box center [265, 353] width 187 height 19
paste input "100"
type input "100"
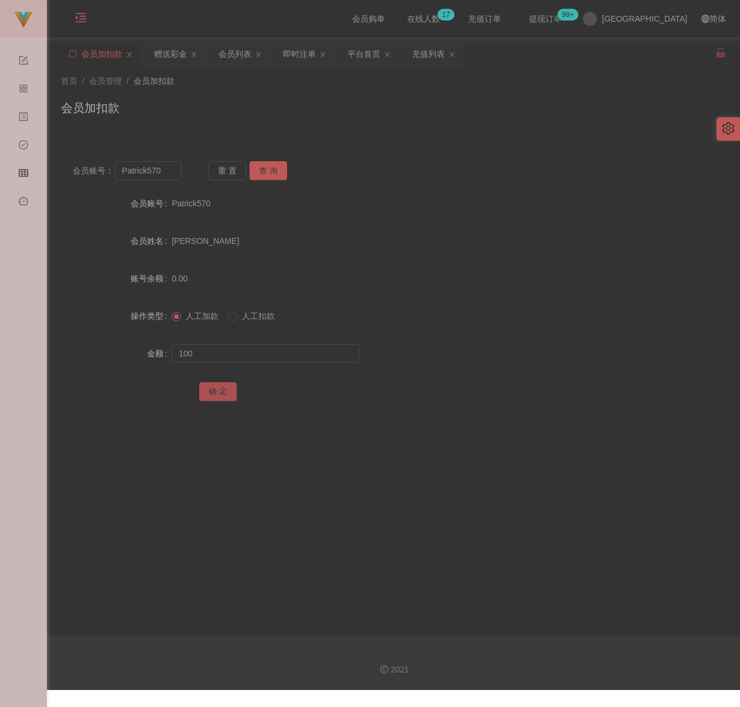
click at [217, 387] on button "确 定" at bounding box center [217, 391] width 37 height 19
click at [164, 171] on input "Patrick570" at bounding box center [148, 170] width 67 height 19
paste input "5255"
type input "5255"
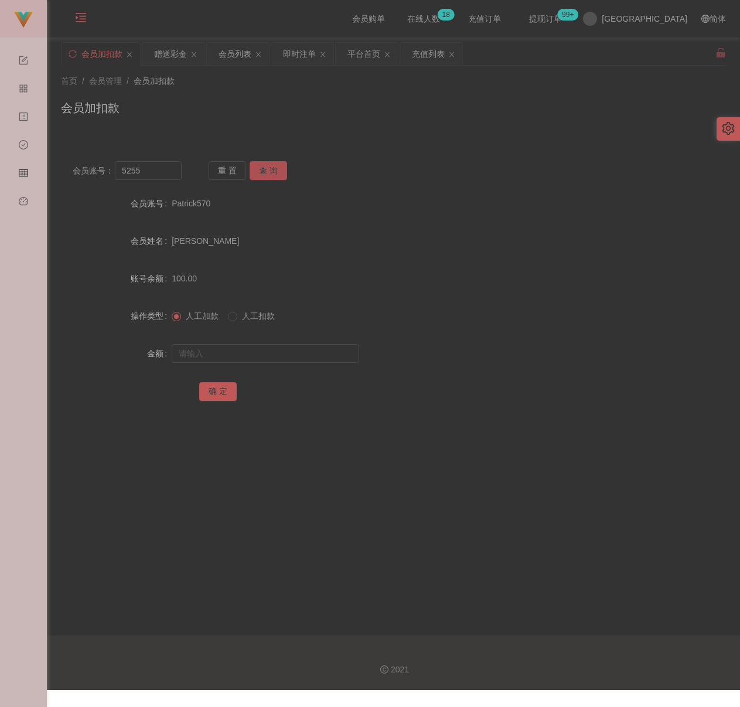
click at [273, 174] on button "查 询" at bounding box center [268, 170] width 37 height 19
click at [279, 352] on input "text" at bounding box center [265, 353] width 187 height 19
drag, startPoint x: 333, startPoint y: 355, endPoint x: 301, endPoint y: 363, distance: 32.5
click at [332, 355] on input "text" at bounding box center [265, 353] width 187 height 19
paste input "100"
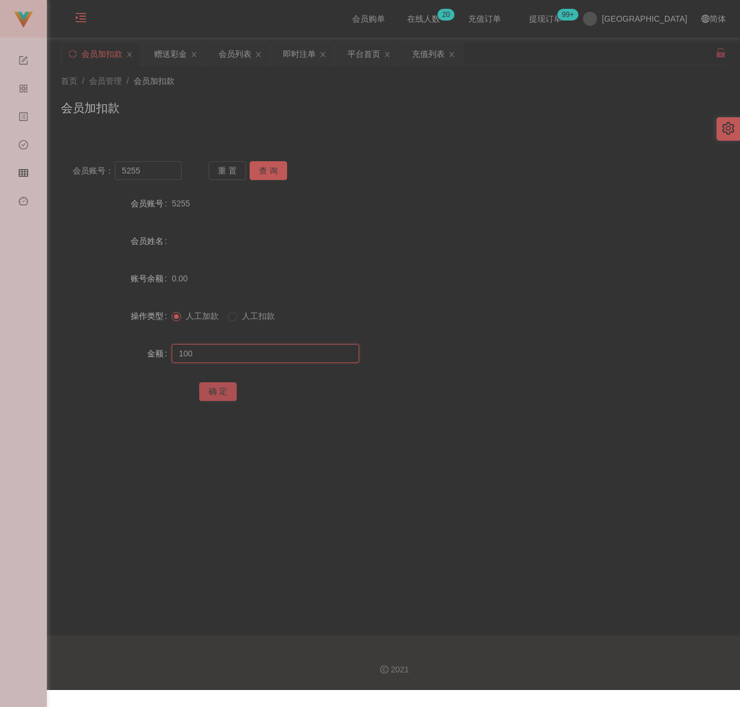
type input "100"
drag, startPoint x: 217, startPoint y: 387, endPoint x: 244, endPoint y: 391, distance: 27.8
click at [217, 387] on button "确 定" at bounding box center [217, 391] width 37 height 19
click at [149, 165] on input "5255" at bounding box center [148, 170] width 67 height 19
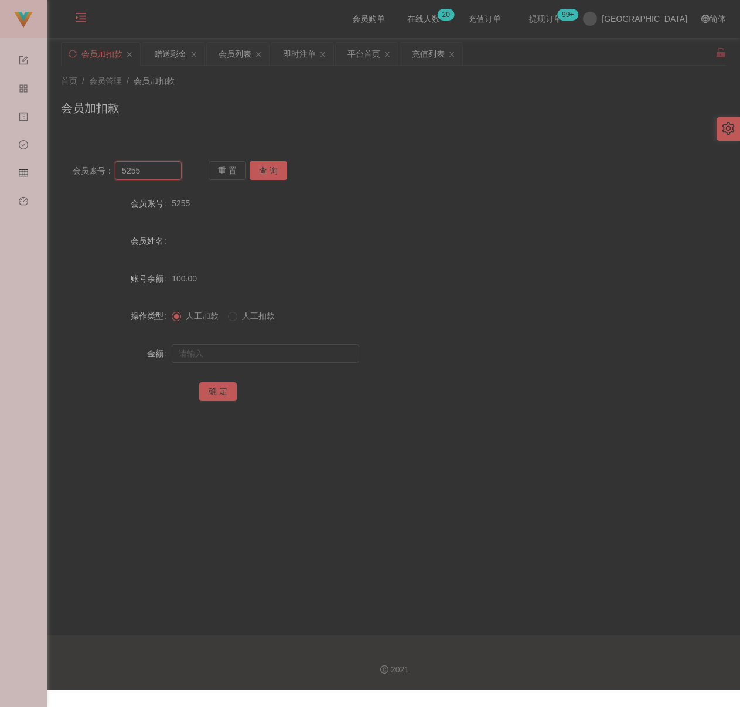
paste input "choishen"
type input "choishen"
click at [261, 169] on button "查 询" at bounding box center [268, 170] width 37 height 19
click at [262, 350] on input "text" at bounding box center [265, 353] width 187 height 19
click at [315, 357] on input "text" at bounding box center [265, 353] width 187 height 19
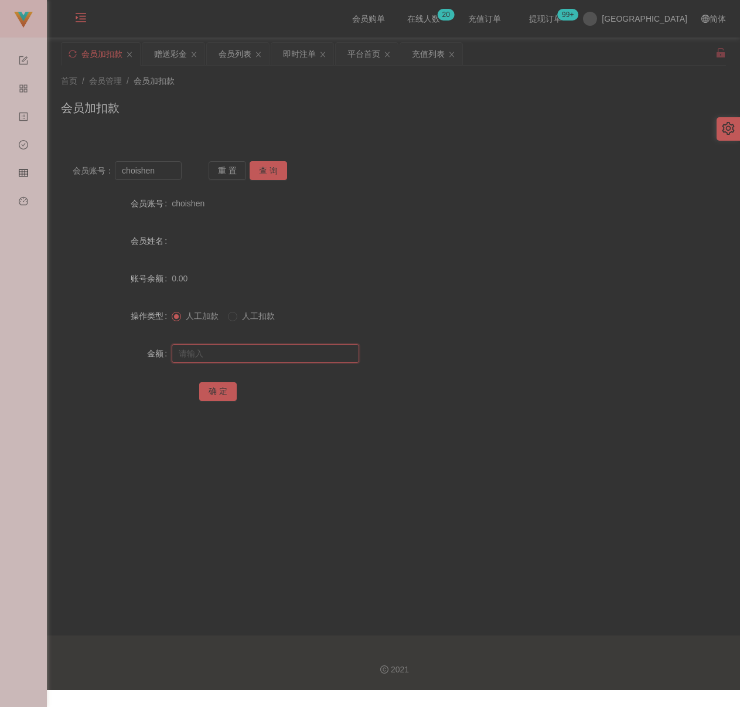
paste input "100"
type input "100"
click at [220, 392] on button "确 定" at bounding box center [217, 391] width 37 height 19
click at [165, 171] on input "choishen" at bounding box center [148, 170] width 67 height 19
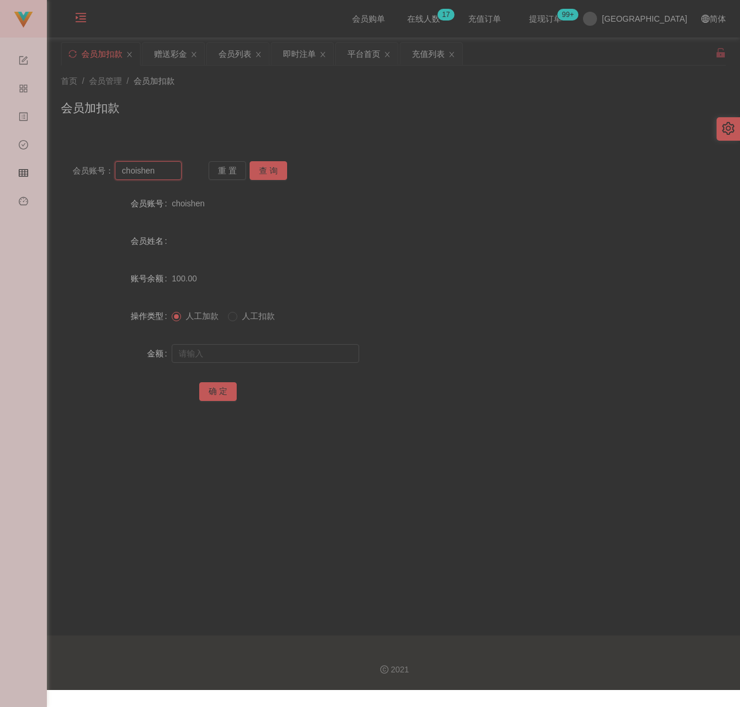
paste input "3309"
type input "3309"
click at [275, 171] on button "查 询" at bounding box center [268, 170] width 37 height 19
click at [272, 347] on input "text" at bounding box center [265, 353] width 187 height 19
click at [265, 361] on input "text" at bounding box center [265, 353] width 187 height 19
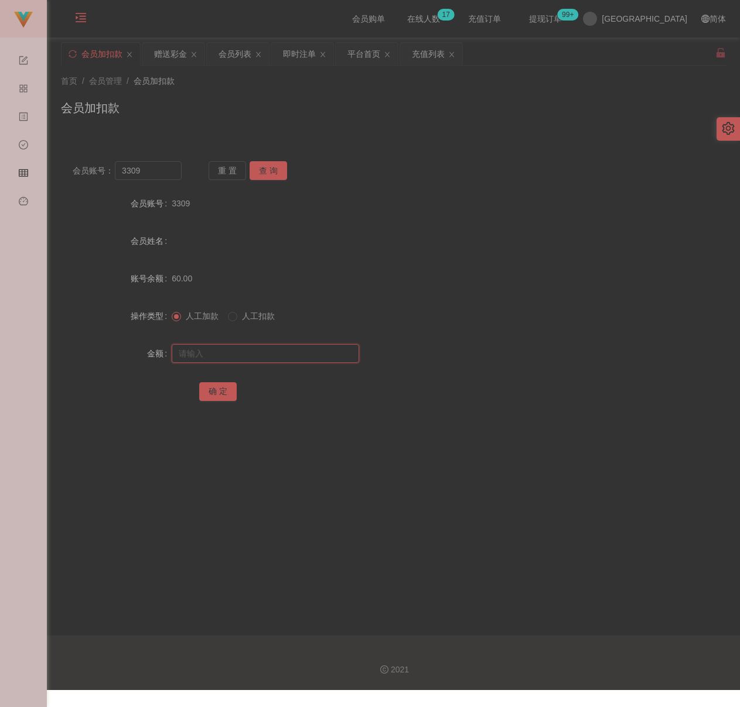
paste input "100"
type input "100"
click at [226, 388] on button "确 定" at bounding box center [217, 391] width 37 height 19
click at [158, 175] on input "3309" at bounding box center [148, 170] width 67 height 19
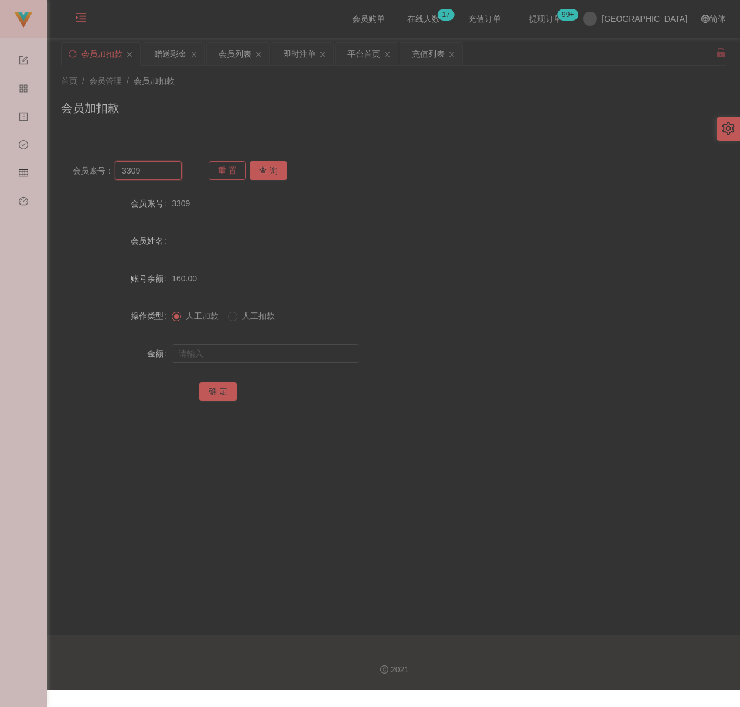
paste input "4567890"
type input "4567890"
click at [264, 175] on button "查 询" at bounding box center [268, 170] width 37 height 19
click at [283, 348] on input "text" at bounding box center [265, 353] width 187 height 19
click at [297, 362] on input "text" at bounding box center [265, 353] width 187 height 19
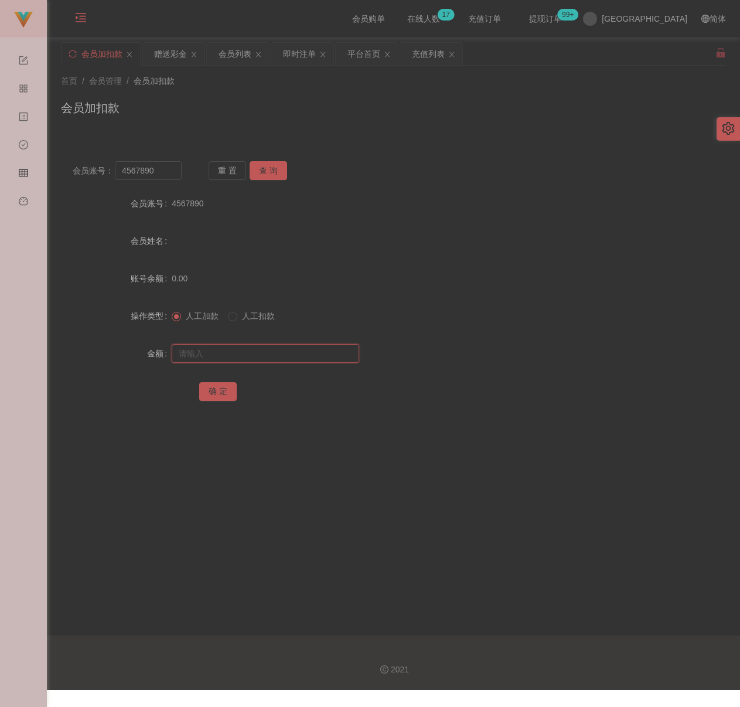
paste input "100"
type input "100"
click at [210, 388] on button "确 定" at bounding box center [217, 391] width 37 height 19
click at [162, 171] on input "4567890" at bounding box center [148, 170] width 67 height 19
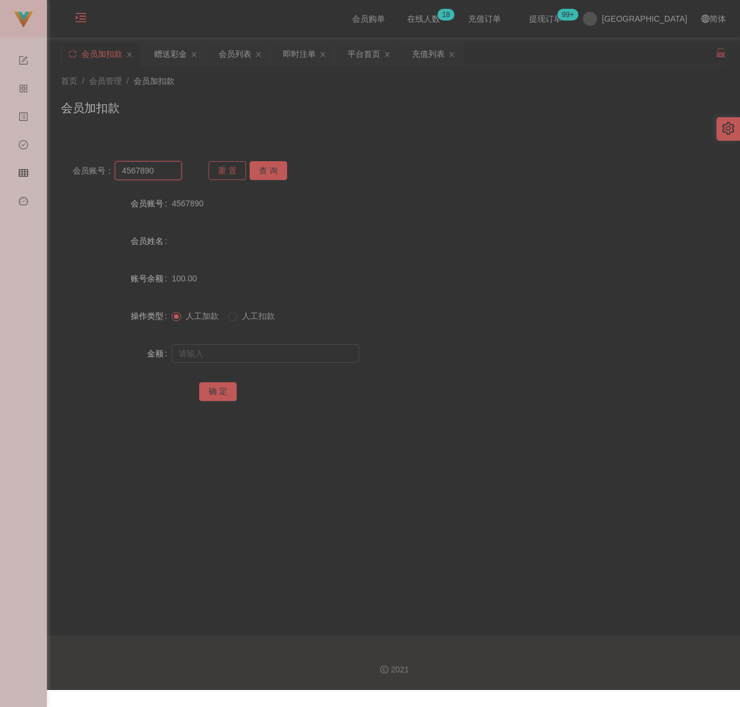
paste input "Macibai"
type input "Macibai"
click at [260, 173] on button "查 询" at bounding box center [268, 170] width 37 height 19
click at [271, 339] on form "会员账号 Macibai 会员姓名 [PERSON_NAME] 账号余额 0.00 操作类型 人工加款 人工扣款 金额 确 定" at bounding box center [393, 297] width 665 height 211
click at [267, 350] on input "text" at bounding box center [265, 353] width 187 height 19
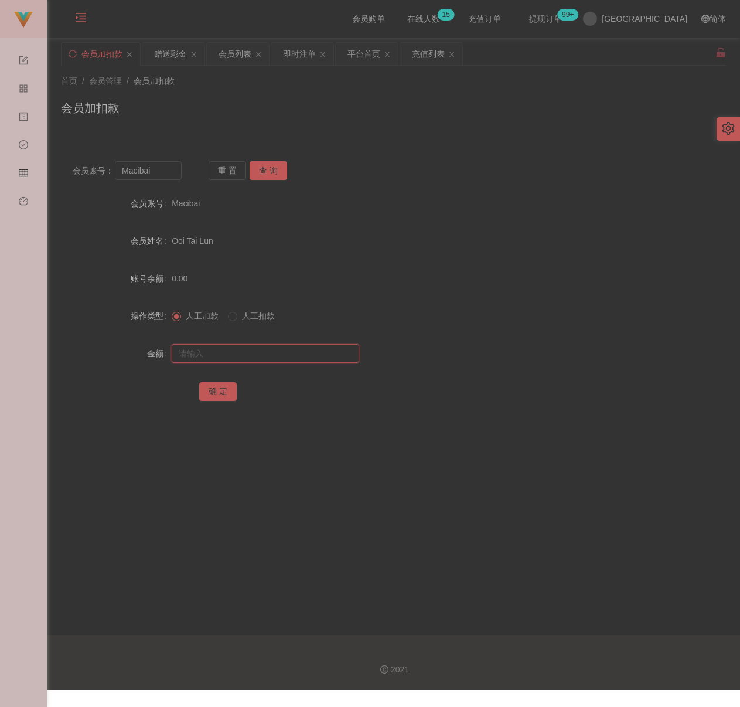
click at [308, 357] on input "text" at bounding box center [265, 353] width 187 height 19
paste input "100"
type input "100"
drag, startPoint x: 220, startPoint y: 387, endPoint x: 234, endPoint y: 390, distance: 14.4
click at [220, 387] on button "确 定" at bounding box center [217, 391] width 37 height 19
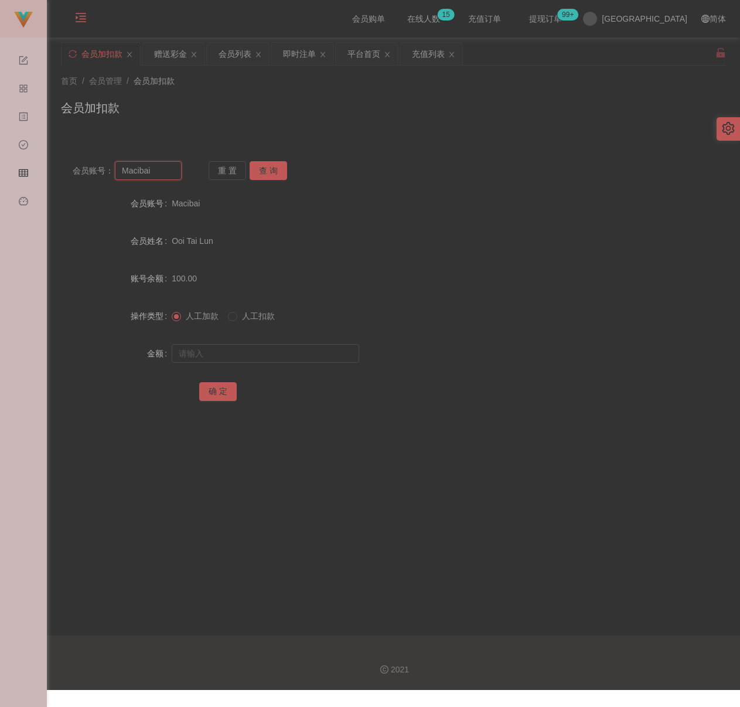
click at [171, 175] on input "Macibai" at bounding box center [148, 170] width 67 height 19
paste input "JOKERZZZ"
type input "JOKERZZZ"
click at [266, 169] on button "查 询" at bounding box center [268, 170] width 37 height 19
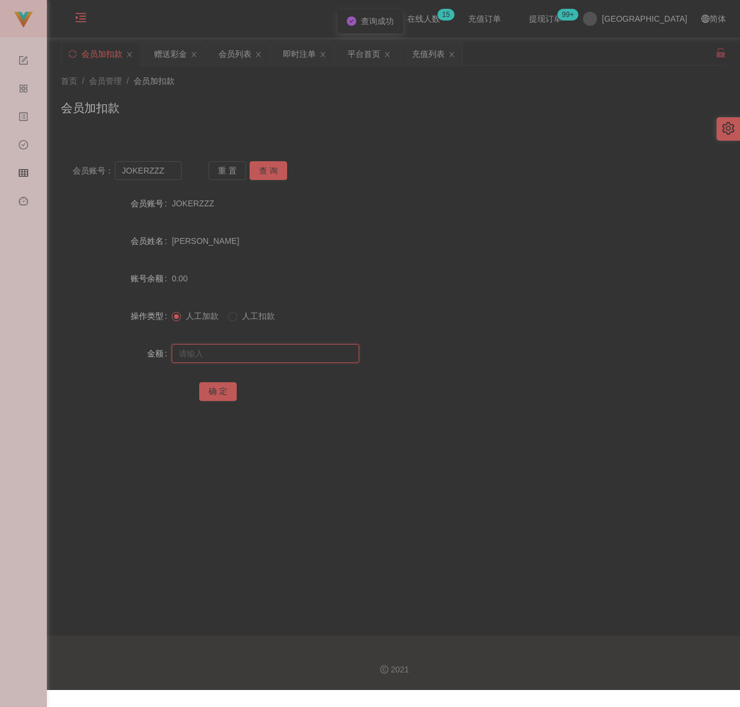
click at [248, 350] on input "text" at bounding box center [265, 353] width 187 height 19
click at [289, 356] on input "text" at bounding box center [265, 353] width 187 height 19
paste input "200"
type input "200"
click at [213, 392] on button "确 定" at bounding box center [217, 391] width 37 height 19
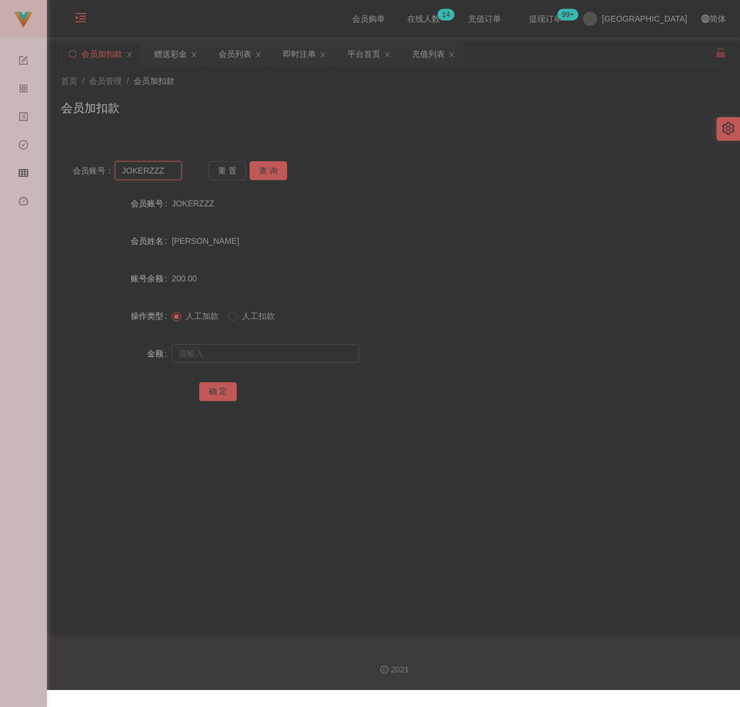
click at [171, 176] on input "JOKERZZZ" at bounding box center [148, 170] width 67 height 19
paste input "kena02"
type input "kena02"
click at [262, 165] on button "查 询" at bounding box center [268, 170] width 37 height 19
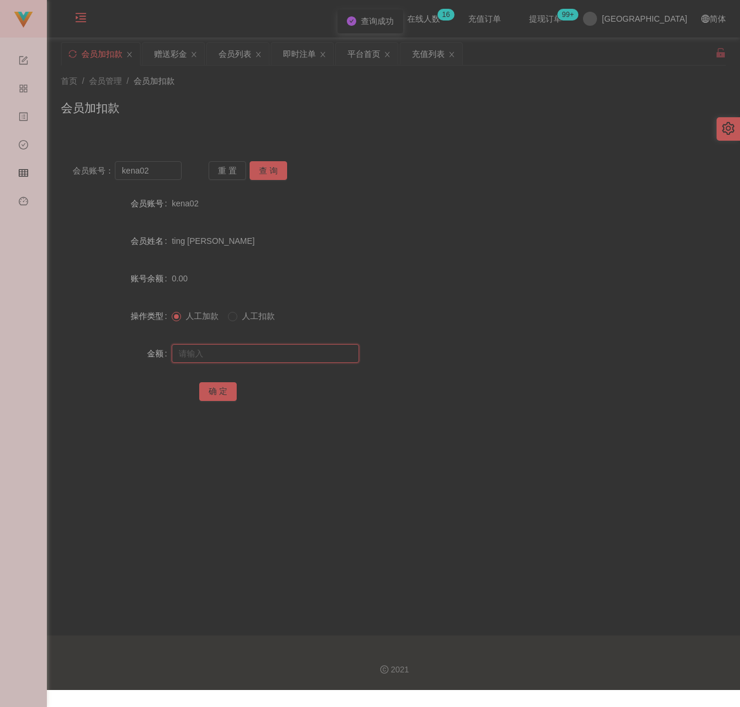
click at [260, 349] on input "text" at bounding box center [265, 353] width 187 height 19
click at [312, 350] on input "text" at bounding box center [265, 353] width 187 height 19
paste input "100"
type input "100"
drag, startPoint x: 214, startPoint y: 390, endPoint x: 225, endPoint y: 393, distance: 10.8
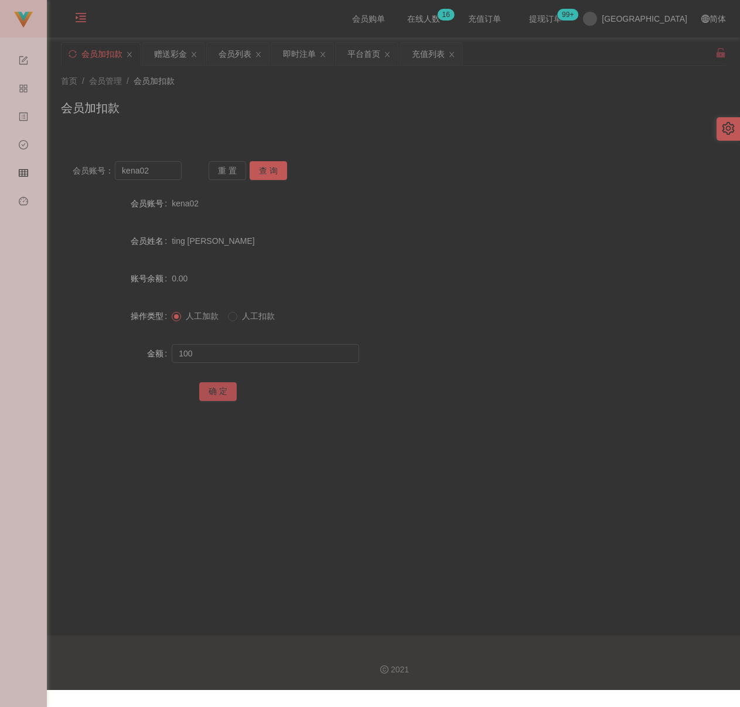
click at [214, 390] on button "确 定" at bounding box center [217, 391] width 37 height 19
click at [152, 172] on input "kena02" at bounding box center [148, 170] width 67 height 19
paste input "Win"
type input "Win"
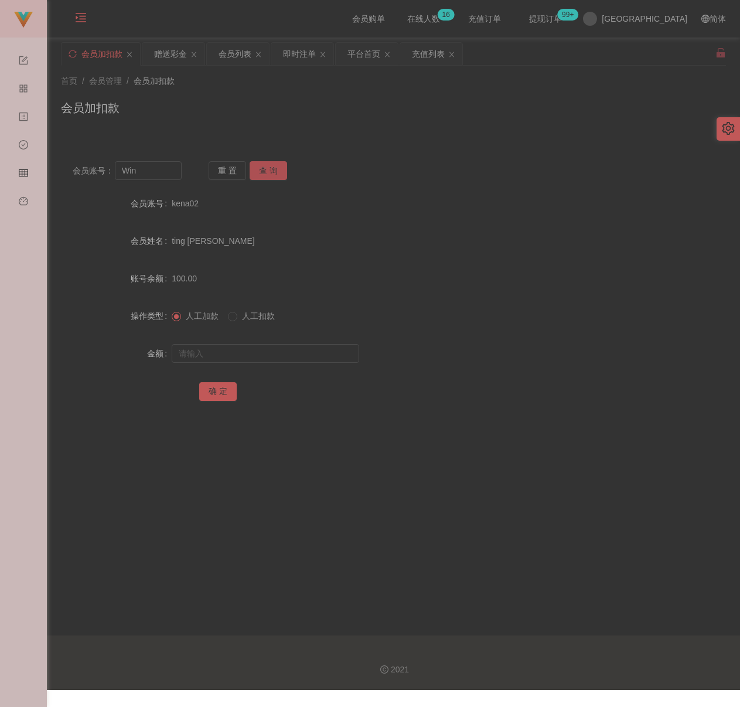
click at [270, 174] on button "查 询" at bounding box center [268, 170] width 37 height 19
drag, startPoint x: 292, startPoint y: 353, endPoint x: 304, endPoint y: 354, distance: 11.7
click at [292, 353] on input "text" at bounding box center [265, 353] width 187 height 19
click at [250, 350] on input "text" at bounding box center [265, 353] width 187 height 19
paste input "100"
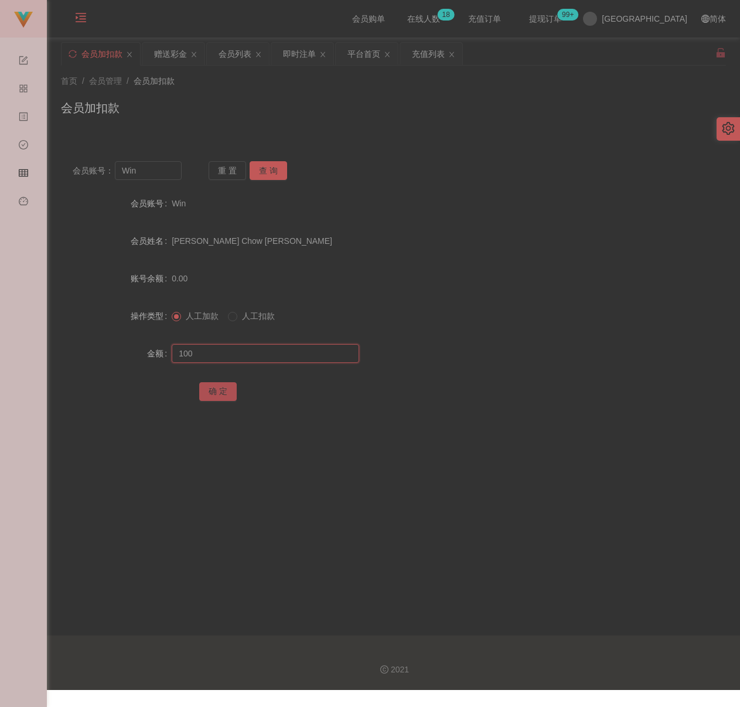
type input "100"
click at [220, 392] on button "确 定" at bounding box center [217, 391] width 37 height 19
click at [166, 175] on input "Win" at bounding box center [148, 170] width 67 height 19
paste input "wongyookkeng"
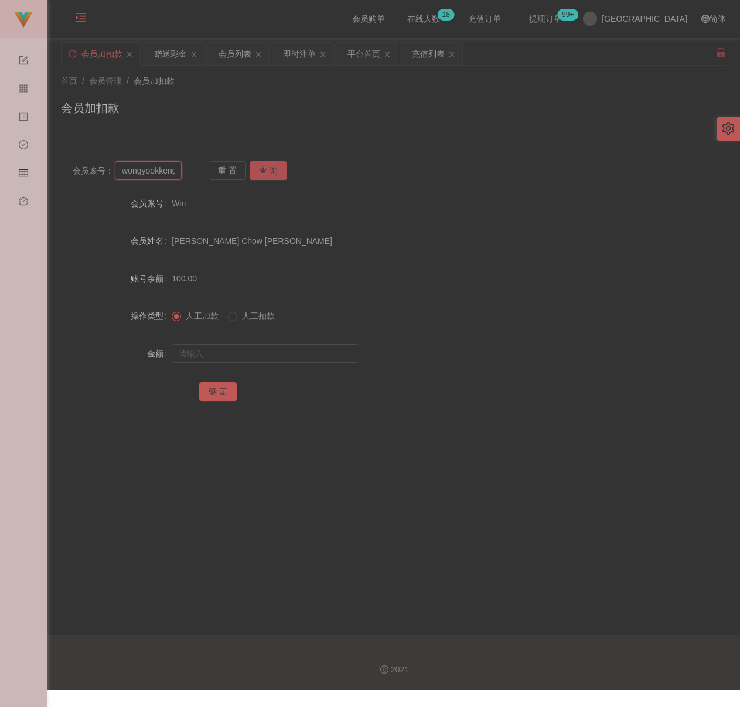
scroll to position [0, 4]
type input "wongyookkeng"
click at [267, 166] on button "查 询" at bounding box center [268, 170] width 37 height 19
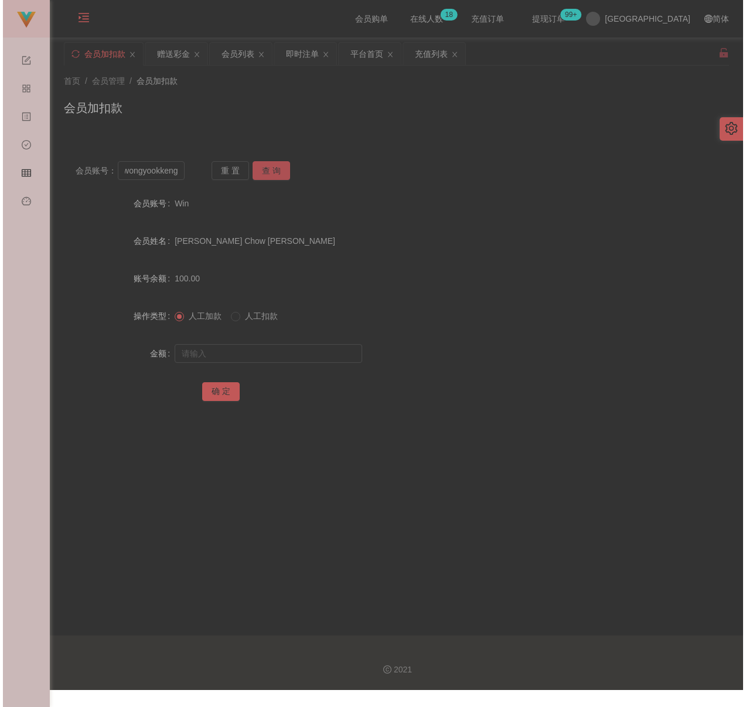
scroll to position [0, 0]
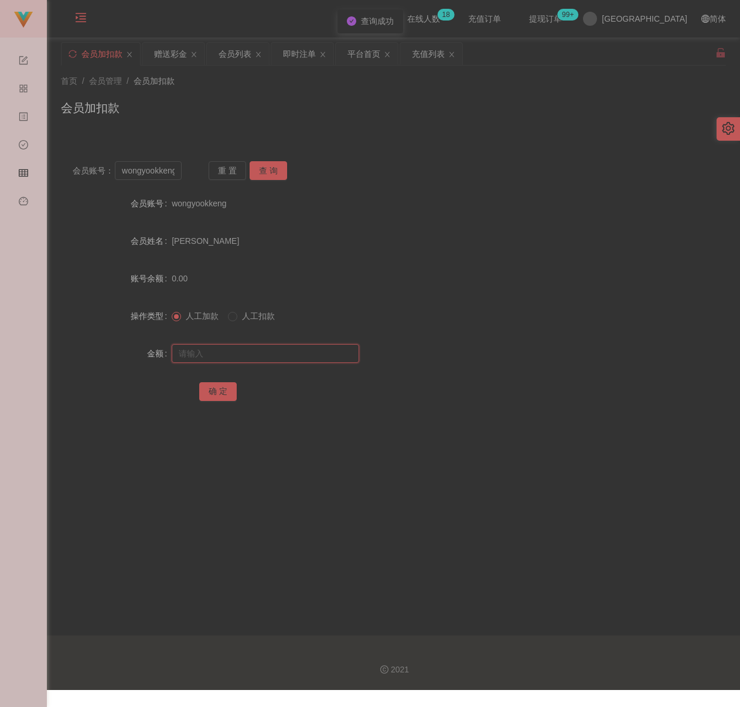
drag, startPoint x: 268, startPoint y: 356, endPoint x: 287, endPoint y: 359, distance: 19.1
click at [268, 356] on input "text" at bounding box center [265, 353] width 187 height 19
click at [317, 352] on input "text" at bounding box center [265, 353] width 187 height 19
paste input "200"
type input "200"
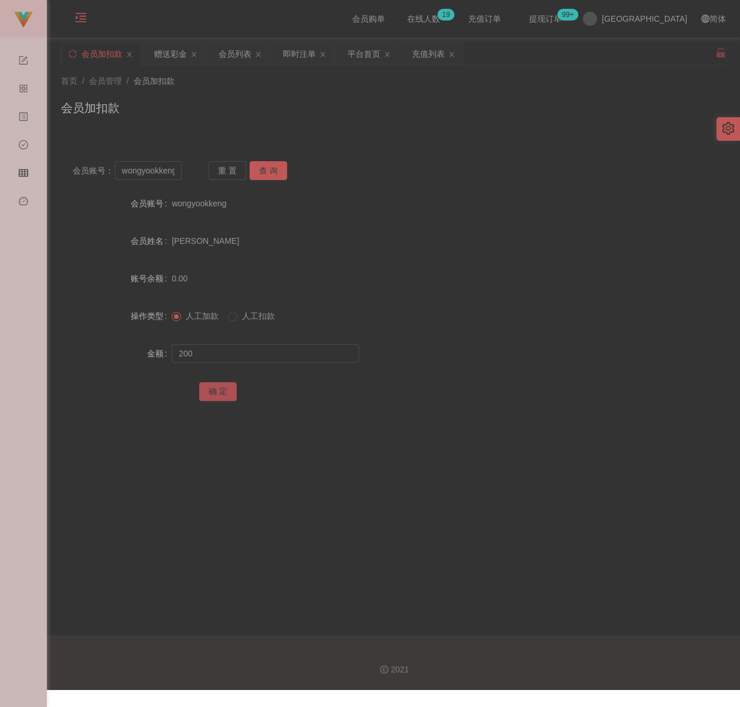
click at [217, 391] on button "确 定" at bounding box center [217, 391] width 37 height 19
click at [176, 169] on input "wongyookkeng" at bounding box center [148, 170] width 67 height 19
paste input "jedol"
type input "jedol"
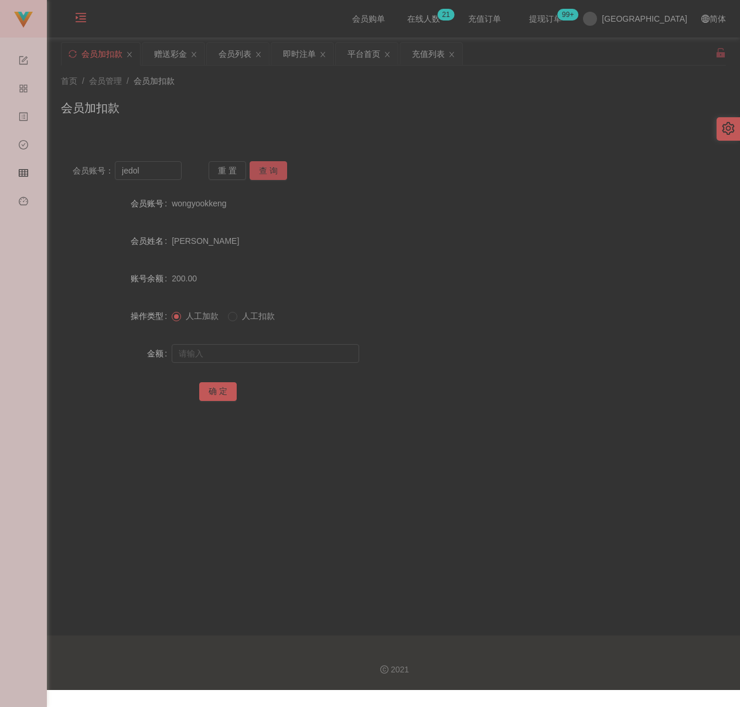
click at [275, 171] on button "查 询" at bounding box center [268, 170] width 37 height 19
drag, startPoint x: 220, startPoint y: 352, endPoint x: 234, endPoint y: 355, distance: 13.8
click at [220, 352] on input "text" at bounding box center [265, 353] width 187 height 19
click at [283, 350] on input "text" at bounding box center [265, 353] width 187 height 19
paste input "100"
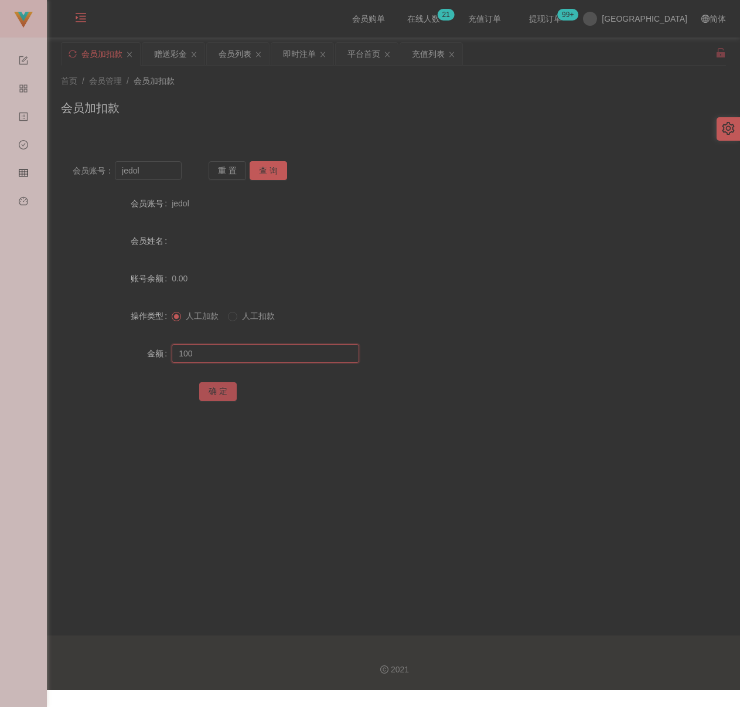
type input "100"
click at [209, 393] on button "确 定" at bounding box center [217, 391] width 37 height 19
click at [153, 167] on input "jedol" at bounding box center [148, 170] width 67 height 19
paste input "qq123"
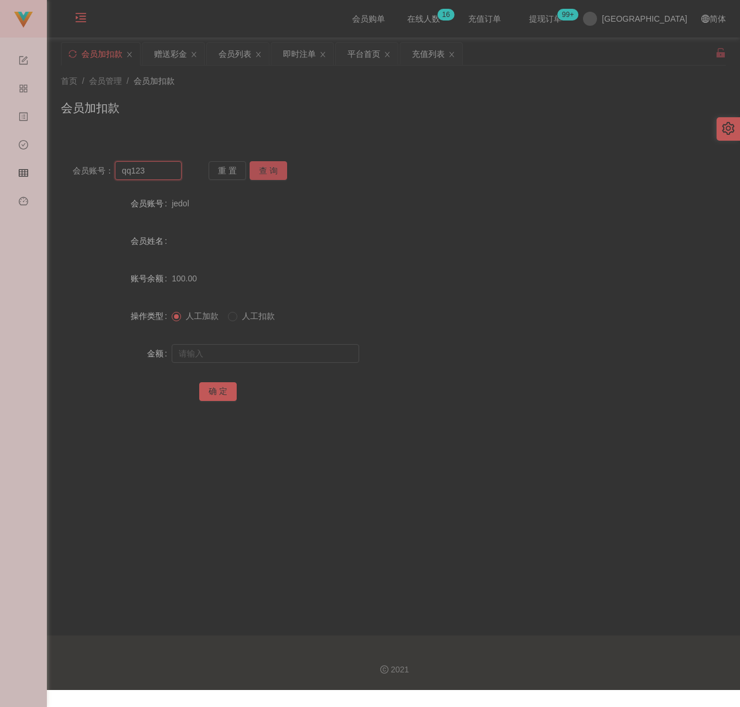
type input "qq123"
click at [266, 172] on button "查 询" at bounding box center [268, 170] width 37 height 19
click at [239, 349] on input "text" at bounding box center [265, 353] width 187 height 19
click at [264, 350] on input "text" at bounding box center [265, 353] width 187 height 19
paste input "200"
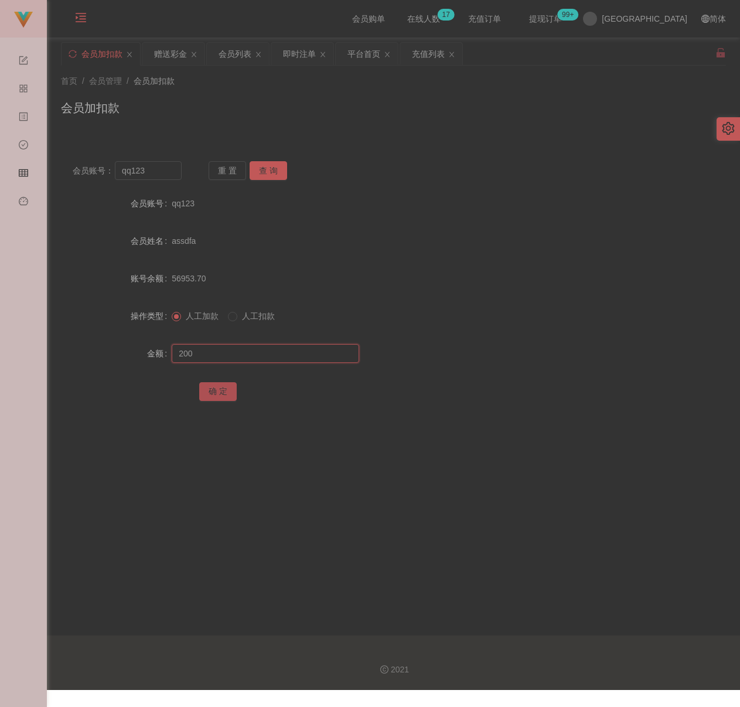
type input "200"
drag, startPoint x: 220, startPoint y: 391, endPoint x: 262, endPoint y: 400, distance: 43.1
click at [220, 391] on button "确 定" at bounding box center [217, 391] width 37 height 19
click at [167, 169] on input "qq123" at bounding box center [148, 170] width 67 height 19
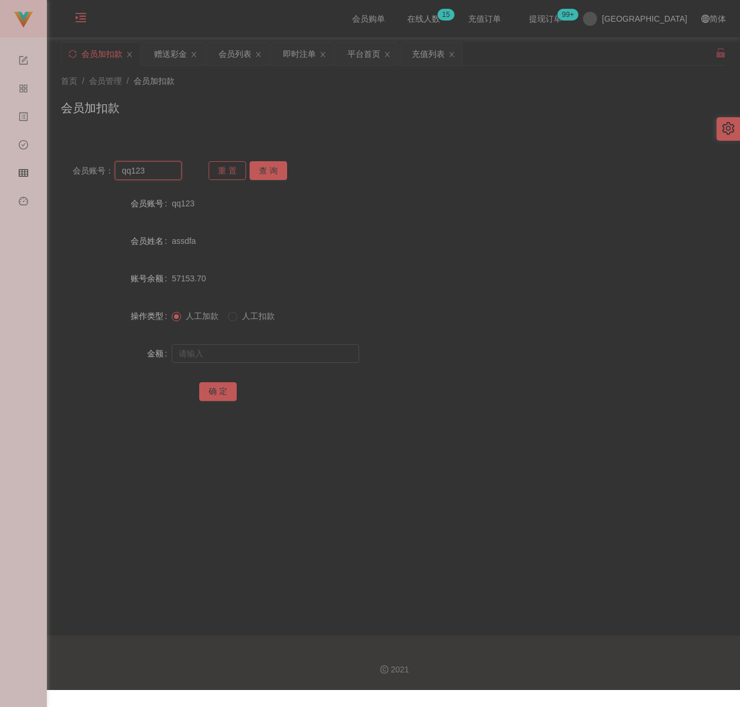
paste input "anson1065"
type input "anson1065"
click at [265, 167] on button "查 询" at bounding box center [268, 170] width 37 height 19
drag, startPoint x: 267, startPoint y: 357, endPoint x: 278, endPoint y: 356, distance: 10.6
click at [268, 357] on input "text" at bounding box center [265, 353] width 187 height 19
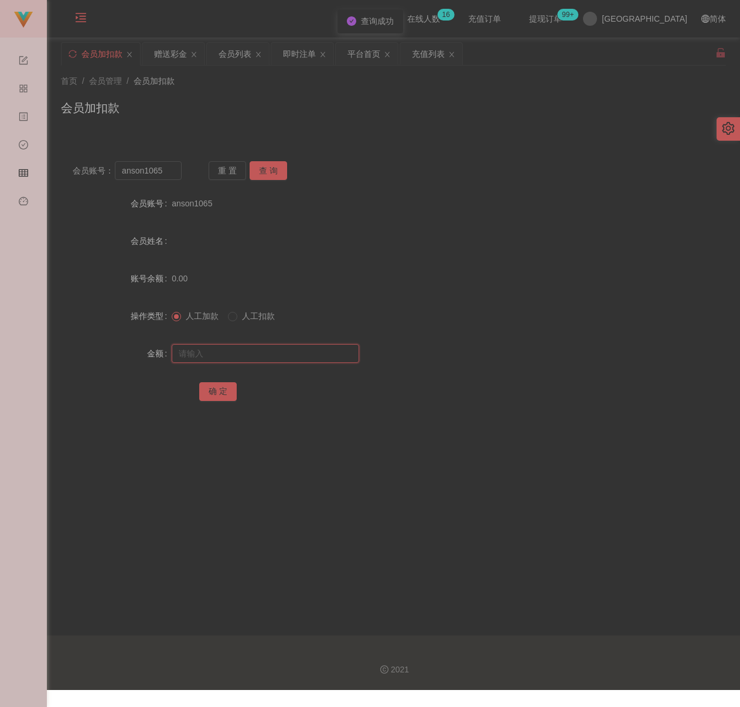
click at [329, 355] on input "text" at bounding box center [265, 353] width 187 height 19
paste input "100"
type input "100"
click at [211, 386] on button "确 定" at bounding box center [217, 391] width 37 height 19
click at [169, 172] on input "anson1065" at bounding box center [148, 170] width 67 height 19
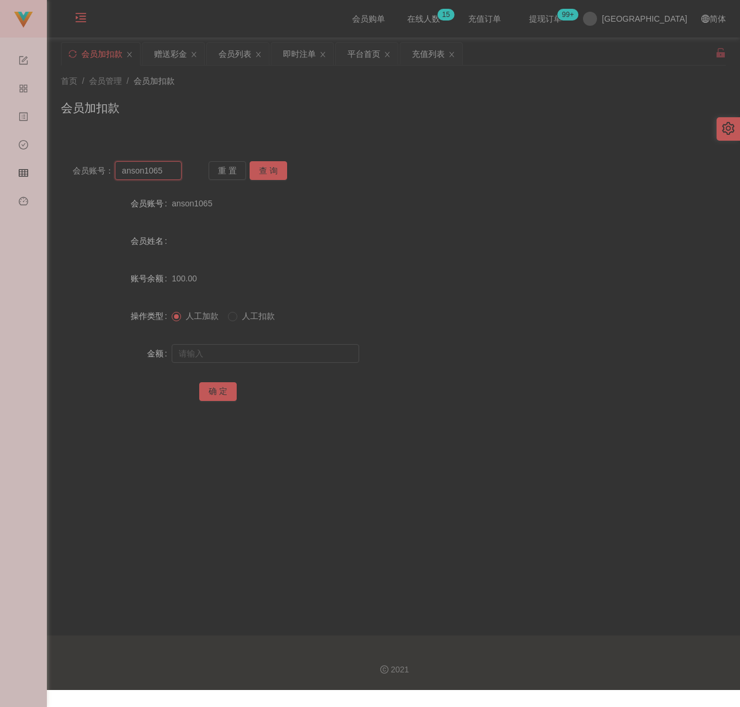
click at [169, 172] on input "anson1065" at bounding box center [148, 170] width 67 height 19
paste input "110223"
type input "110223"
click at [271, 171] on button "查 询" at bounding box center [268, 170] width 37 height 19
click at [271, 352] on input "text" at bounding box center [265, 353] width 187 height 19
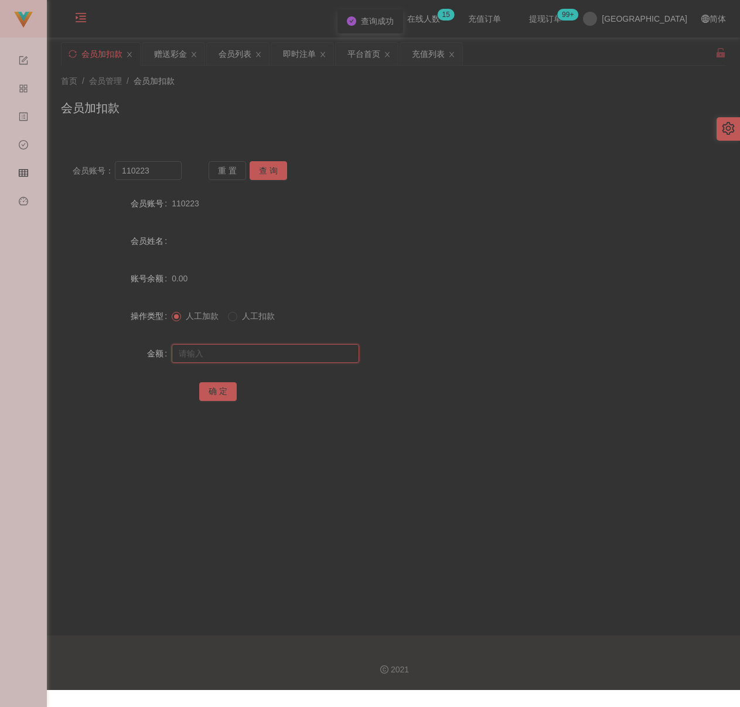
drag, startPoint x: 292, startPoint y: 349, endPoint x: 283, endPoint y: 353, distance: 10.0
click at [292, 349] on input "text" at bounding box center [265, 353] width 187 height 19
paste input "200"
type input "200"
drag, startPoint x: 220, startPoint y: 390, endPoint x: 247, endPoint y: 395, distance: 27.5
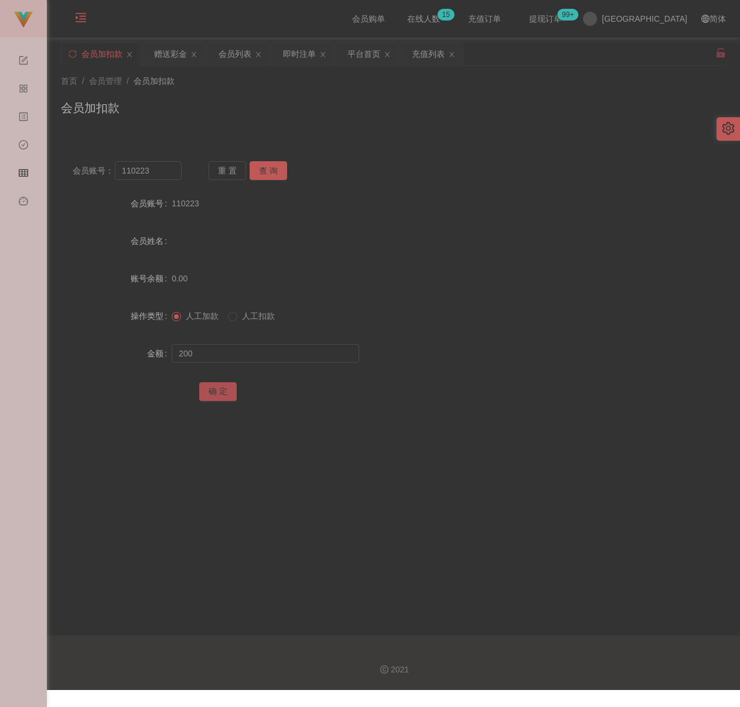
click at [220, 390] on button "确 定" at bounding box center [217, 391] width 37 height 19
click at [155, 167] on input "110223" at bounding box center [148, 170] width 67 height 19
paste input "0169792277"
type input "0169792277"
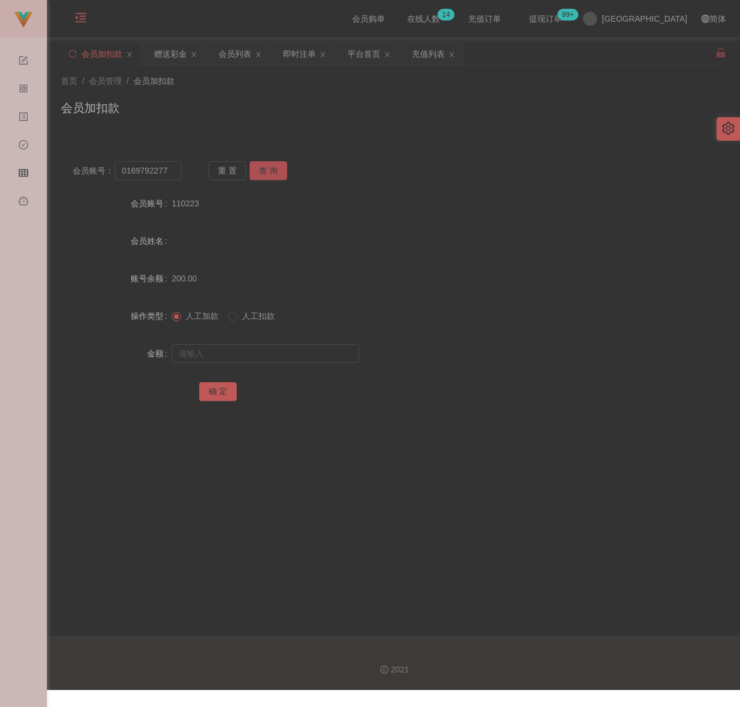
click at [269, 166] on button "查 询" at bounding box center [268, 170] width 37 height 19
drag, startPoint x: 271, startPoint y: 356, endPoint x: 278, endPoint y: 356, distance: 7.0
click at [271, 356] on input "text" at bounding box center [265, 353] width 187 height 19
click at [338, 364] on div at bounding box center [366, 353] width 388 height 23
click at [337, 356] on input "text" at bounding box center [265, 353] width 187 height 19
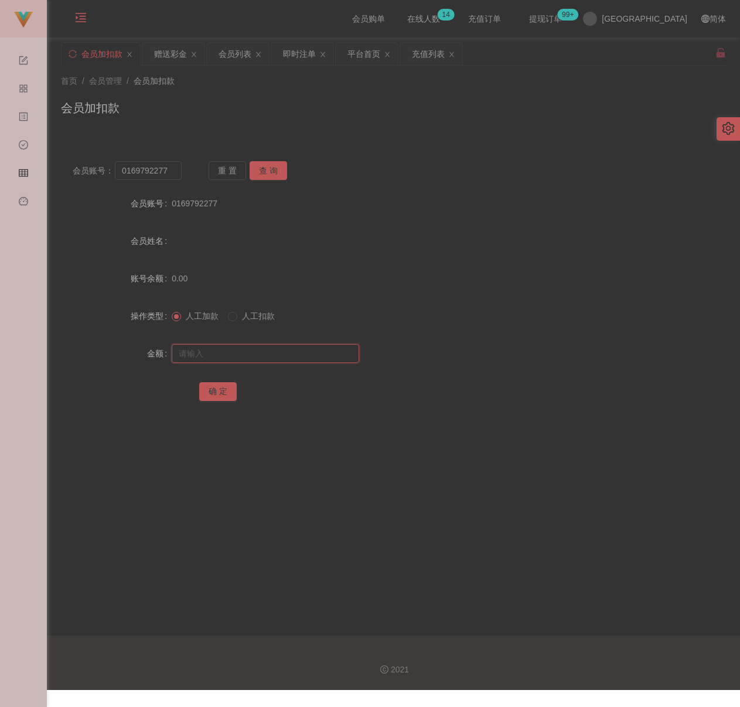
paste input "100"
type input "100"
drag, startPoint x: 206, startPoint y: 395, endPoint x: 234, endPoint y: 396, distance: 27.5
click at [206, 394] on button "确 定" at bounding box center [217, 391] width 37 height 19
click at [169, 169] on input "0169792277" at bounding box center [148, 170] width 67 height 19
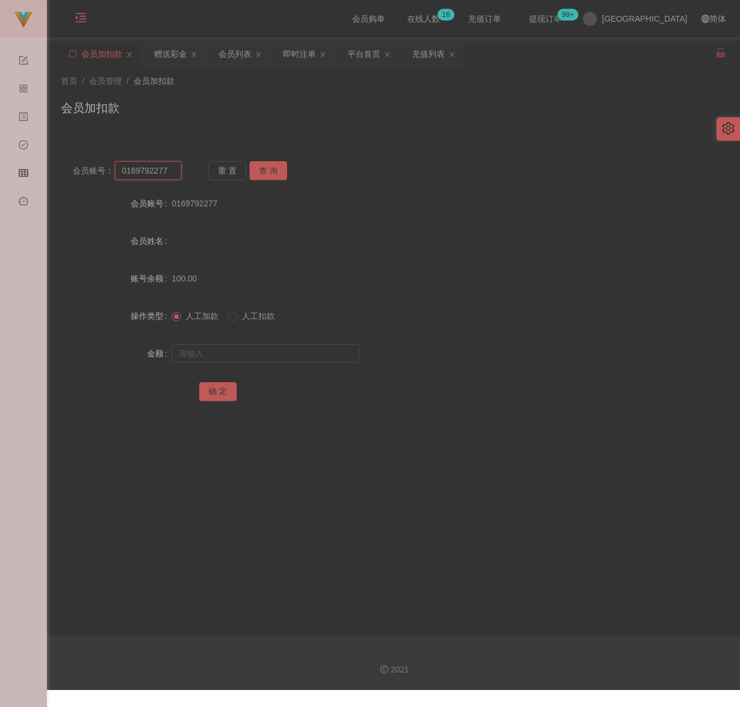
click at [169, 169] on input "0169792277" at bounding box center [148, 170] width 67 height 19
paste input "qq123"
type input "qq123"
click at [272, 169] on button "查 询" at bounding box center [268, 170] width 37 height 19
drag, startPoint x: 248, startPoint y: 353, endPoint x: 265, endPoint y: 357, distance: 17.4
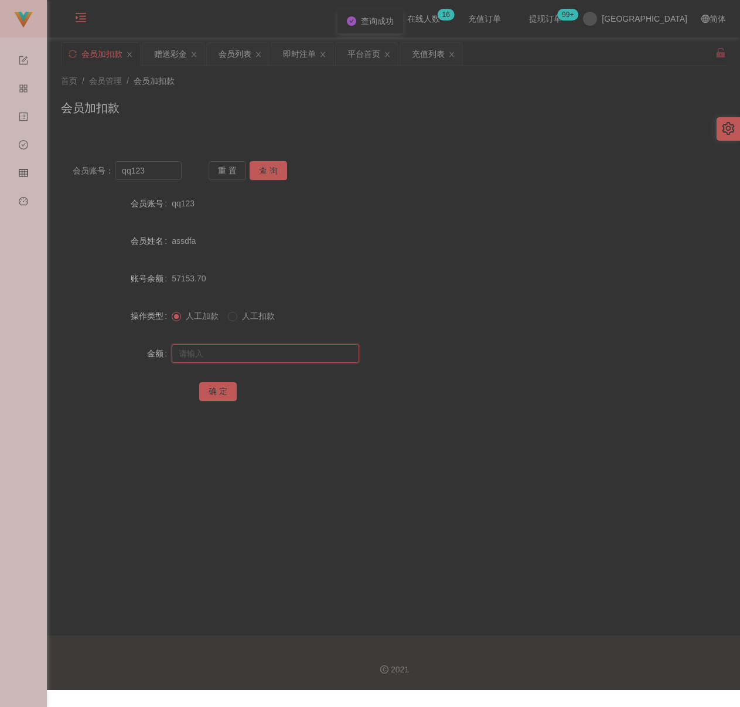
click at [248, 353] on input "text" at bounding box center [265, 353] width 187 height 19
click at [289, 357] on input "text" at bounding box center [265, 353] width 187 height 19
paste input "100"
type input "100"
drag, startPoint x: 217, startPoint y: 387, endPoint x: 227, endPoint y: 387, distance: 10.5
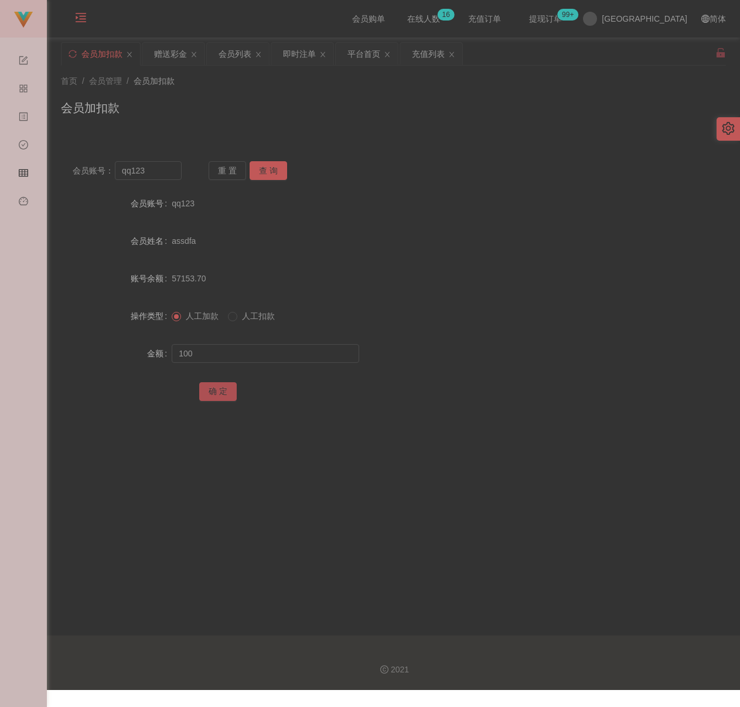
click at [217, 387] on button "确 定" at bounding box center [217, 391] width 37 height 19
click at [156, 173] on input "qq123" at bounding box center [148, 170] width 67 height 19
paste input "Janson1688"
type input "Janson1688"
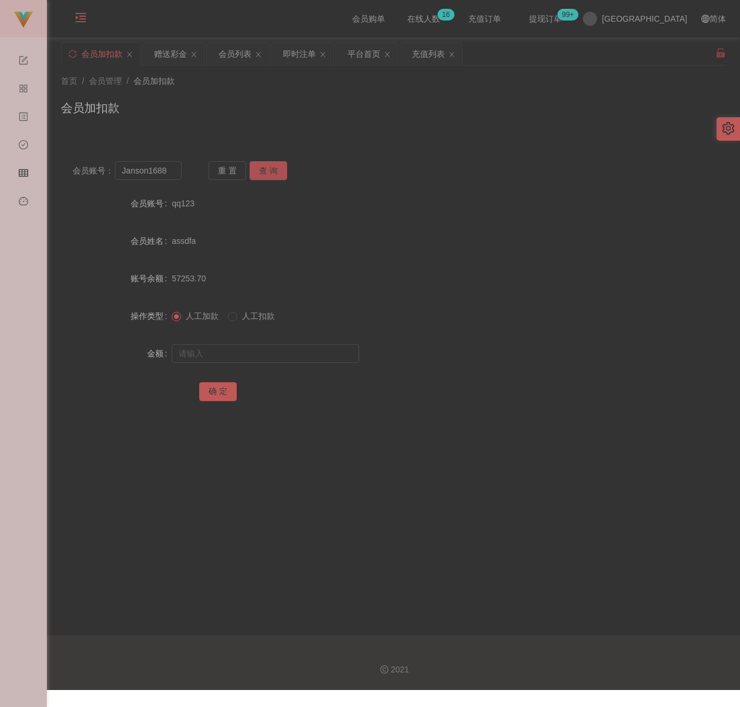
click at [261, 171] on button "查 询" at bounding box center [268, 170] width 37 height 19
click at [261, 359] on input "text" at bounding box center [265, 353] width 187 height 19
click at [272, 352] on input "text" at bounding box center [265, 353] width 187 height 19
paste input "100"
type input "100"
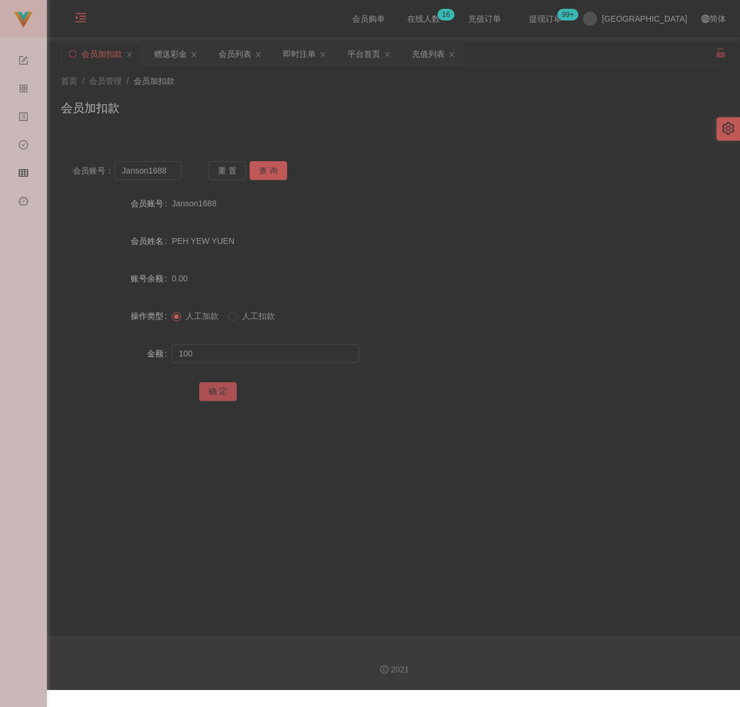
drag, startPoint x: 215, startPoint y: 393, endPoint x: 221, endPoint y: 393, distance: 6.4
click at [215, 393] on button "确 定" at bounding box center [217, 391] width 37 height 19
click at [166, 169] on input "Janson1688" at bounding box center [148, 170] width 67 height 19
paste input "qq123"
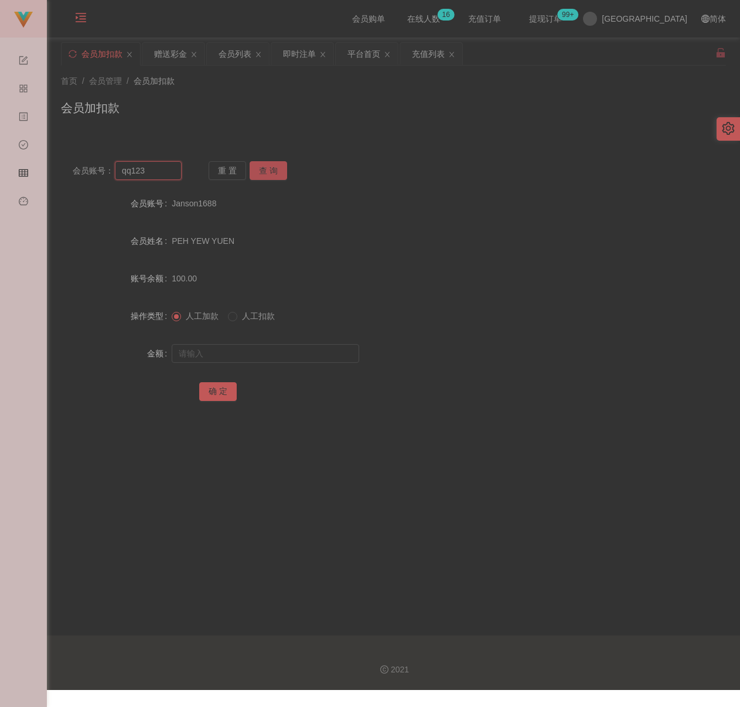
type input "qq123"
click at [261, 167] on button "查 询" at bounding box center [268, 170] width 37 height 19
click at [285, 350] on input "text" at bounding box center [265, 353] width 187 height 19
click at [297, 356] on input "text" at bounding box center [265, 353] width 187 height 19
paste input "100"
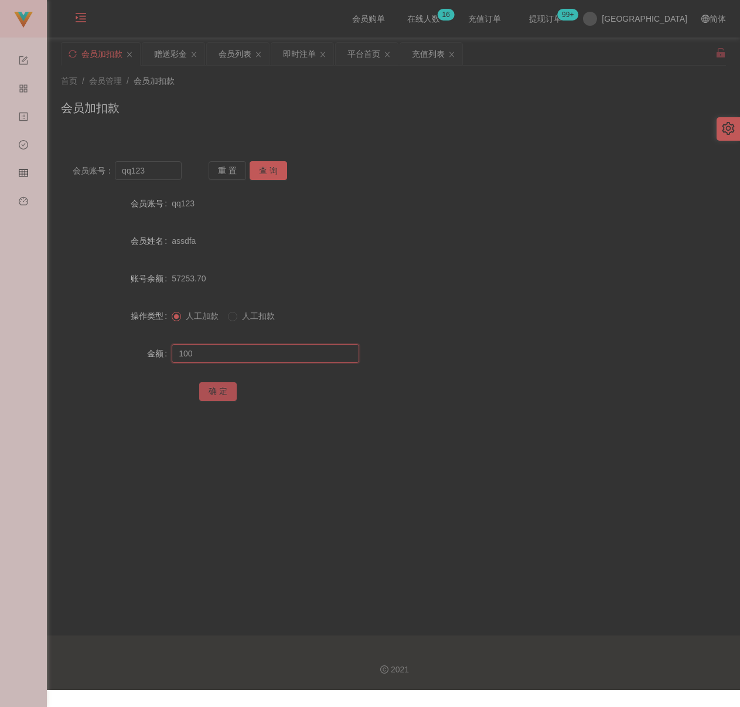
type input "100"
click at [218, 384] on button "确 定" at bounding box center [217, 391] width 37 height 19
click at [151, 166] on input "qq123" at bounding box center [148, 170] width 67 height 19
paste input "elven19"
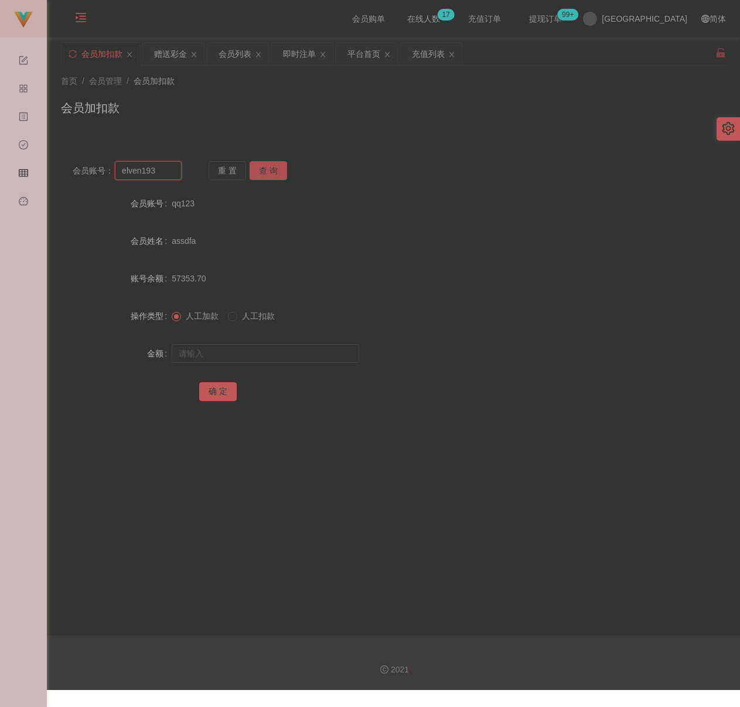
type input "elven193"
click at [264, 173] on button "查 询" at bounding box center [268, 170] width 37 height 19
click at [234, 356] on input "text" at bounding box center [265, 353] width 187 height 19
click at [299, 354] on input "text" at bounding box center [265, 353] width 187 height 19
paste input "100"
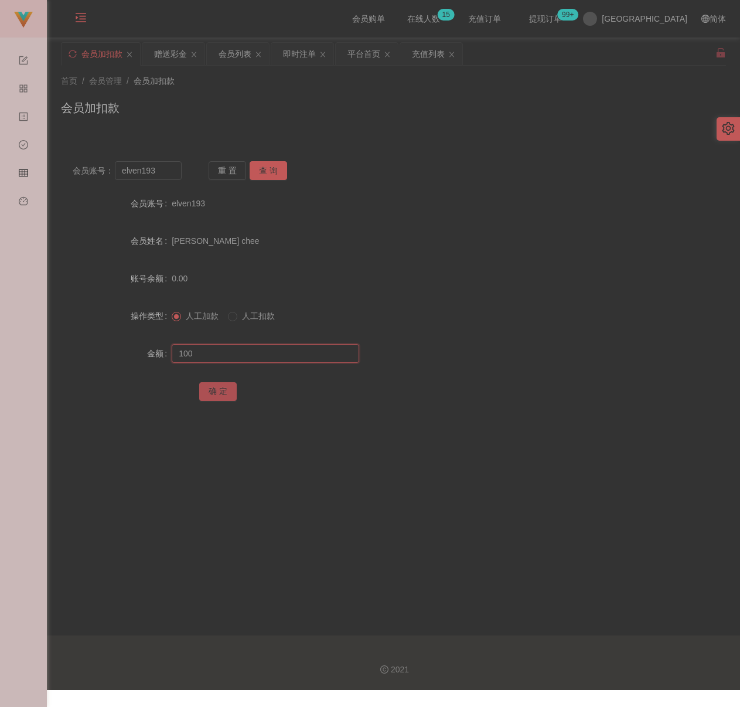
type input "100"
click at [219, 389] on button "确 定" at bounding box center [217, 391] width 37 height 19
click at [157, 169] on input "elven193" at bounding box center [148, 170] width 67 height 19
paste input "qq12"
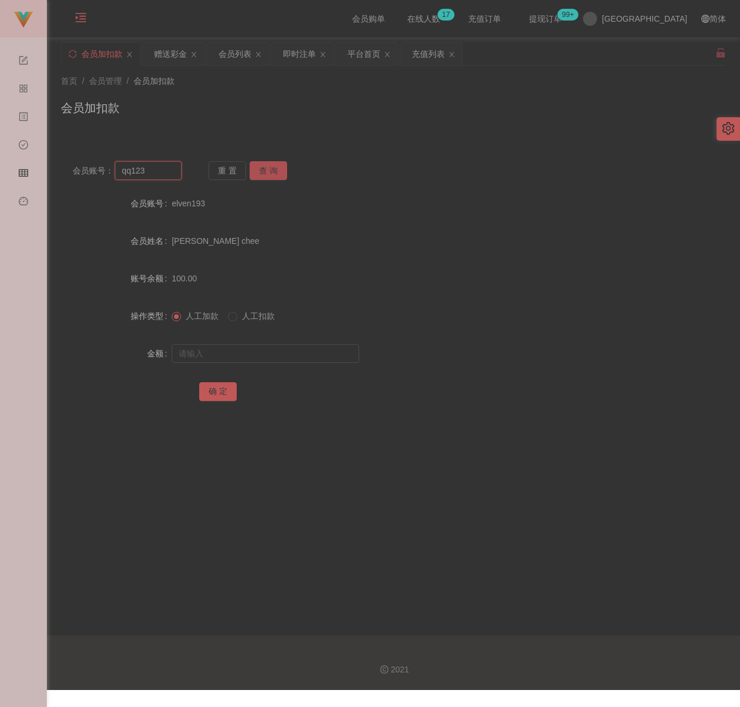
type input "qq123"
click at [261, 169] on button "查 询" at bounding box center [268, 170] width 37 height 19
click at [260, 345] on input "text" at bounding box center [265, 353] width 187 height 19
click at [324, 352] on input "text" at bounding box center [265, 353] width 187 height 19
paste input "100"
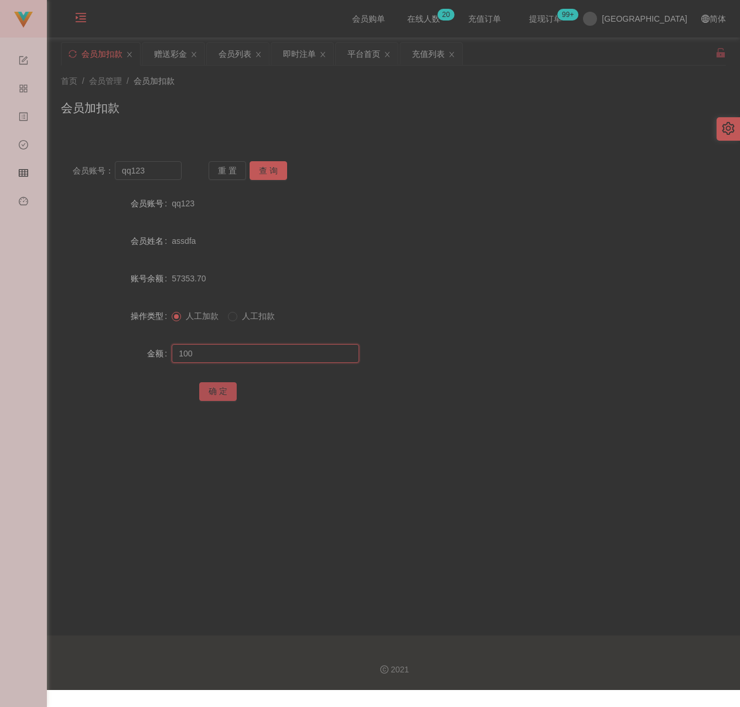
type input "100"
drag, startPoint x: 216, startPoint y: 386, endPoint x: 236, endPoint y: 393, distance: 20.6
click at [216, 386] on button "确 定" at bounding box center [217, 391] width 37 height 19
click at [158, 169] on input "qq123" at bounding box center [148, 170] width 67 height 19
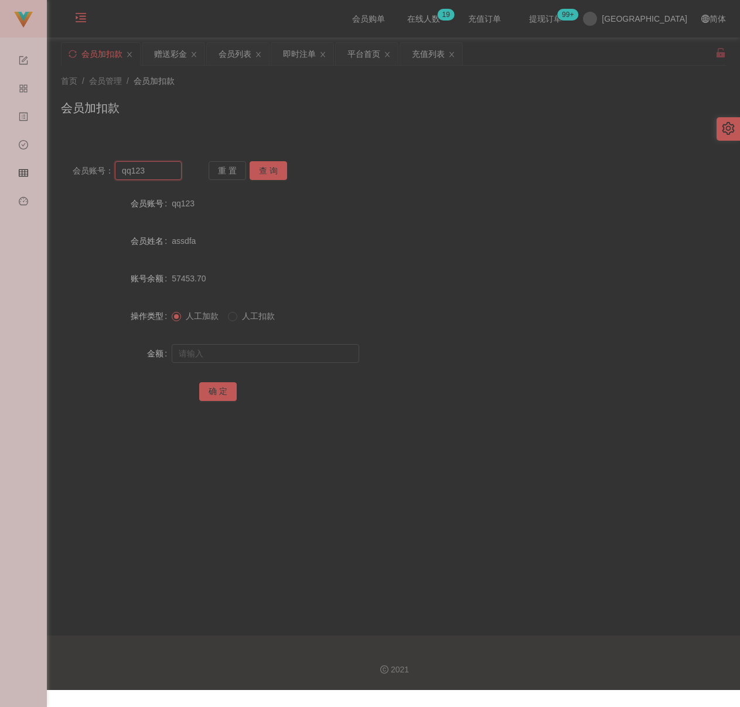
paste input "Stephlim"
type input "Stephlim"
click at [265, 172] on button "查 询" at bounding box center [268, 170] width 37 height 19
click at [253, 354] on input "text" at bounding box center [265, 353] width 187 height 19
click at [271, 347] on input "text" at bounding box center [265, 353] width 187 height 19
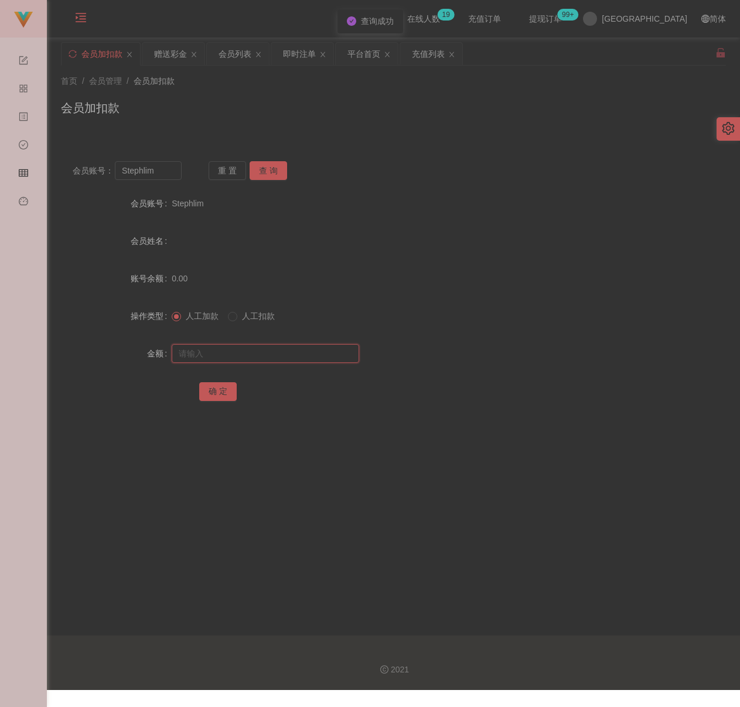
paste input "100"
type input "100"
drag, startPoint x: 218, startPoint y: 389, endPoint x: 233, endPoint y: 394, distance: 15.4
click at [218, 389] on button "确 定" at bounding box center [217, 391] width 37 height 19
click at [168, 175] on input "Stephlim" at bounding box center [148, 170] width 67 height 19
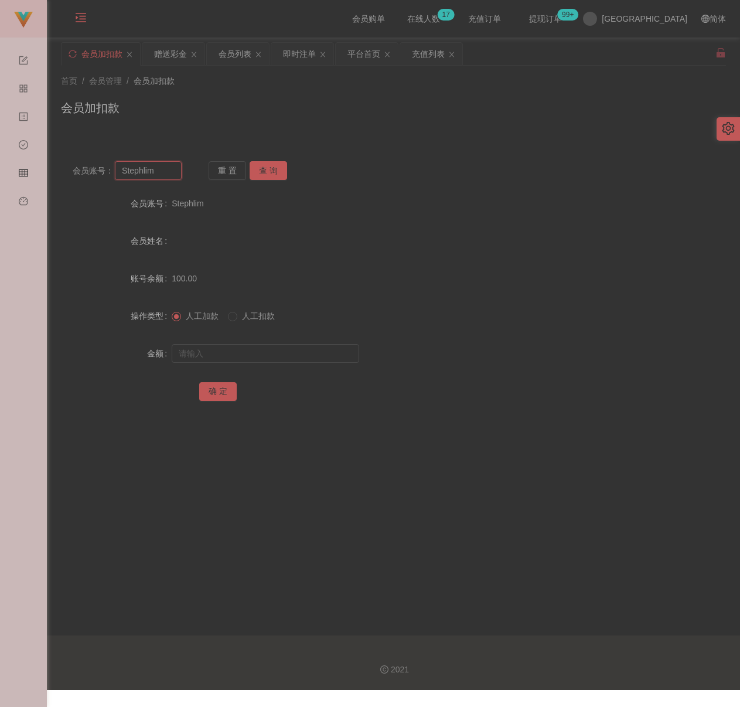
click at [168, 175] on input "Stephlim" at bounding box center [148, 170] width 67 height 19
paste input "786678"
type input "786678"
click at [257, 171] on button "查 询" at bounding box center [268, 170] width 37 height 19
drag, startPoint x: 253, startPoint y: 355, endPoint x: 277, endPoint y: 360, distance: 24.0
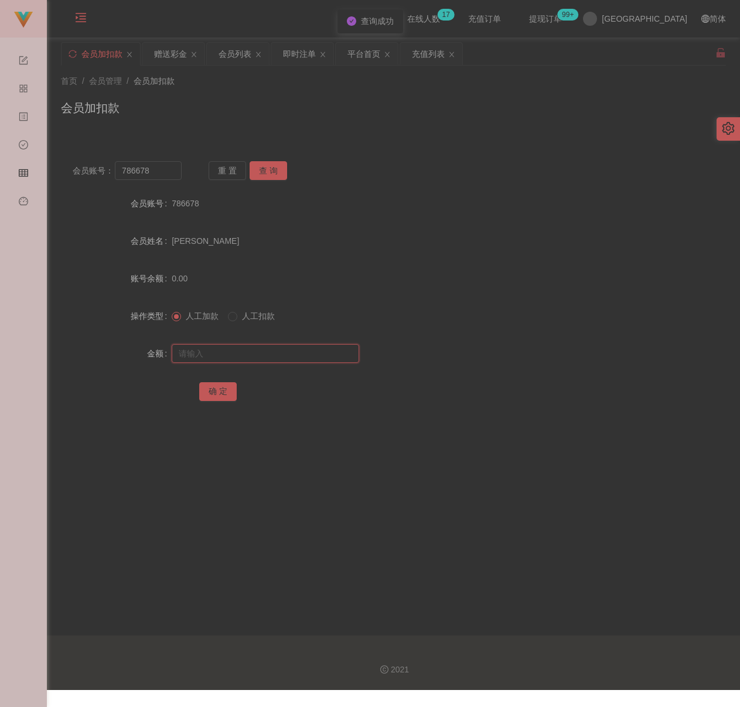
click at [253, 355] on input "text" at bounding box center [265, 353] width 187 height 19
drag, startPoint x: 279, startPoint y: 345, endPoint x: 273, endPoint y: 348, distance: 7.1
click at [279, 345] on input "text" at bounding box center [265, 353] width 187 height 19
paste input "300"
type input "300"
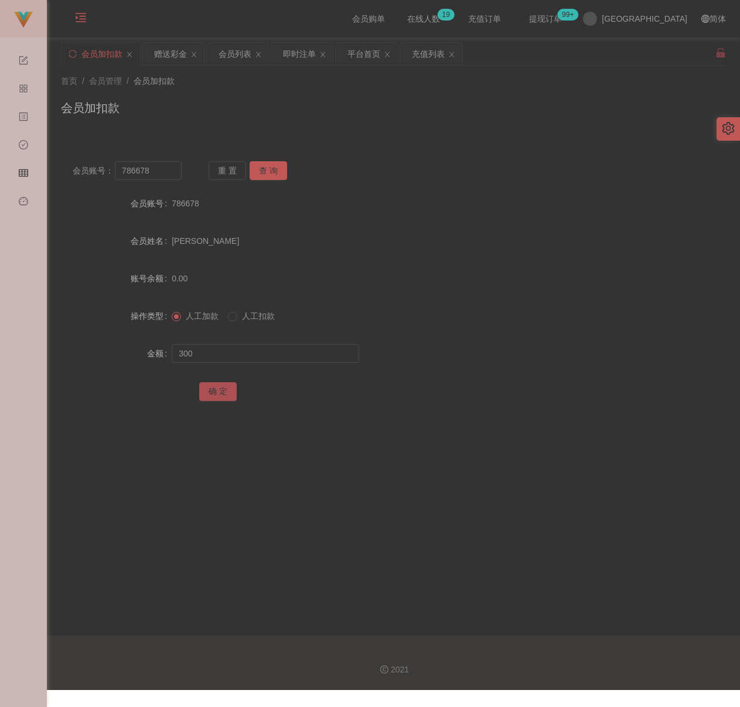
click at [215, 382] on button "确 定" at bounding box center [217, 391] width 37 height 19
click at [168, 173] on input "786678" at bounding box center [148, 170] width 67 height 19
paste input "YXL"
type input "YXL"
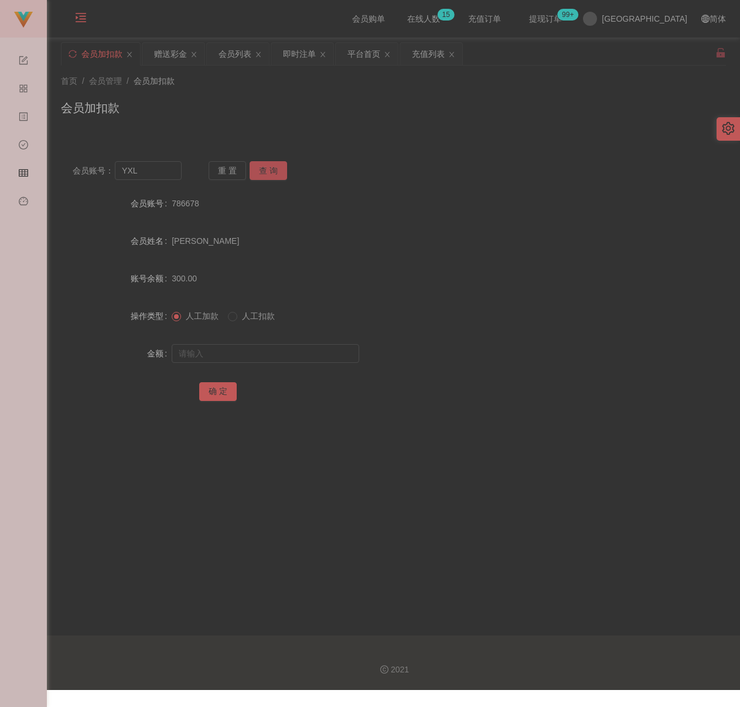
click at [264, 163] on button "查 询" at bounding box center [268, 170] width 37 height 19
click at [241, 348] on input "text" at bounding box center [265, 353] width 187 height 19
type input "100"
click at [212, 393] on button "确 定" at bounding box center [217, 391] width 37 height 19
click at [159, 175] on input "YXL" at bounding box center [148, 170] width 67 height 19
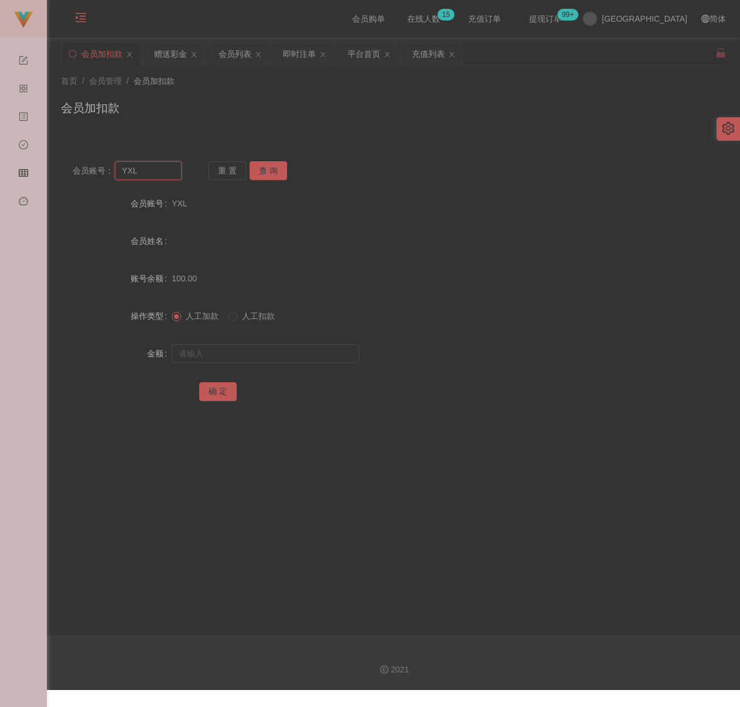
click at [159, 175] on input "YXL" at bounding box center [148, 170] width 67 height 19
paste input "louisGT443"
type input "louisGT443"
drag, startPoint x: 268, startPoint y: 171, endPoint x: 265, endPoint y: 179, distance: 9.1
click at [269, 171] on button "查 询" at bounding box center [268, 170] width 37 height 19
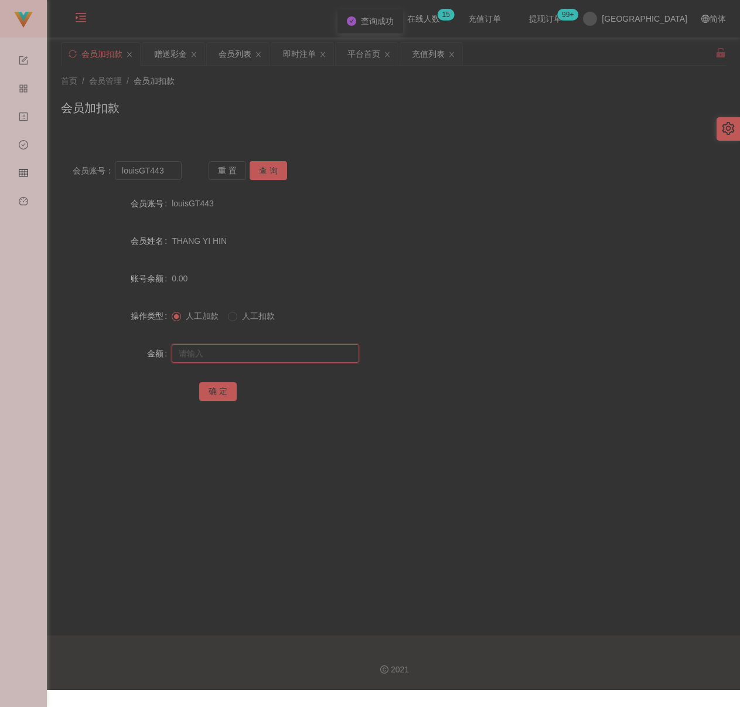
drag, startPoint x: 241, startPoint y: 359, endPoint x: 266, endPoint y: 360, distance: 24.7
click at [241, 359] on input "text" at bounding box center [265, 353] width 187 height 19
click at [299, 352] on input "text" at bounding box center [265, 353] width 187 height 19
paste input "300"
type input "300"
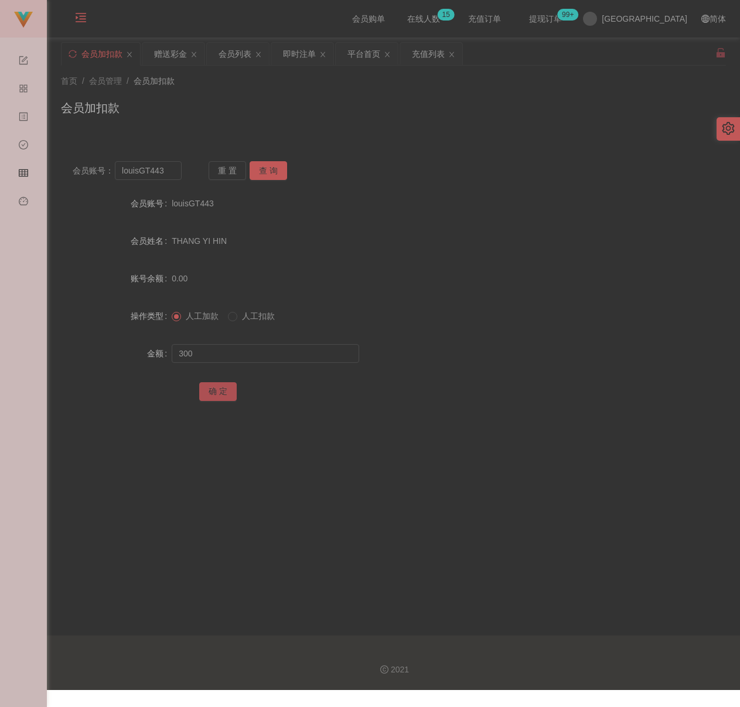
drag, startPoint x: 211, startPoint y: 387, endPoint x: 257, endPoint y: 396, distance: 47.2
click at [211, 387] on button "确 定" at bounding box center [217, 391] width 37 height 19
click at [167, 171] on input "louisGT443" at bounding box center [148, 170] width 67 height 19
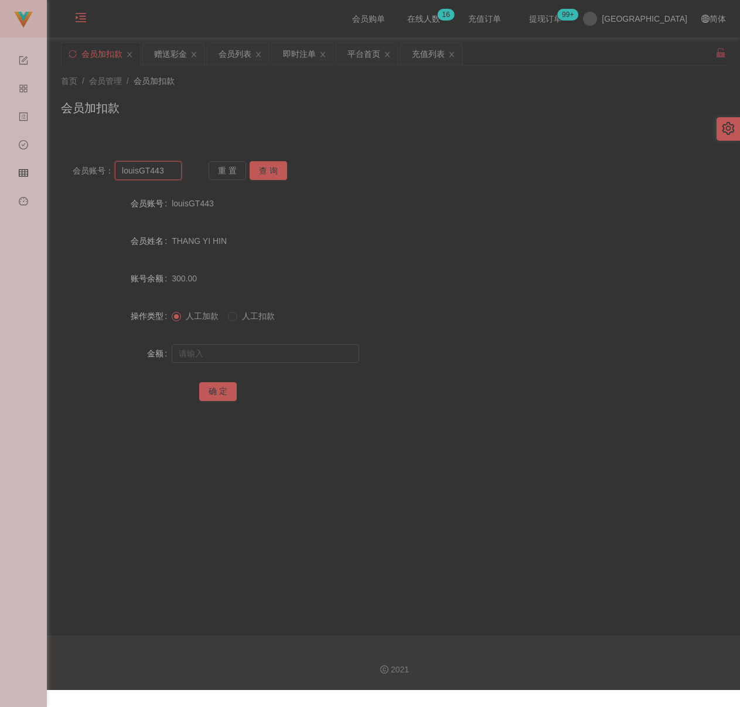
paste input "qq12"
type input "qq123"
click at [262, 172] on button "查 询" at bounding box center [268, 170] width 37 height 19
click at [250, 357] on input "text" at bounding box center [265, 353] width 187 height 19
click at [262, 354] on input "text" at bounding box center [265, 353] width 187 height 19
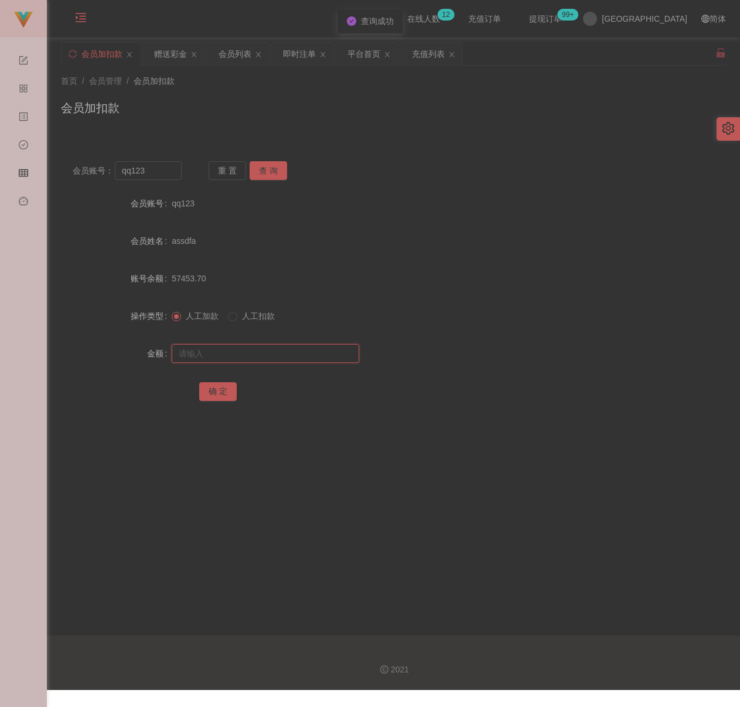
paste input "100"
type input "100"
click at [218, 394] on button "确 定" at bounding box center [217, 391] width 37 height 19
click at [158, 172] on input "qq123" at bounding box center [148, 170] width 67 height 19
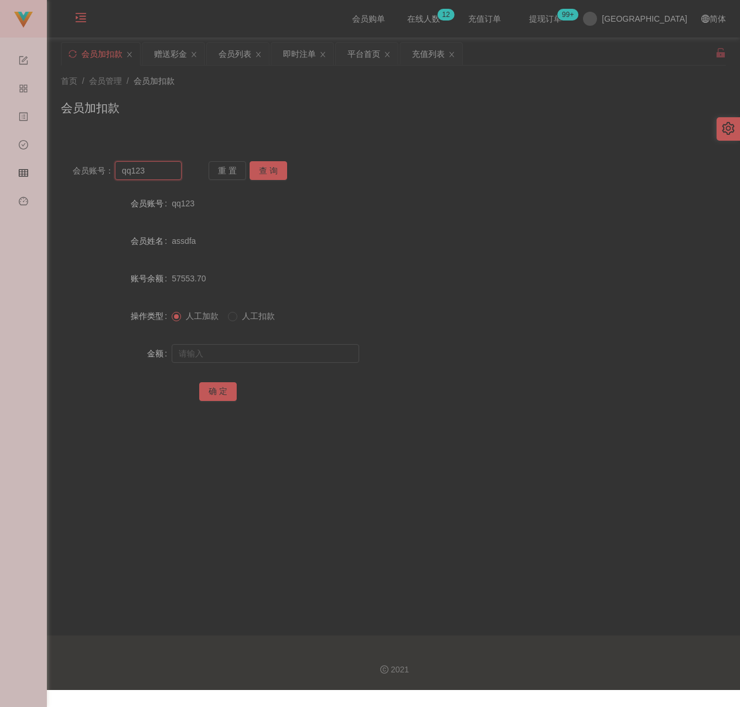
paste input "leefang0808"
type input "leefang0808"
click at [258, 168] on button "查 询" at bounding box center [268, 170] width 37 height 19
click at [250, 347] on input "text" at bounding box center [265, 353] width 187 height 19
click at [296, 352] on input "text" at bounding box center [265, 353] width 187 height 19
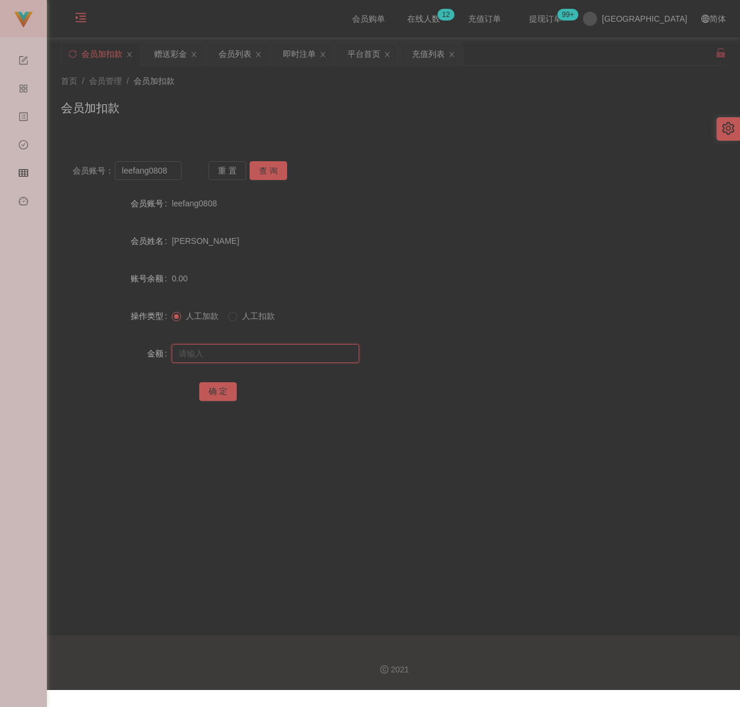
paste input "500"
type input "500"
click at [216, 391] on button "确 定" at bounding box center [217, 391] width 37 height 19
click at [174, 178] on input "leefang0808" at bounding box center [148, 170] width 67 height 19
click at [174, 176] on input "leefang0808" at bounding box center [148, 170] width 67 height 19
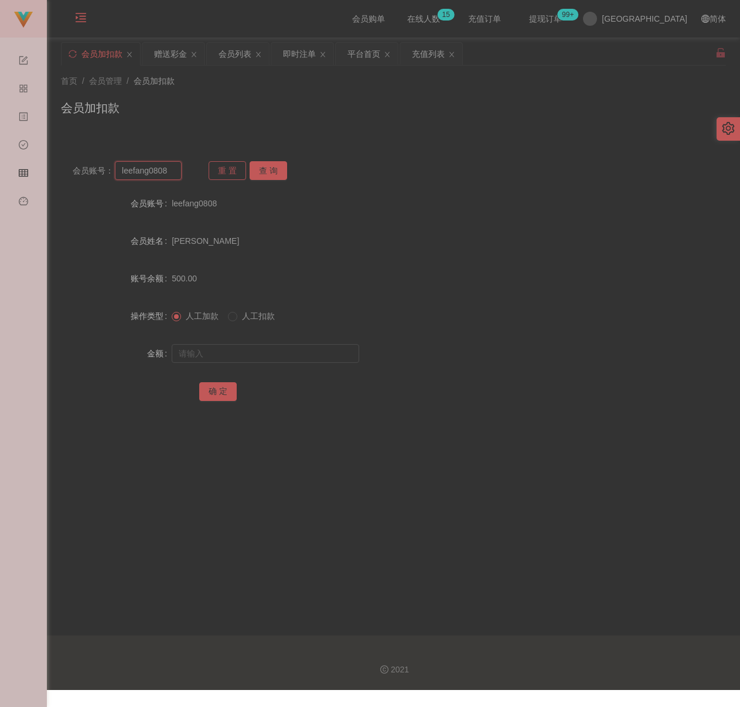
paste input "482016"
type input "482016"
click at [269, 172] on button "查 询" at bounding box center [268, 170] width 37 height 19
click at [265, 354] on input "text" at bounding box center [265, 353] width 187 height 19
click at [299, 352] on input "text" at bounding box center [265, 353] width 187 height 19
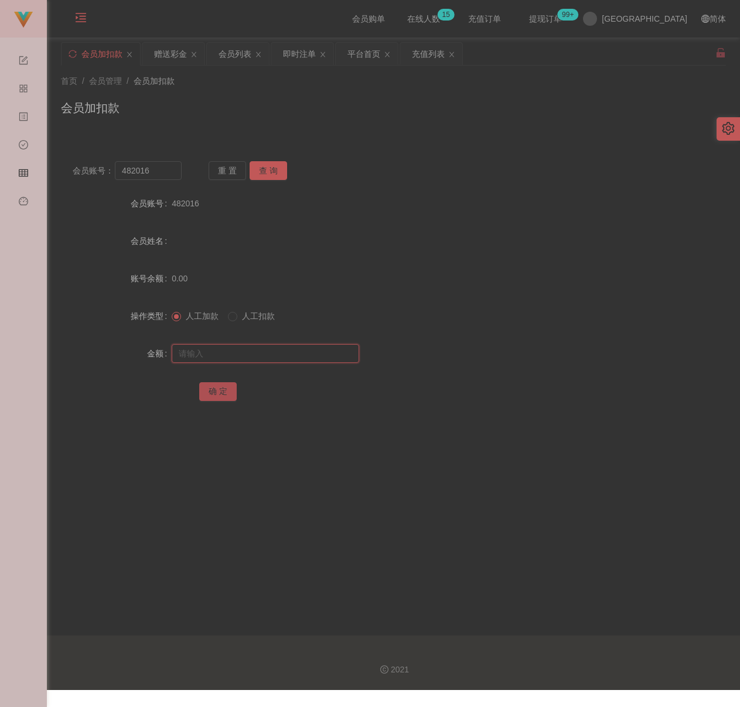
paste input "100"
type input "100"
click at [225, 393] on button "确 定" at bounding box center [217, 391] width 37 height 19
click at [161, 176] on input "482016" at bounding box center [148, 170] width 67 height 19
click at [237, 56] on div "会员列表" at bounding box center [235, 54] width 33 height 22
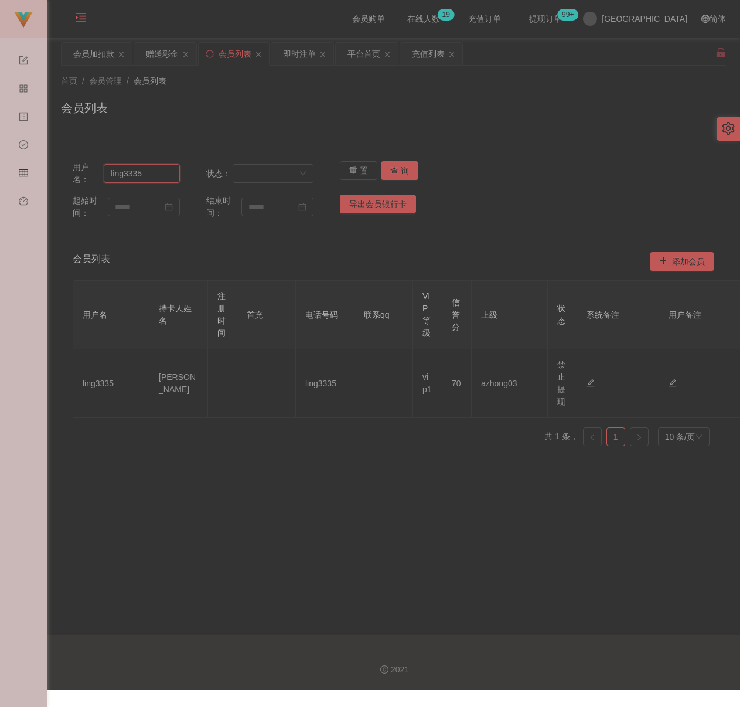
click at [142, 171] on input "ling3335" at bounding box center [142, 173] width 76 height 19
paste input "[PERSON_NAME]"
type input "[PERSON_NAME]"
click at [401, 171] on button "查 询" at bounding box center [399, 170] width 37 height 19
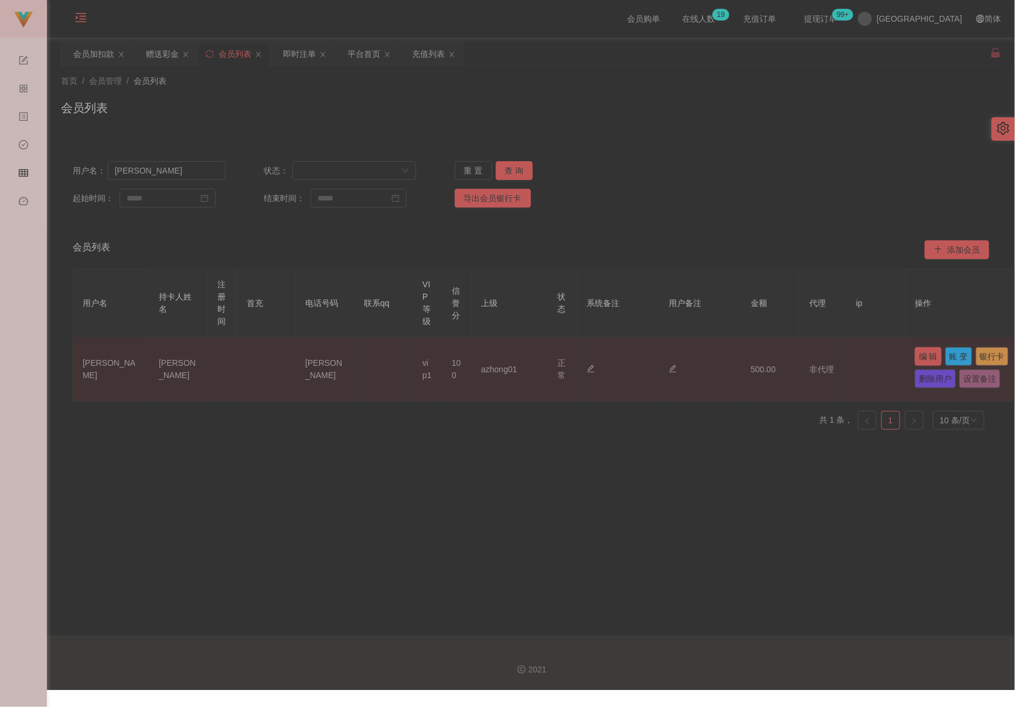
click at [763, 359] on button "编 辑" at bounding box center [928, 356] width 27 height 19
type input "[PERSON_NAME]"
type input "100"
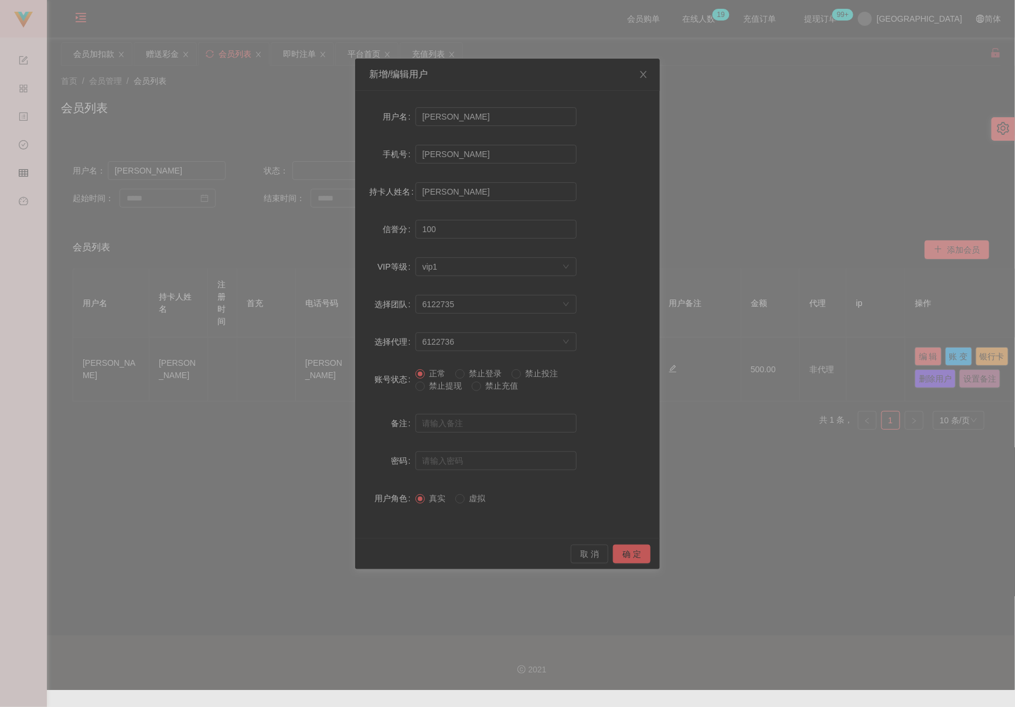
click at [445, 383] on span "禁止提现" at bounding box center [446, 385] width 42 height 9
click at [632, 551] on button "确 定" at bounding box center [631, 553] width 37 height 19
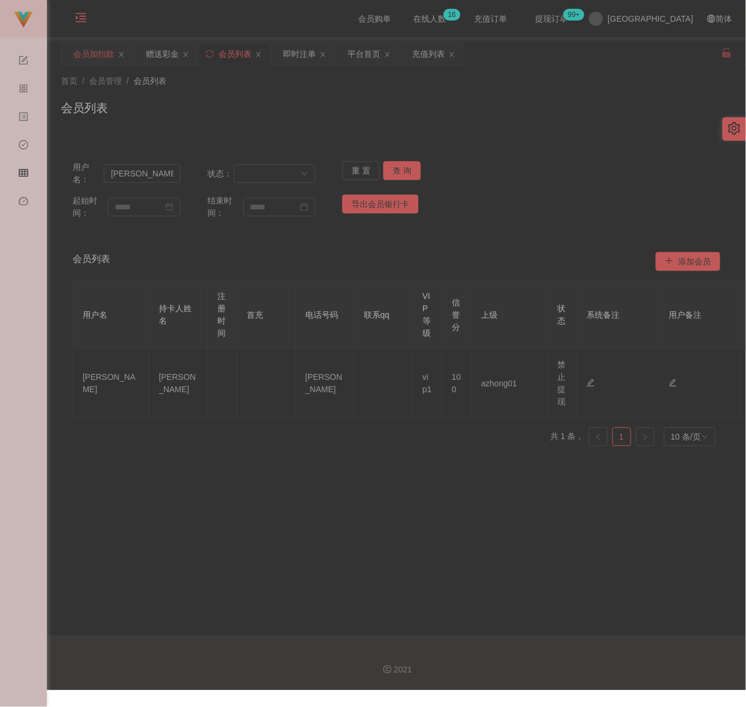
click at [84, 60] on div "会员加扣款" at bounding box center [93, 54] width 41 height 22
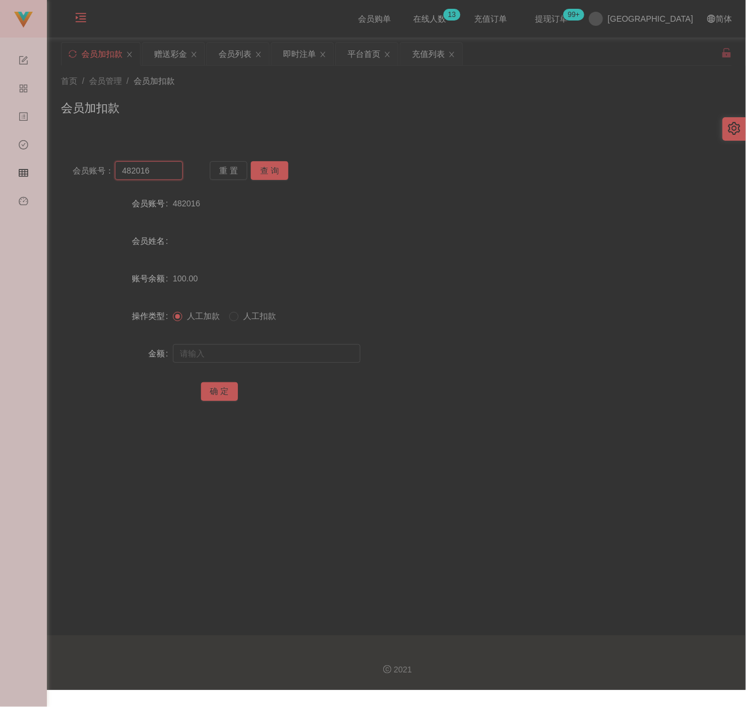
click at [169, 171] on input "482016" at bounding box center [148, 170] width 67 height 19
paste input "rengoku"
type input "rengoku"
click at [267, 169] on button "查 询" at bounding box center [269, 170] width 37 height 19
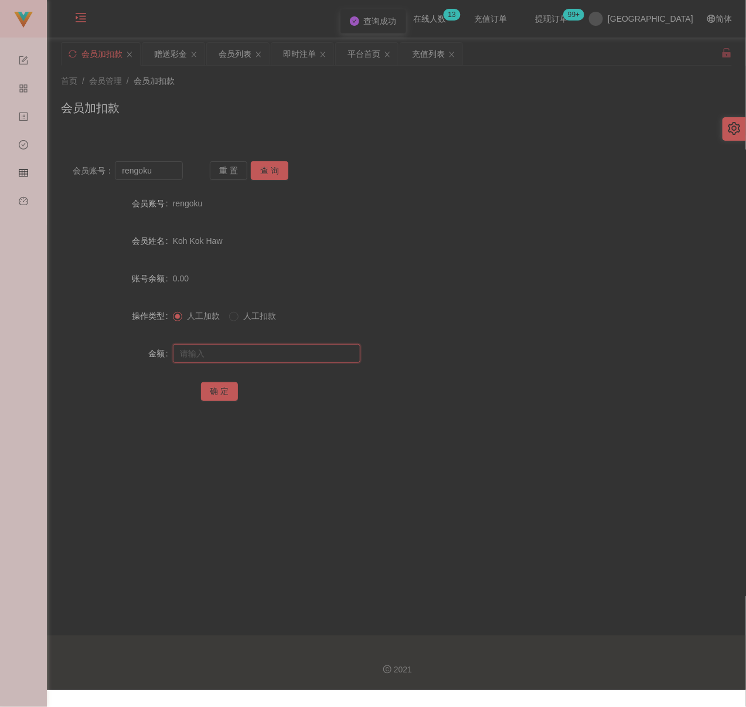
click at [252, 354] on input "text" at bounding box center [266, 353] width 187 height 19
click at [311, 354] on input "text" at bounding box center [266, 353] width 187 height 19
paste input "100"
type input "100"
click at [226, 392] on button "确 定" at bounding box center [219, 391] width 37 height 19
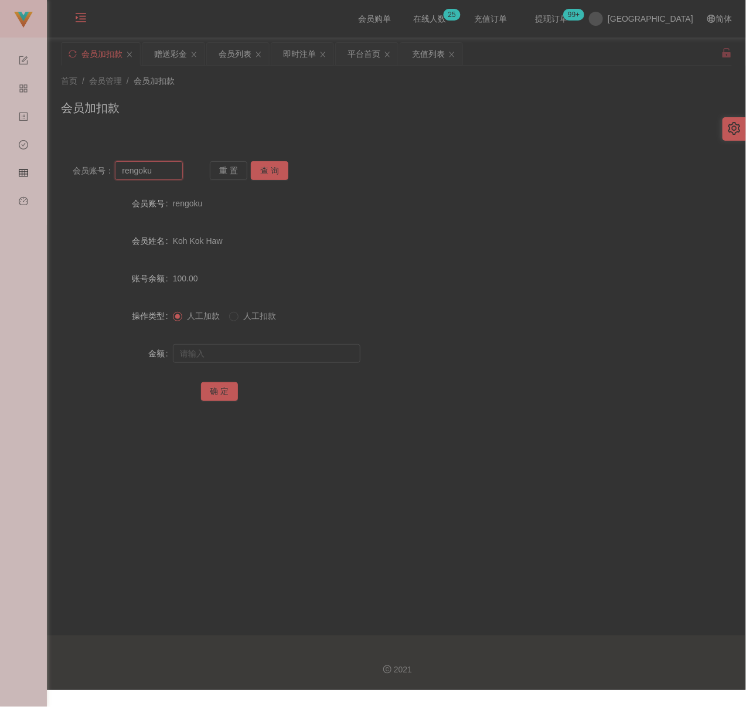
click at [171, 171] on input "rengoku" at bounding box center [148, 170] width 67 height 19
click at [168, 171] on input "rengoku" at bounding box center [148, 170] width 67 height 19
click at [168, 169] on input "rengoku" at bounding box center [148, 170] width 67 height 19
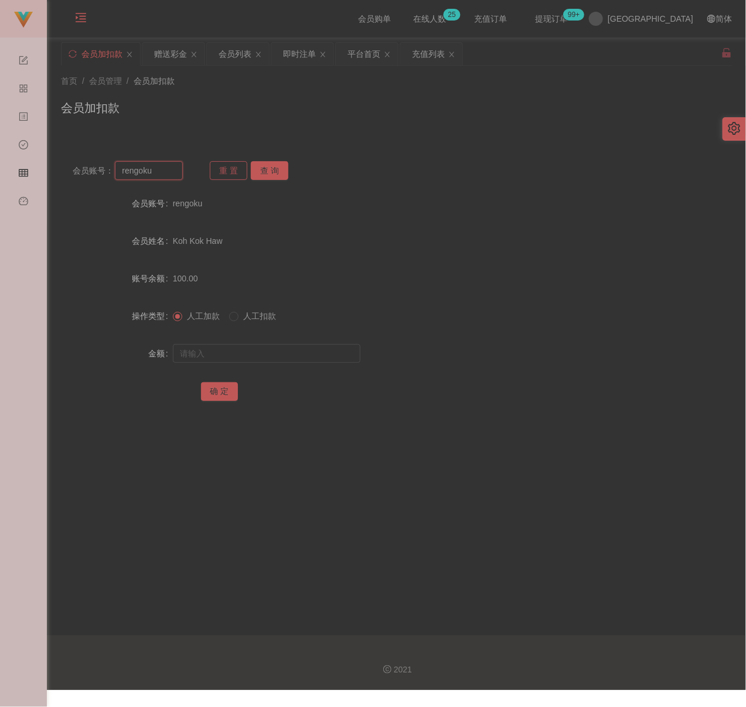
paste input "maxloonkhor"
type input "maxloonkhor"
click at [262, 165] on button "查 询" at bounding box center [269, 170] width 37 height 19
click at [277, 355] on input "text" at bounding box center [266, 353] width 187 height 19
click at [335, 352] on input "text" at bounding box center [266, 353] width 187 height 19
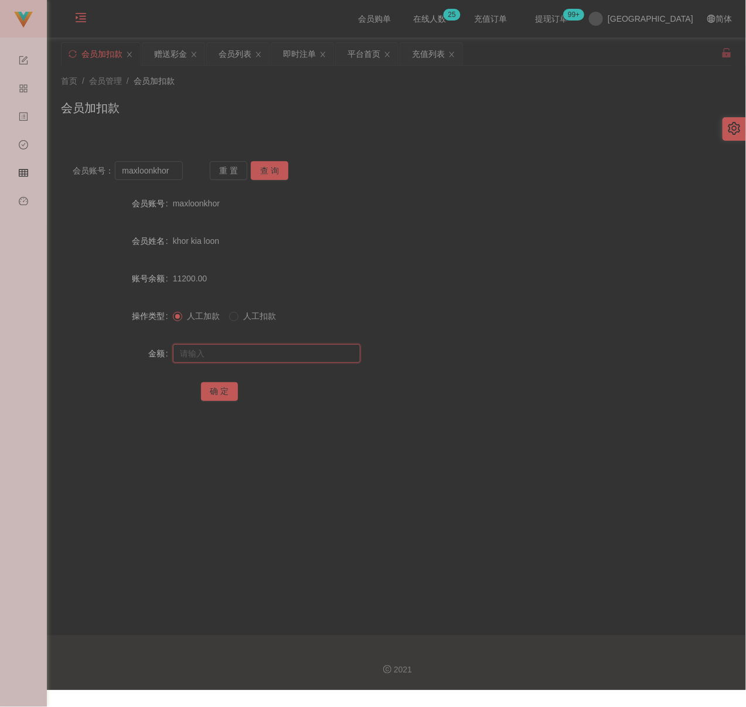
paste
type input "14200"
click at [217, 389] on button "确 定" at bounding box center [219, 391] width 37 height 19
click at [178, 171] on input "maxloonkhor" at bounding box center [148, 170] width 67 height 19
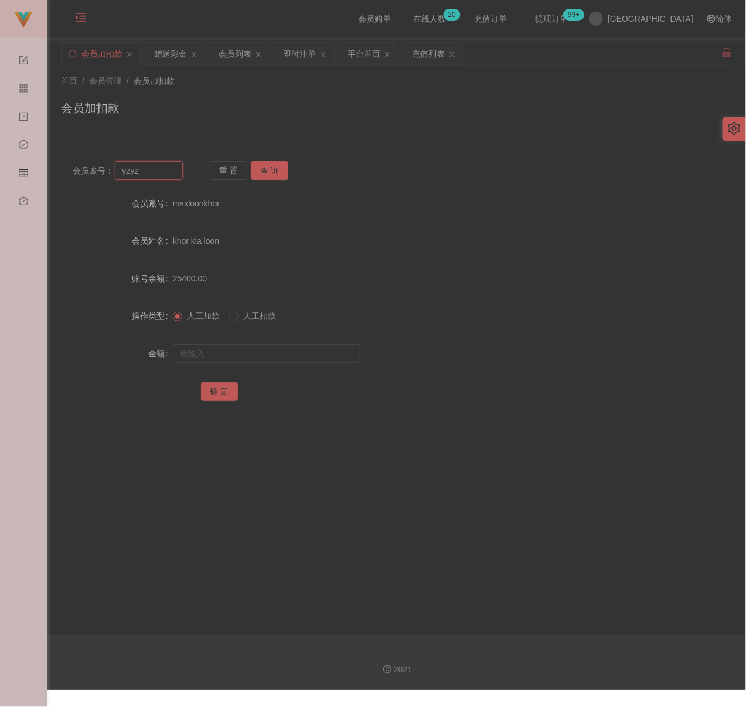
type input "yzyz"
click at [267, 171] on button "查 询" at bounding box center [269, 170] width 37 height 19
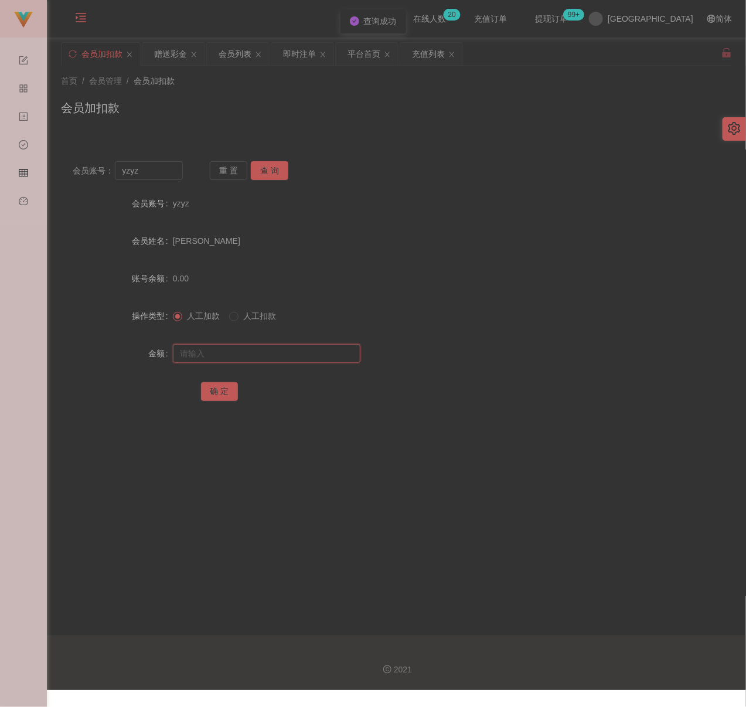
click at [253, 350] on input "text" at bounding box center [266, 353] width 187 height 19
click at [306, 352] on input "text" at bounding box center [266, 353] width 187 height 19
type input "100"
click at [226, 391] on button "确 定" at bounding box center [219, 391] width 37 height 19
click at [146, 173] on input "yzyz" at bounding box center [148, 170] width 67 height 19
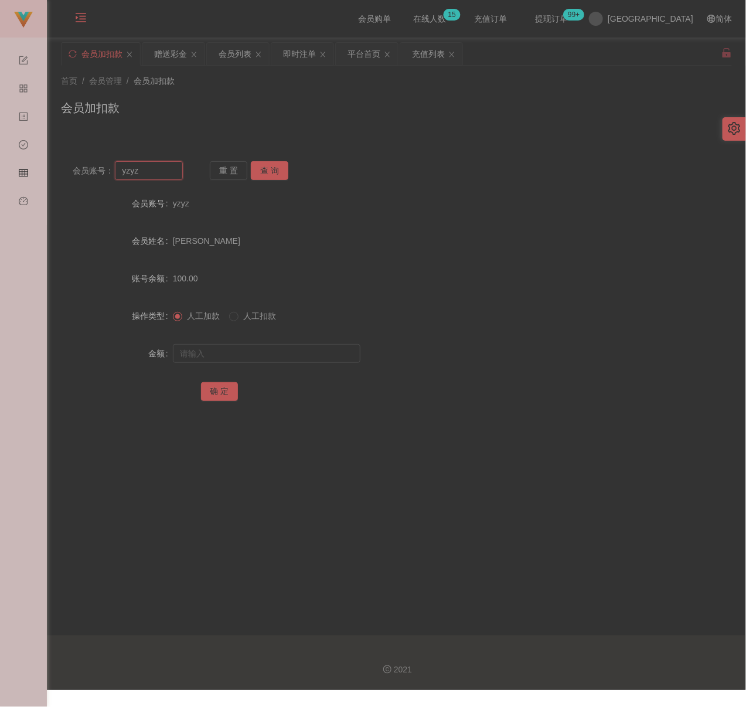
click at [146, 173] on input "yzyz" at bounding box center [148, 170] width 67 height 19
type input "151045678956"
click at [270, 169] on button "查 询" at bounding box center [269, 170] width 37 height 19
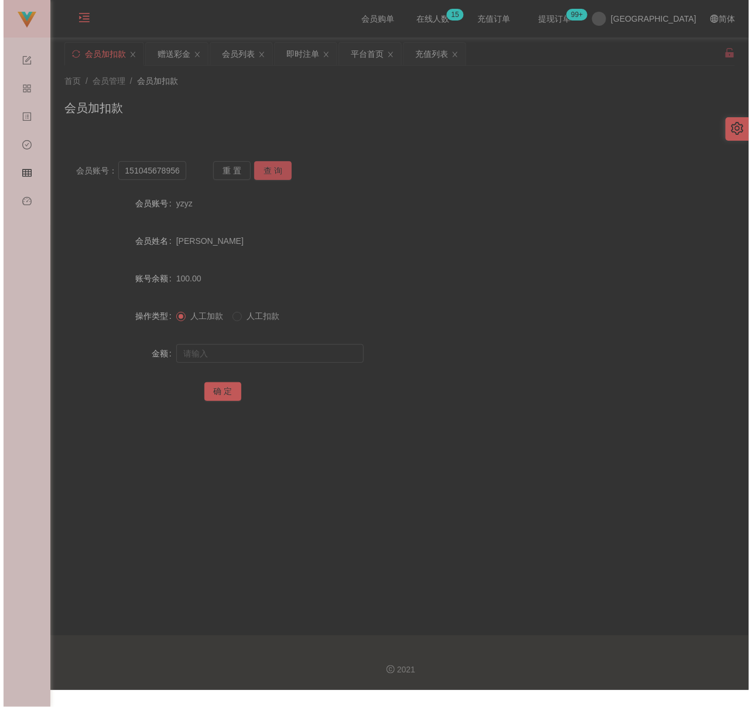
scroll to position [0, 0]
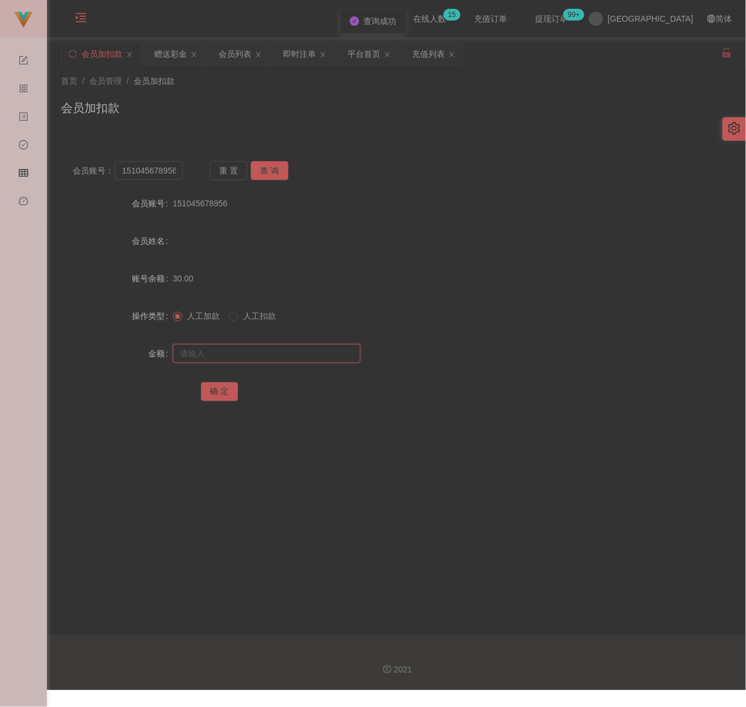
drag, startPoint x: 271, startPoint y: 353, endPoint x: 294, endPoint y: 357, distance: 23.2
click at [271, 353] on input "text" at bounding box center [266, 353] width 187 height 19
click at [313, 357] on input "text" at bounding box center [266, 353] width 187 height 19
type input "30"
click at [222, 385] on button "确 定" at bounding box center [219, 391] width 37 height 19
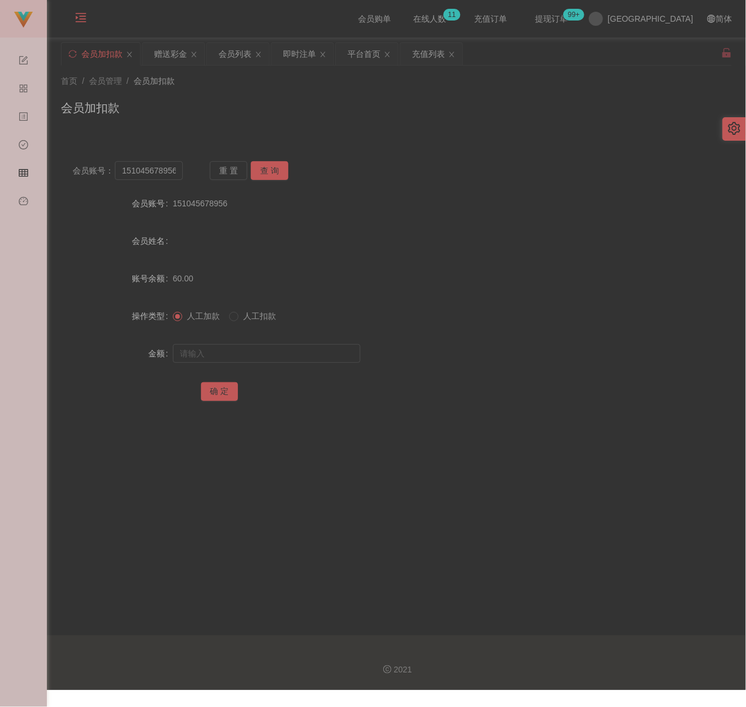
click at [401, 139] on div "会员账号： 151045678956 重 置 查 询 会员账号 151045678956 会员姓名 账号余额 60.00 操作类型 人工加款 人工扣款 金额 …" at bounding box center [396, 281] width 671 height 293
click at [240, 49] on div "会员列表" at bounding box center [235, 54] width 33 height 22
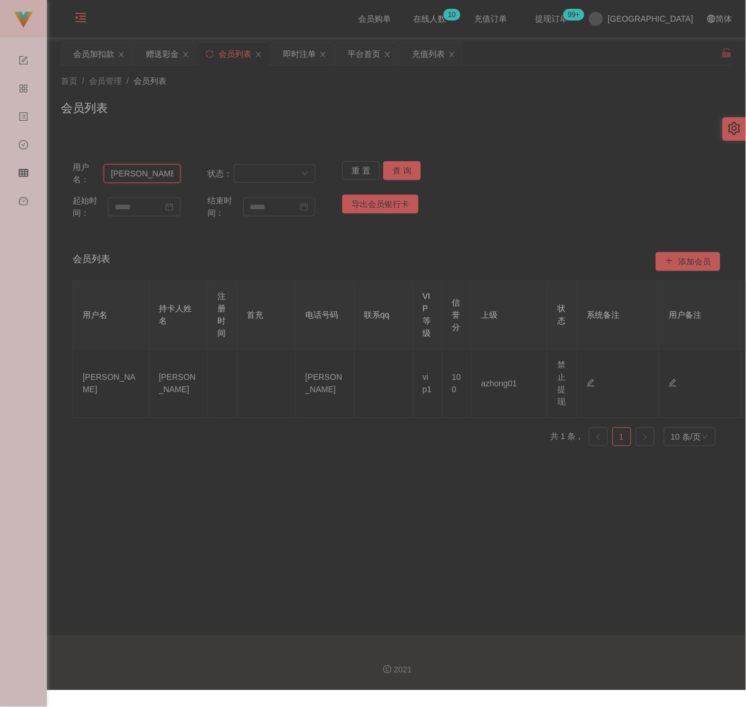
click at [168, 174] on input "[PERSON_NAME]" at bounding box center [142, 173] width 77 height 19
type input "[PERSON_NAME]"
click at [394, 164] on button "查 询" at bounding box center [401, 170] width 37 height 19
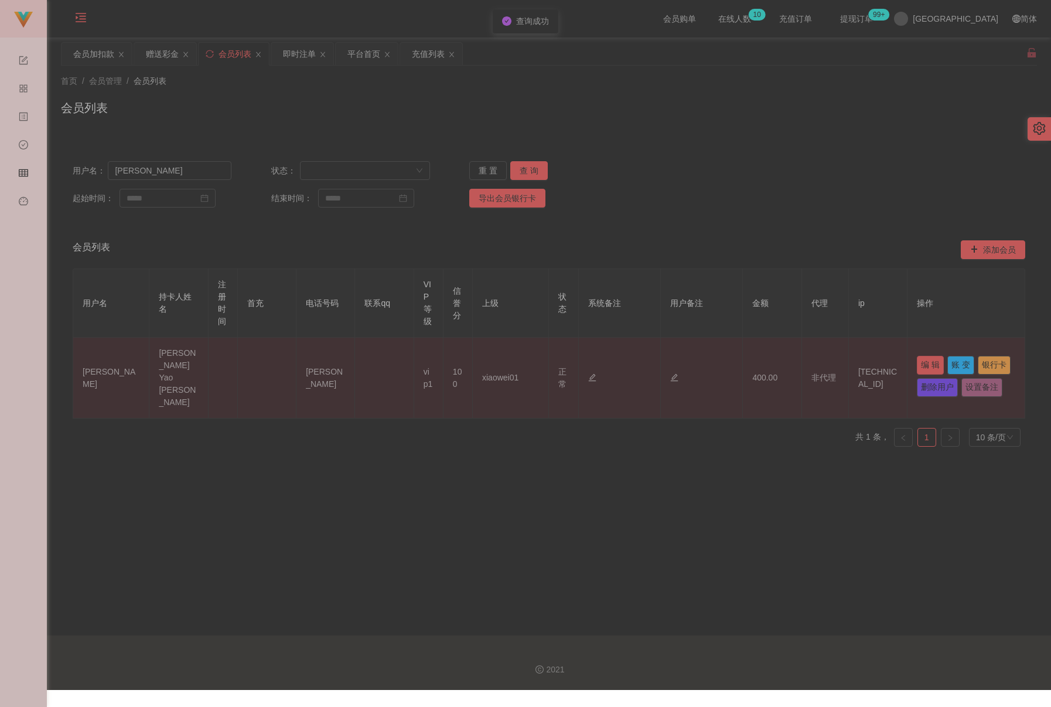
click at [763, 356] on button "编 辑" at bounding box center [930, 365] width 27 height 19
type input "[PERSON_NAME]"
type input "[PERSON_NAME] Yao [PERSON_NAME]"
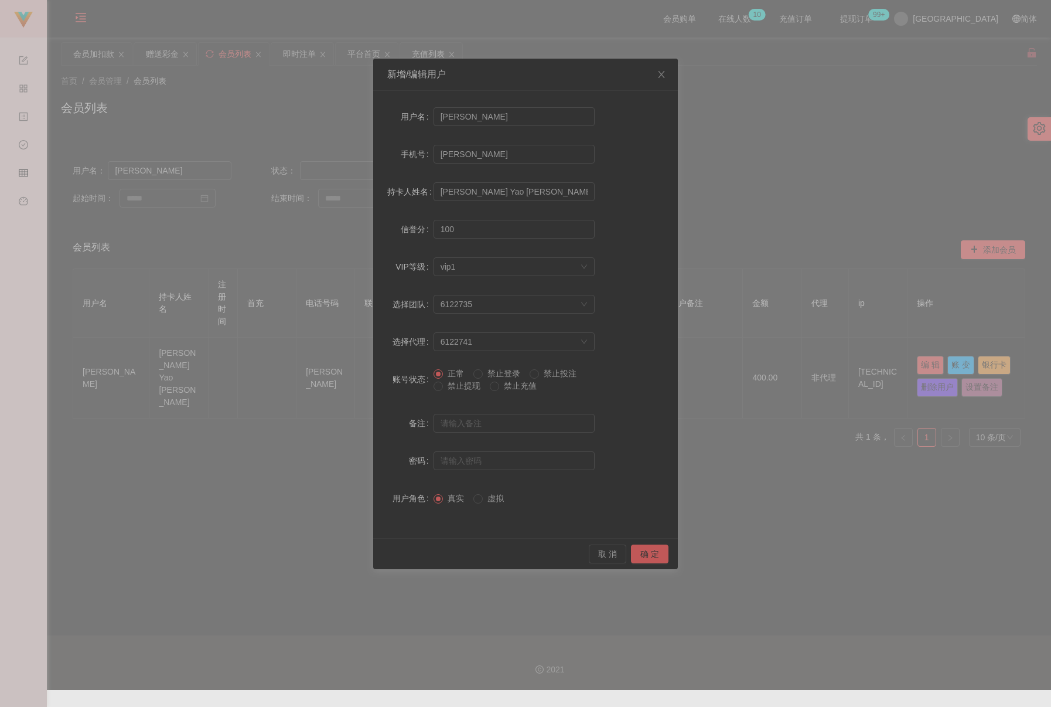
click at [459, 386] on span "禁止提现" at bounding box center [464, 385] width 42 height 9
click at [644, 549] on button "确 定" at bounding box center [649, 553] width 37 height 19
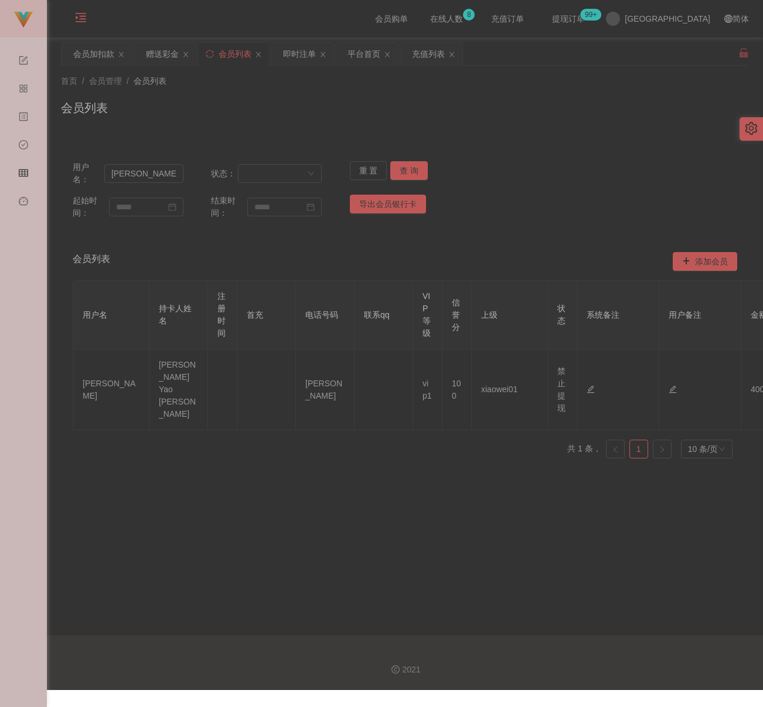
click at [248, 103] on div "会员列表" at bounding box center [405, 112] width 688 height 27
click at [171, 172] on input "[PERSON_NAME]" at bounding box center [143, 173] width 79 height 19
type input "BryanChong"
click at [410, 172] on button "查 询" at bounding box center [408, 170] width 37 height 19
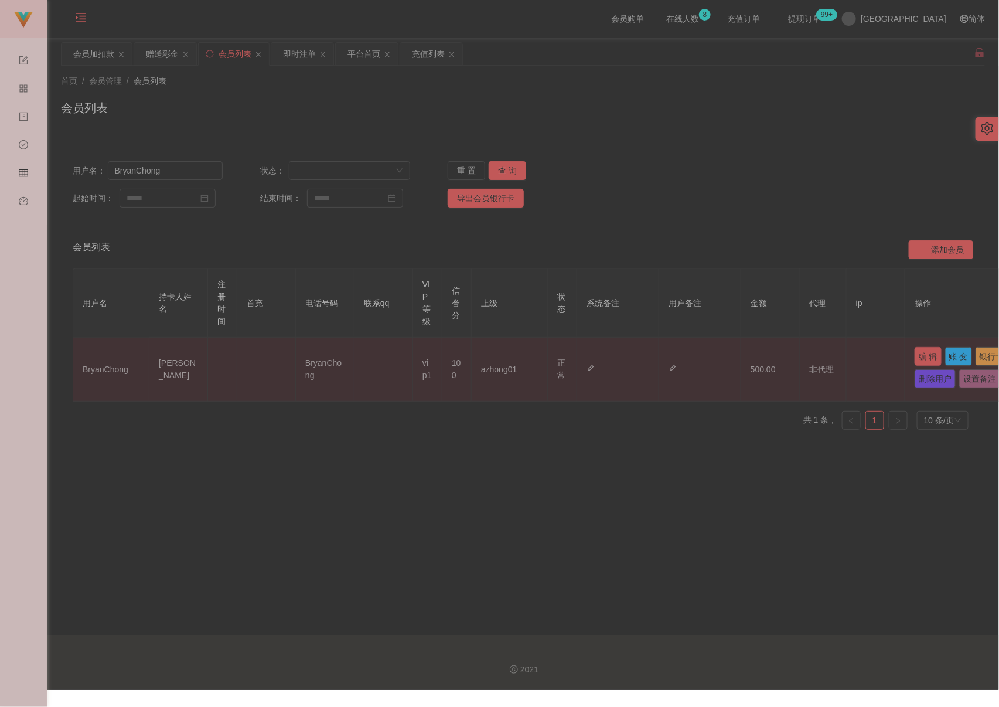
click at [763, 352] on button "编 辑" at bounding box center [928, 356] width 27 height 19
type input "BryanChong"
type input "[PERSON_NAME]"
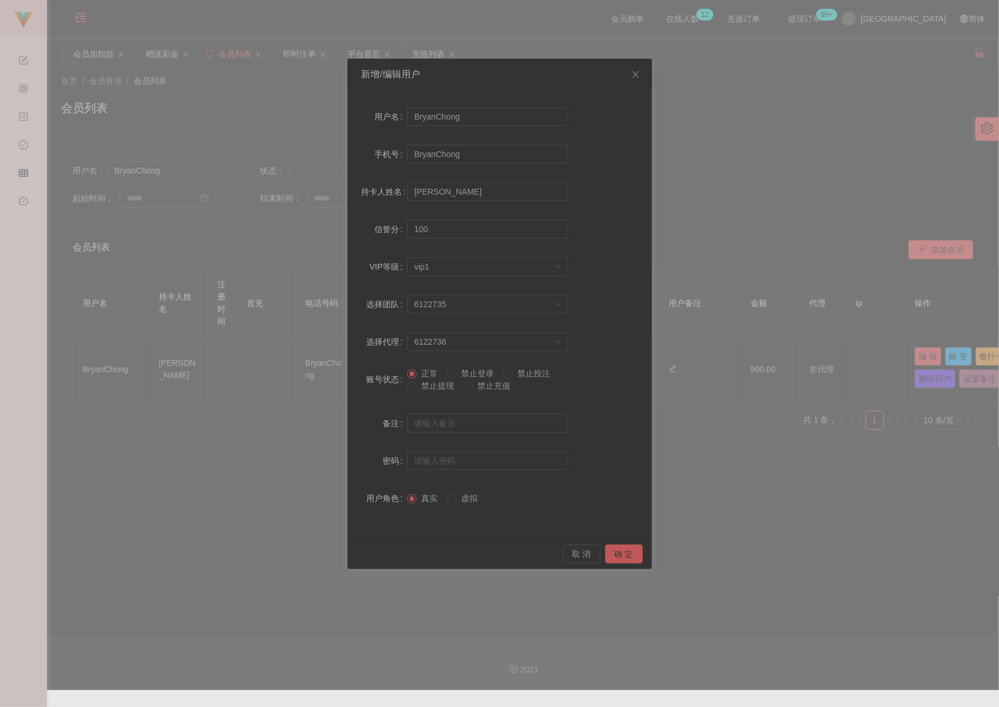
click at [429, 387] on span "禁止提现" at bounding box center [438, 385] width 42 height 9
drag, startPoint x: 624, startPoint y: 554, endPoint x: 633, endPoint y: 554, distance: 9.4
click at [626, 554] on button "确 定" at bounding box center [623, 553] width 37 height 19
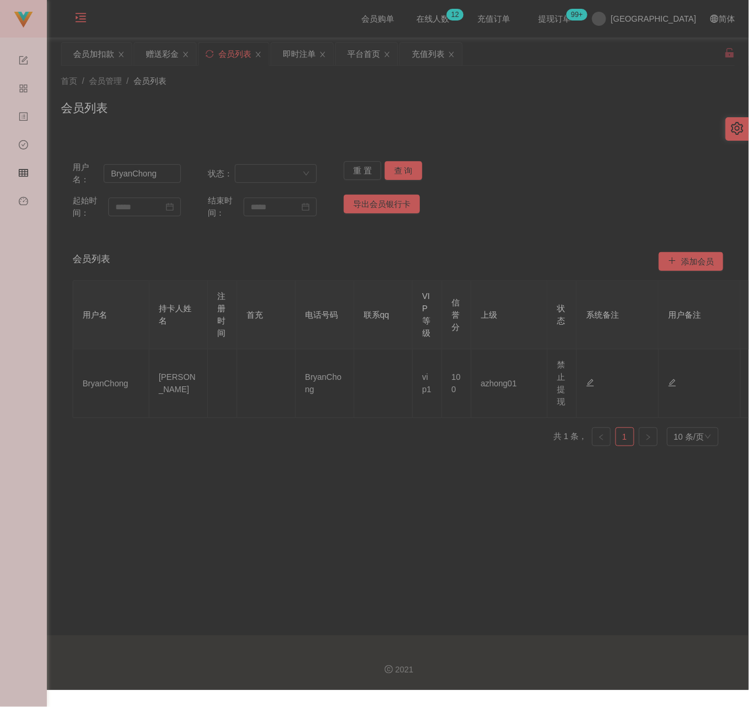
click at [369, 94] on div "首页 / 会员管理 / 会员列表 / 会员列表" at bounding box center [398, 100] width 674 height 51
click at [166, 174] on input "BryanChong" at bounding box center [142, 173] width 77 height 19
type input "Helloo"
click at [392, 168] on button "查 询" at bounding box center [403, 170] width 37 height 19
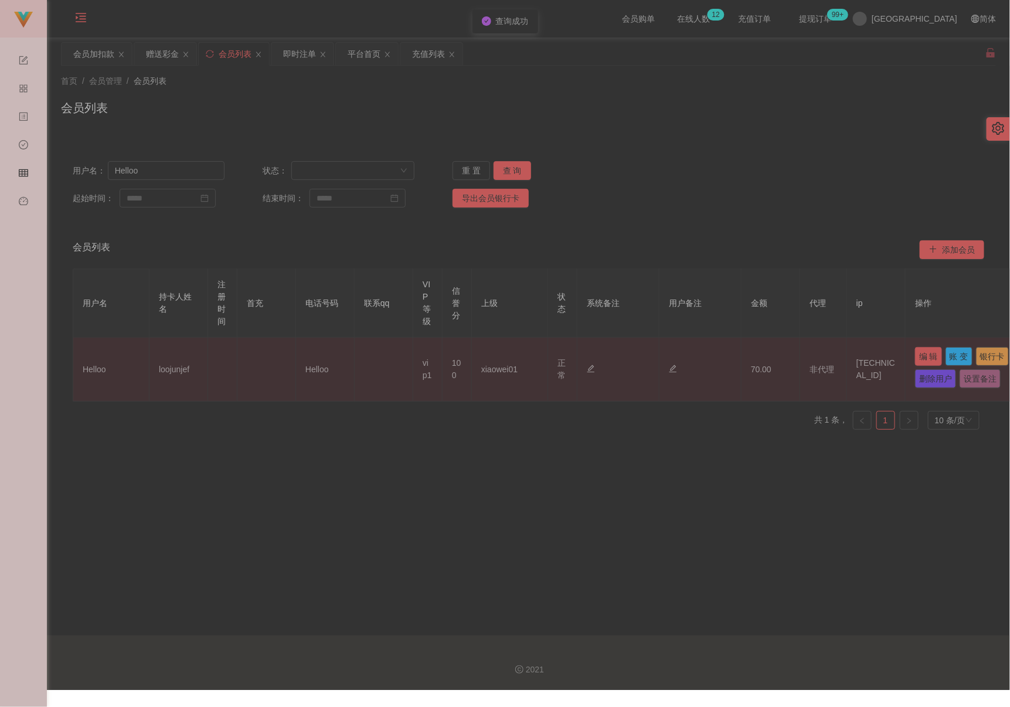
click at [763, 357] on button "编 辑" at bounding box center [928, 356] width 27 height 19
type input "Helloo"
type input "loojunjef"
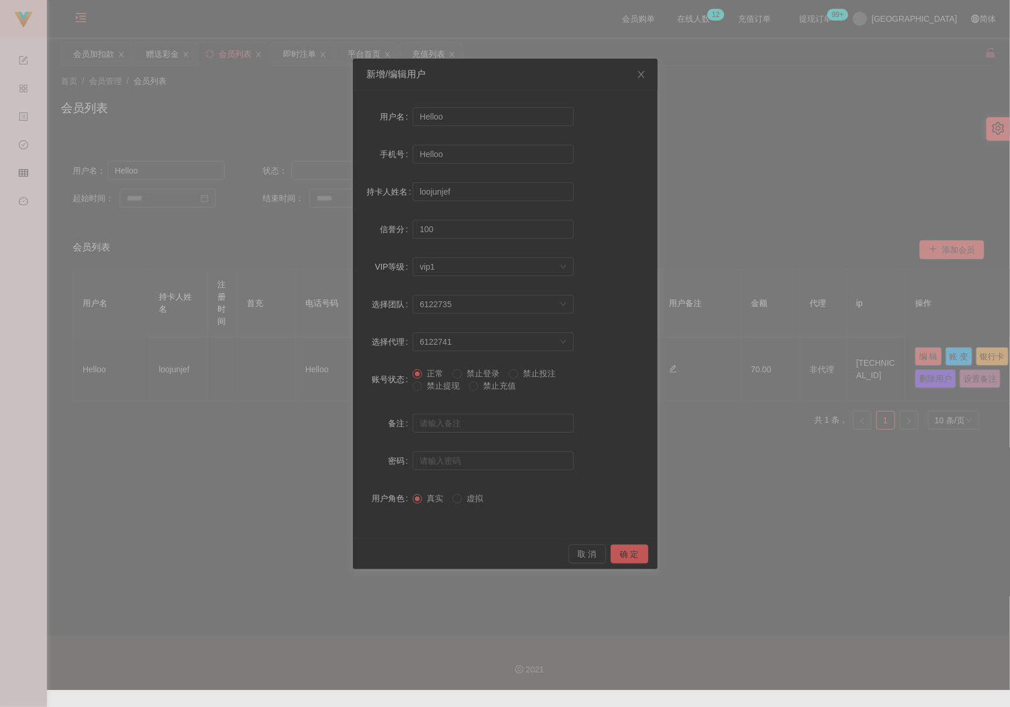
click at [439, 386] on span "禁止提现" at bounding box center [443, 385] width 42 height 9
click at [635, 556] on button "确 定" at bounding box center [629, 553] width 37 height 19
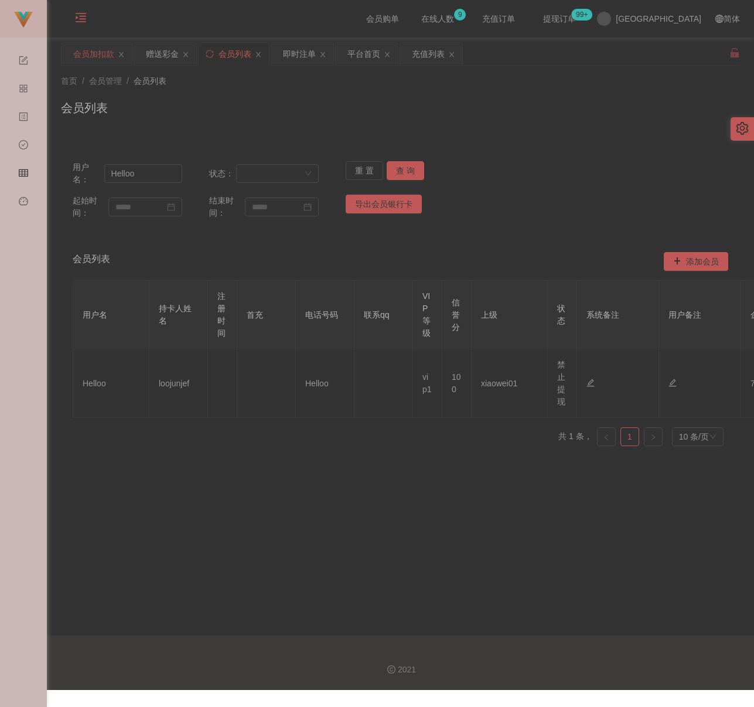
click at [97, 54] on div "会员加扣款" at bounding box center [93, 54] width 41 height 22
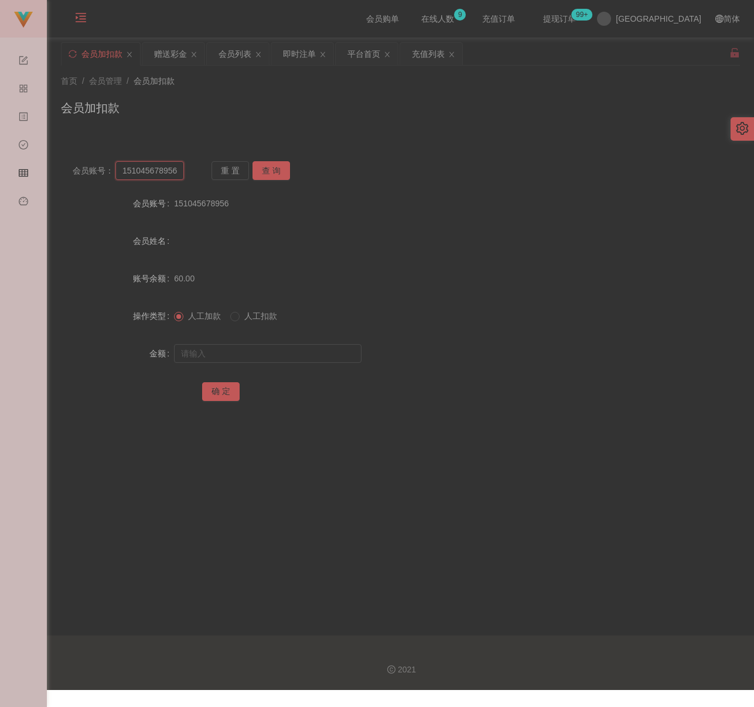
click at [158, 169] on input "151045678956" at bounding box center [149, 170] width 69 height 19
type input "qq123"
click at [258, 171] on button "查 询" at bounding box center [271, 170] width 37 height 19
click at [260, 359] on input "text" at bounding box center [267, 353] width 187 height 19
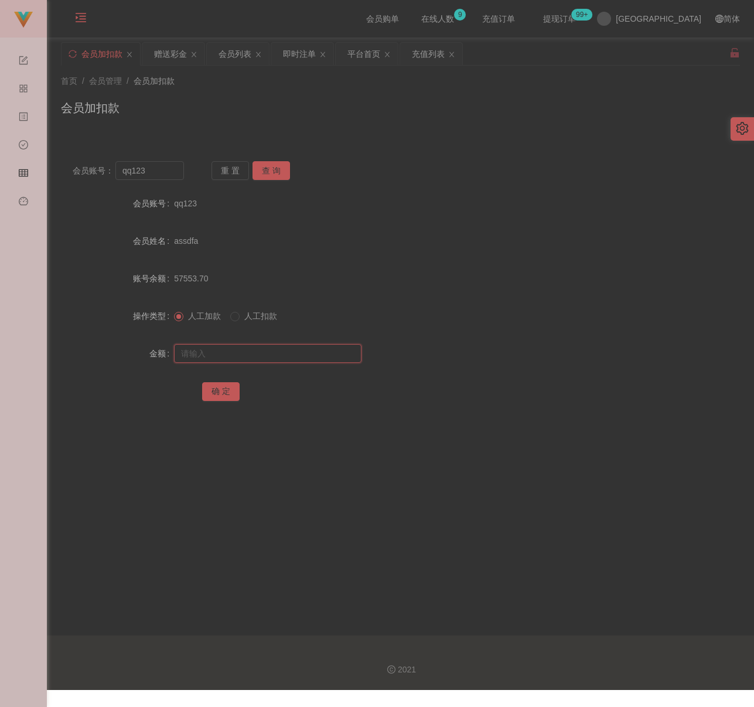
click at [288, 350] on input "text" at bounding box center [267, 353] width 187 height 19
type input "400"
click at [218, 391] on button "确 定" at bounding box center [220, 391] width 37 height 19
click at [277, 106] on div "会员加扣款" at bounding box center [400, 112] width 679 height 27
click at [175, 169] on input "qq123" at bounding box center [149, 170] width 69 height 19
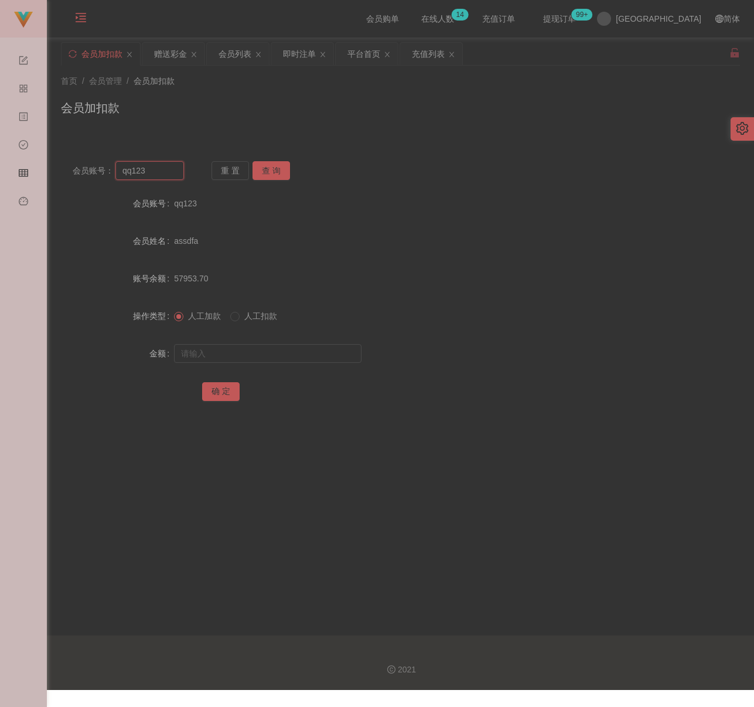
click at [175, 169] on input "qq123" at bounding box center [149, 170] width 69 height 19
type input "qingleeqqq"
click at [265, 169] on button "查 询" at bounding box center [271, 170] width 37 height 19
click at [259, 356] on input "text" at bounding box center [267, 353] width 187 height 19
drag, startPoint x: 303, startPoint y: 352, endPoint x: 287, endPoint y: 357, distance: 16.7
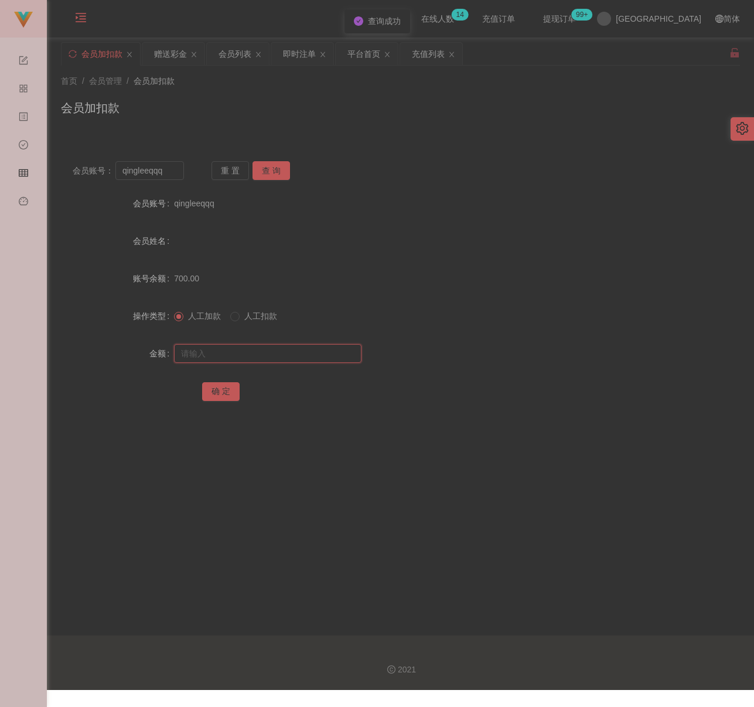
click at [303, 352] on input "text" at bounding box center [267, 353] width 187 height 19
type input "100"
drag, startPoint x: 211, startPoint y: 389, endPoint x: 220, endPoint y: 391, distance: 9.0
click at [212, 389] on button "确 定" at bounding box center [220, 391] width 37 height 19
click at [255, 95] on div "首页 / 会员管理 / 会员加扣款 / 会员加扣款" at bounding box center [400, 100] width 679 height 51
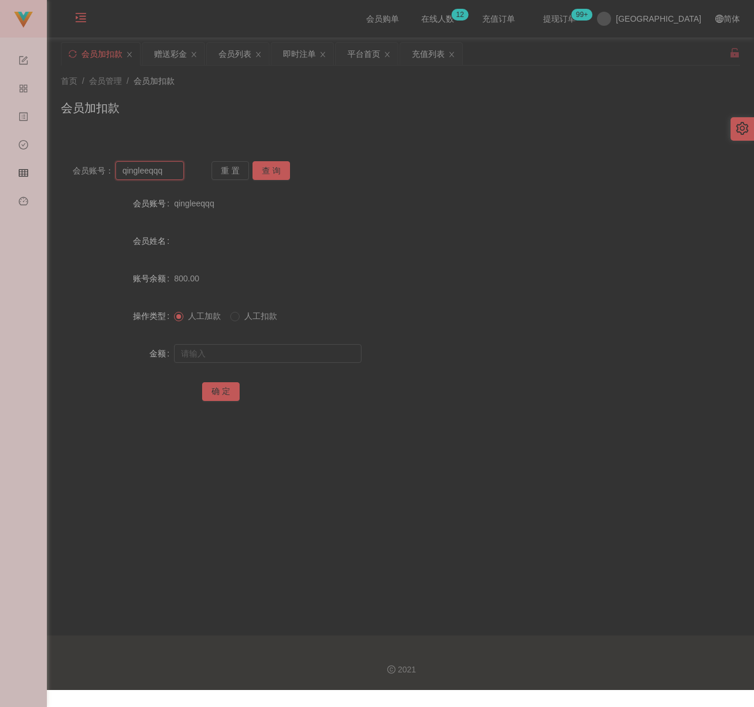
click at [176, 168] on input "qingleeqqq" at bounding box center [149, 170] width 69 height 19
type input "0175993911"
click at [265, 172] on button "查 询" at bounding box center [271, 170] width 37 height 19
click at [274, 354] on input "text" at bounding box center [267, 353] width 187 height 19
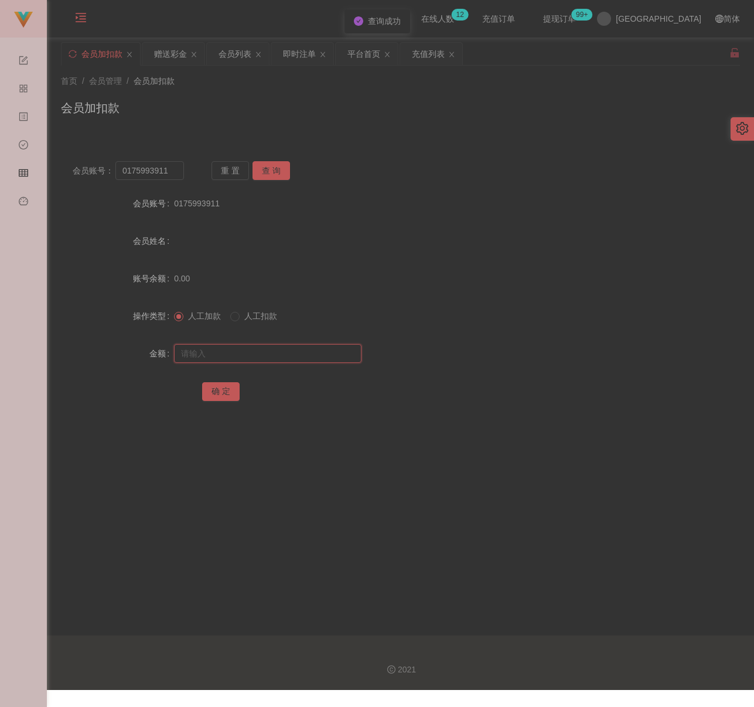
click at [329, 355] on input "text" at bounding box center [267, 353] width 187 height 19
type input "100"
click at [229, 386] on button "确 定" at bounding box center [220, 391] width 37 height 19
drag, startPoint x: 383, startPoint y: 105, endPoint x: 386, endPoint y: 99, distance: 6.9
click at [382, 101] on div "会员加扣款" at bounding box center [400, 112] width 679 height 27
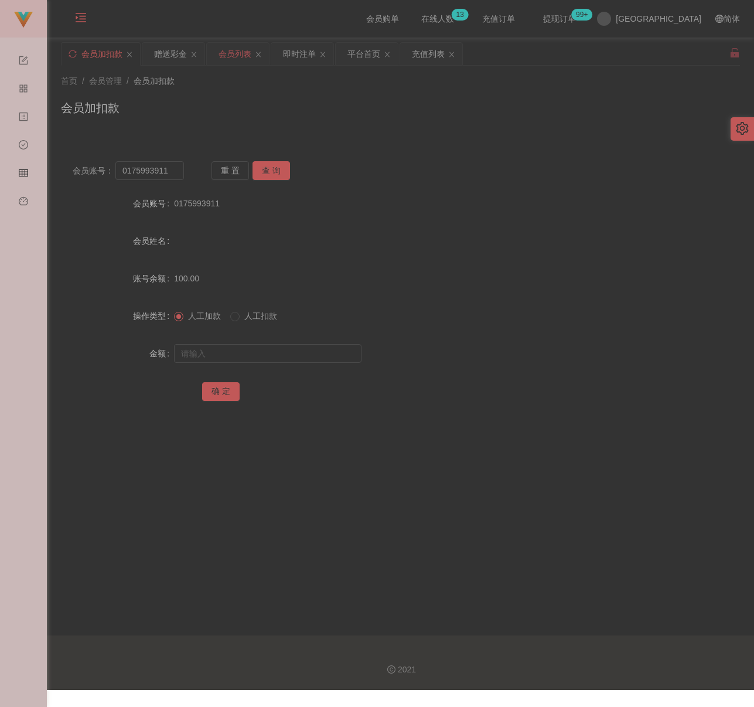
click at [234, 54] on div "会员列表" at bounding box center [235, 54] width 33 height 22
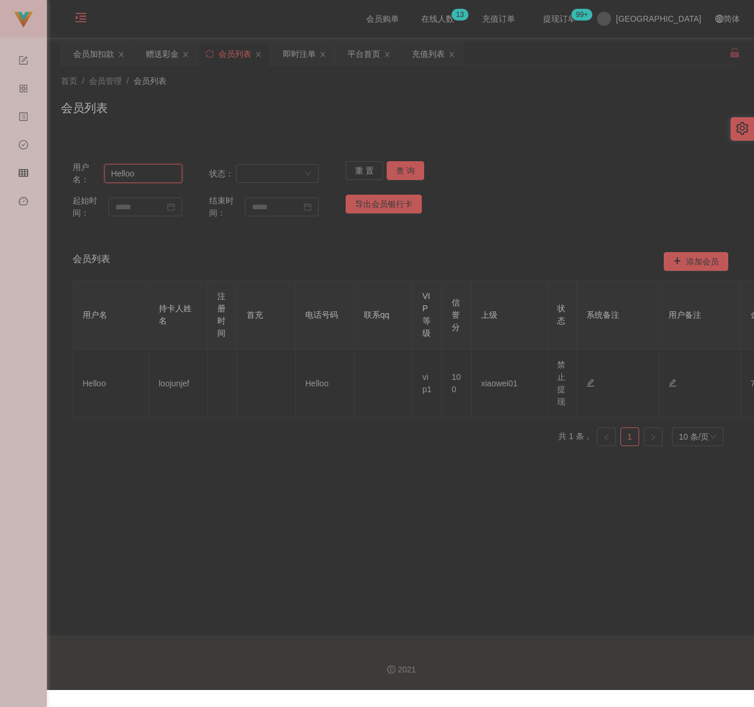
click at [154, 179] on input "Helloo" at bounding box center [143, 173] width 78 height 19
type input "skychen"
click at [399, 171] on button "查 询" at bounding box center [405, 170] width 37 height 19
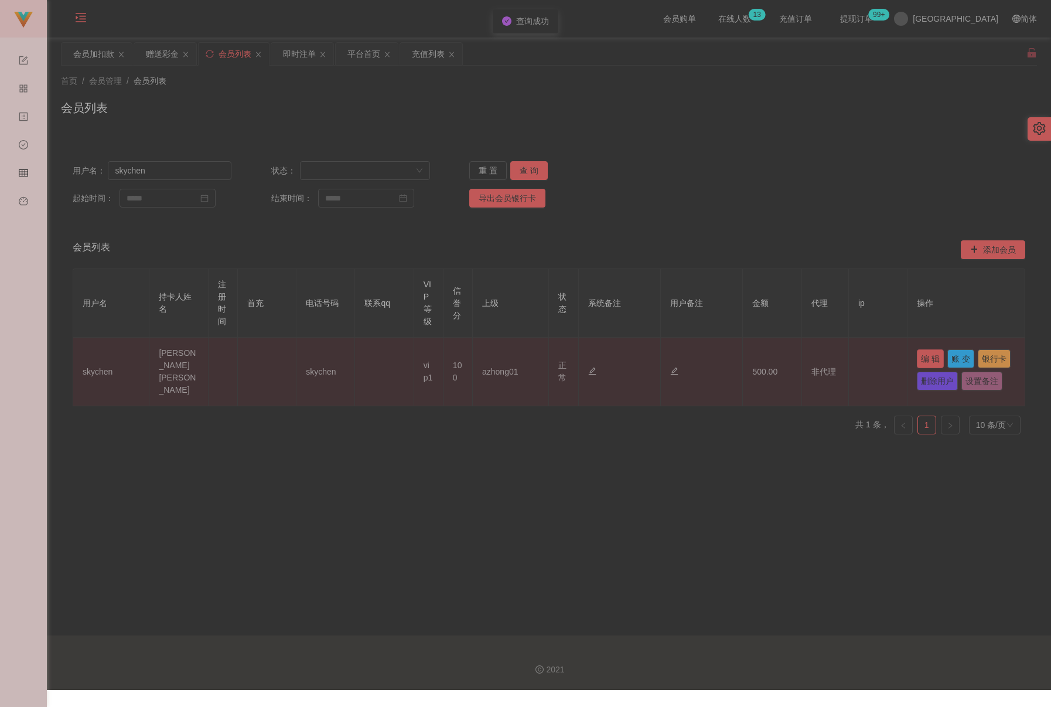
click at [763, 357] on button "编 辑" at bounding box center [930, 358] width 27 height 19
type input "skychen"
type input "[PERSON_NAME] [PERSON_NAME]"
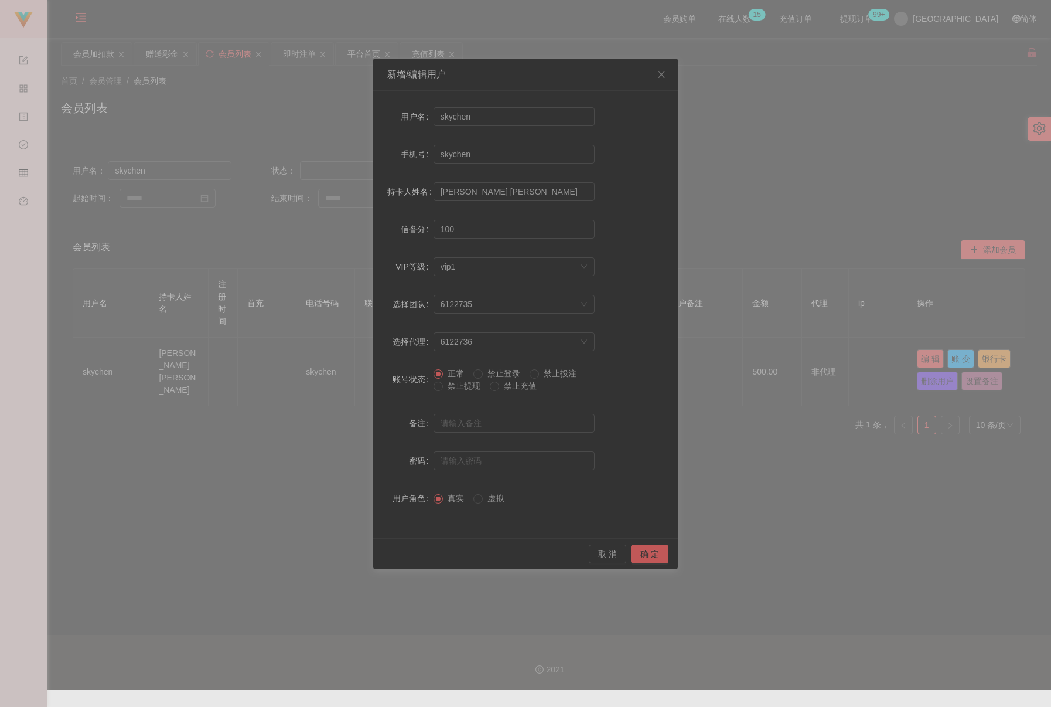
click at [469, 383] on span "禁止提现" at bounding box center [464, 385] width 42 height 9
click at [644, 554] on button "确 定" at bounding box center [649, 553] width 37 height 19
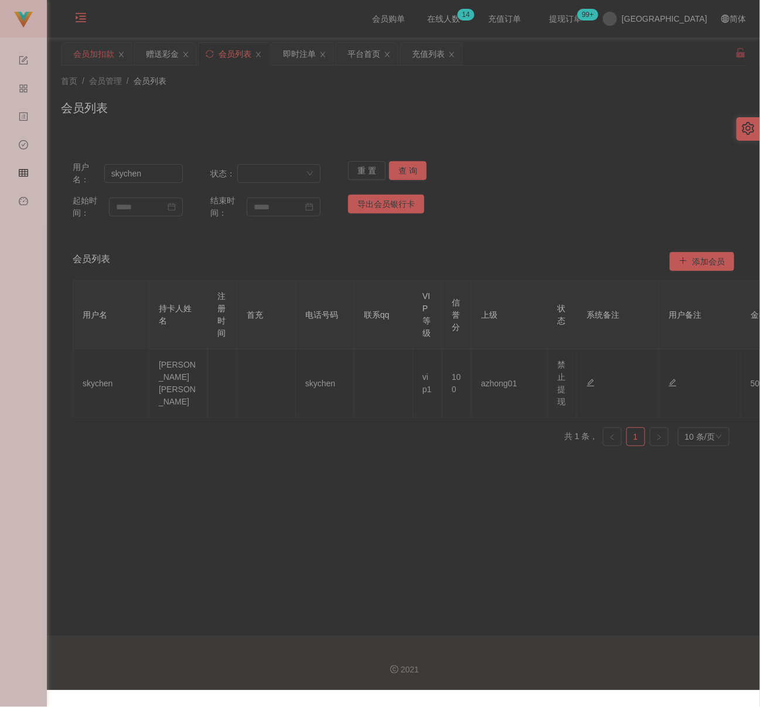
click at [97, 57] on div "会员加扣款" at bounding box center [93, 54] width 41 height 22
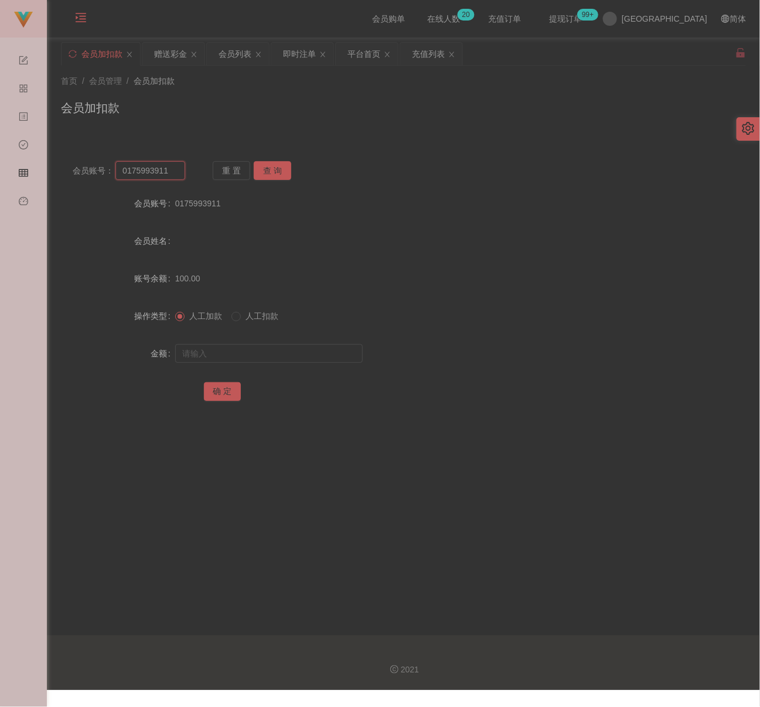
click at [165, 171] on input "0175993911" at bounding box center [149, 170] width 69 height 19
type input "BryanChong"
click at [266, 174] on button "查 询" at bounding box center [272, 170] width 37 height 19
click at [283, 345] on input "text" at bounding box center [268, 353] width 187 height 19
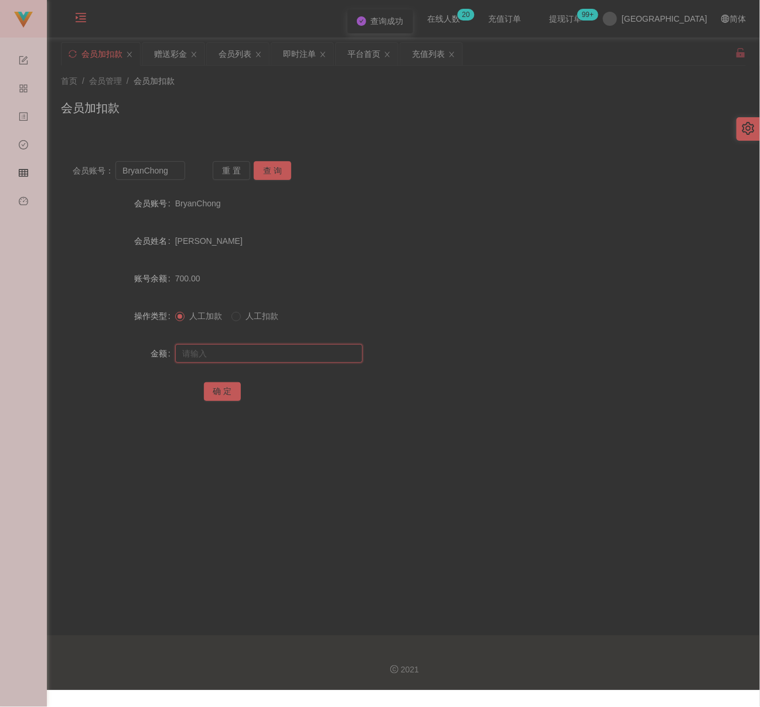
click at [257, 359] on input "text" at bounding box center [268, 353] width 187 height 19
type input "1000"
click at [230, 392] on button "确 定" at bounding box center [222, 391] width 37 height 19
click at [357, 112] on div "会员加扣款" at bounding box center [403, 112] width 685 height 27
click at [329, 116] on div "会员加扣款" at bounding box center [403, 112] width 685 height 27
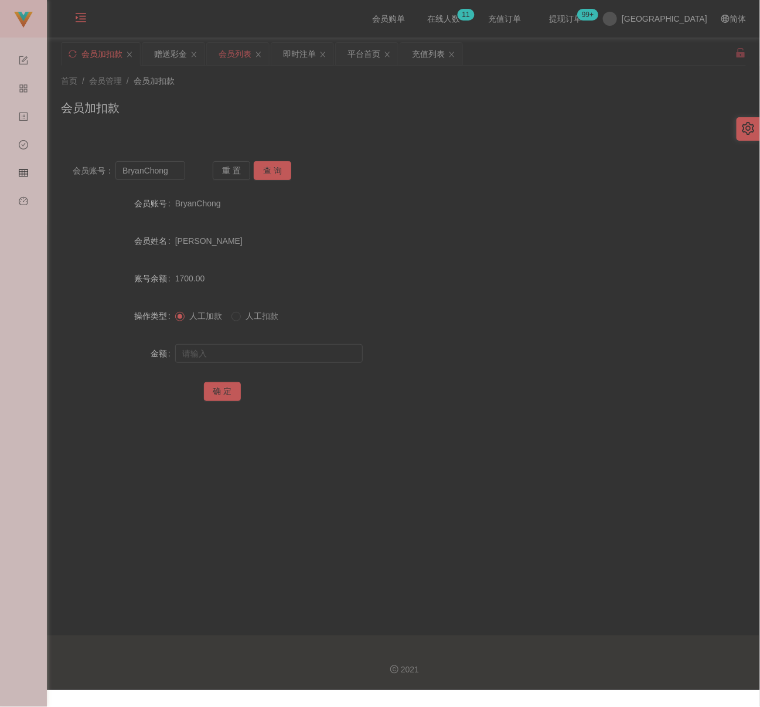
click at [236, 55] on div "会员列表" at bounding box center [235, 54] width 33 height 22
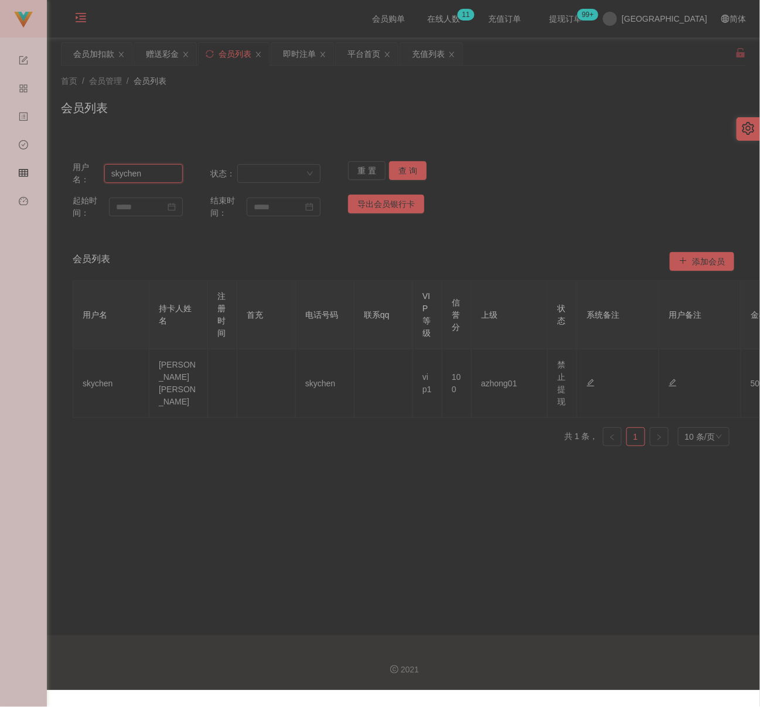
click at [141, 167] on input "skychen" at bounding box center [143, 173] width 79 height 19
type input "leefang0808"
click at [401, 165] on button "查 询" at bounding box center [407, 170] width 37 height 19
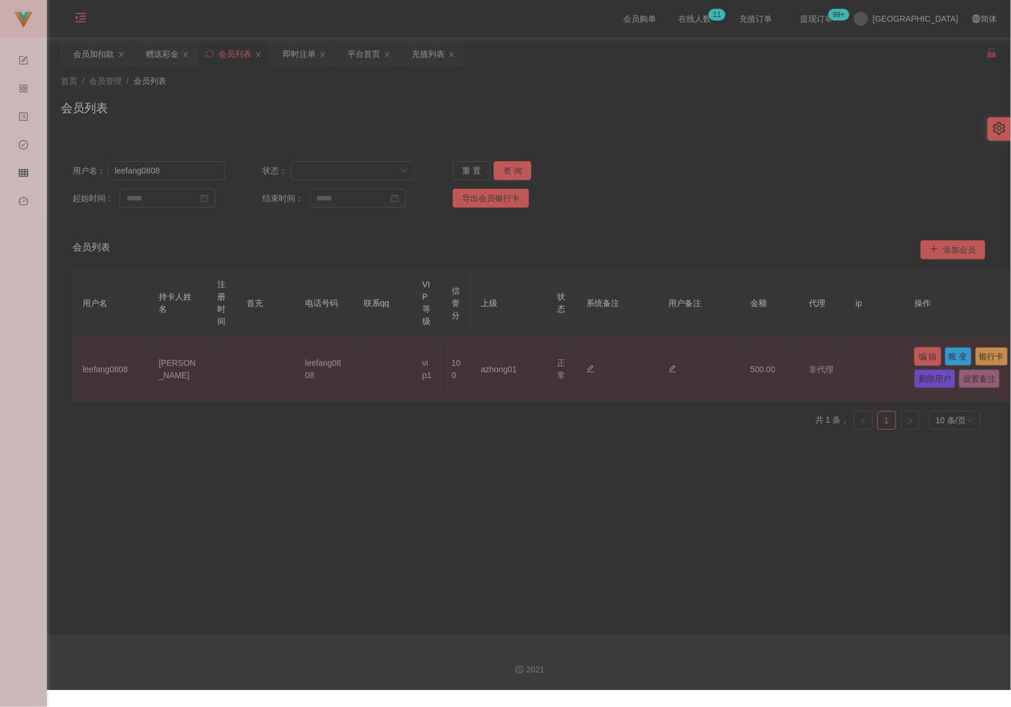
click at [763, 357] on button "编 辑" at bounding box center [928, 356] width 27 height 19
type input "leefang0808"
type input "[PERSON_NAME]"
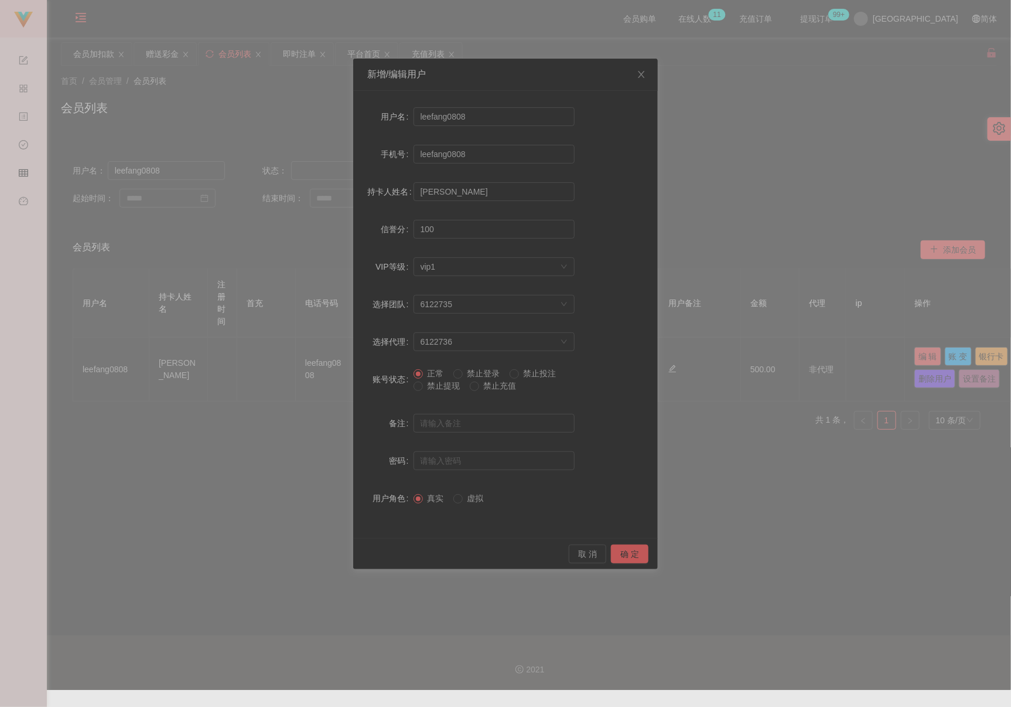
click at [436, 385] on span "禁止提现" at bounding box center [444, 385] width 42 height 9
click at [628, 554] on button "确 定" at bounding box center [629, 553] width 37 height 19
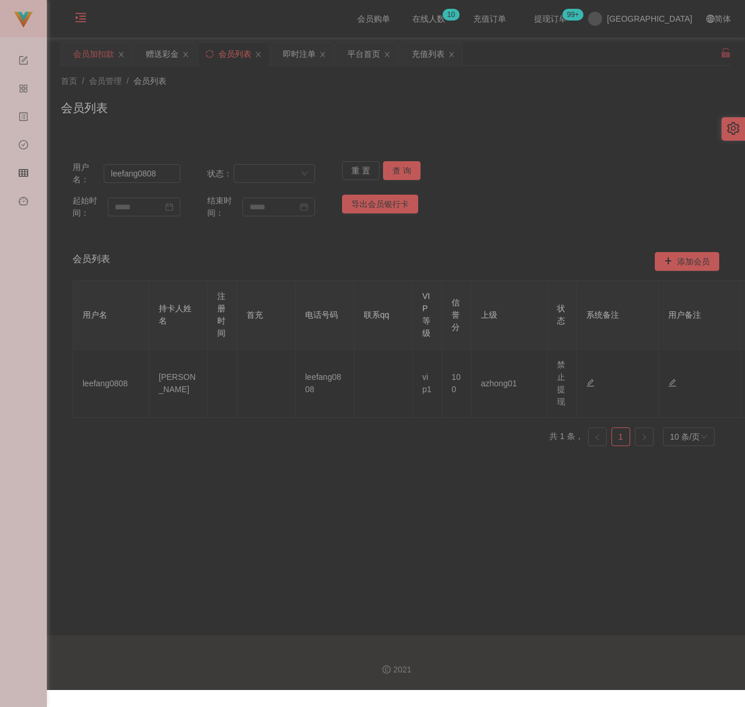
click at [96, 53] on div "会员加扣款" at bounding box center [93, 54] width 41 height 22
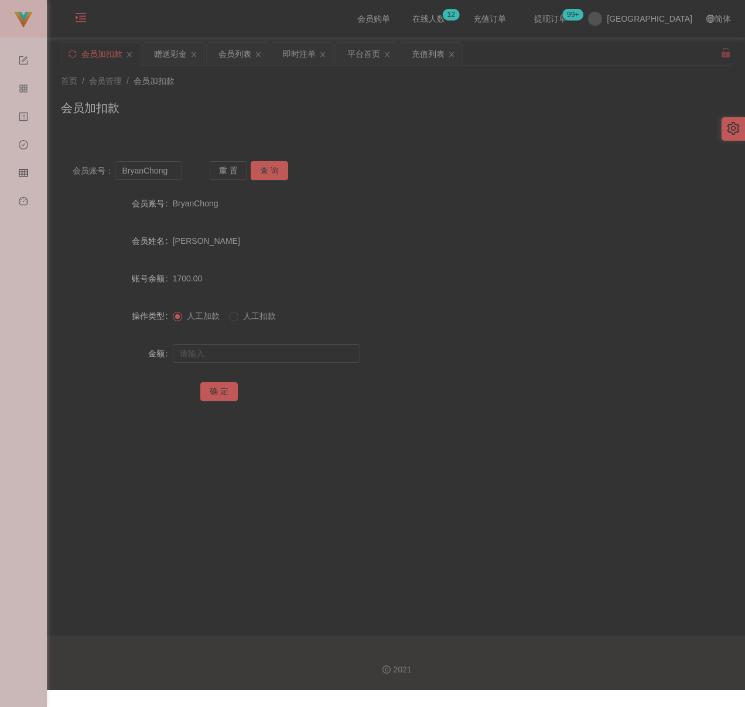
click at [517, 117] on div "会员加扣款" at bounding box center [396, 112] width 670 height 27
click at [176, 175] on input "BryanChong" at bounding box center [148, 170] width 67 height 19
type input "Aaa3478600"
click at [277, 171] on button "查 询" at bounding box center [269, 170] width 37 height 19
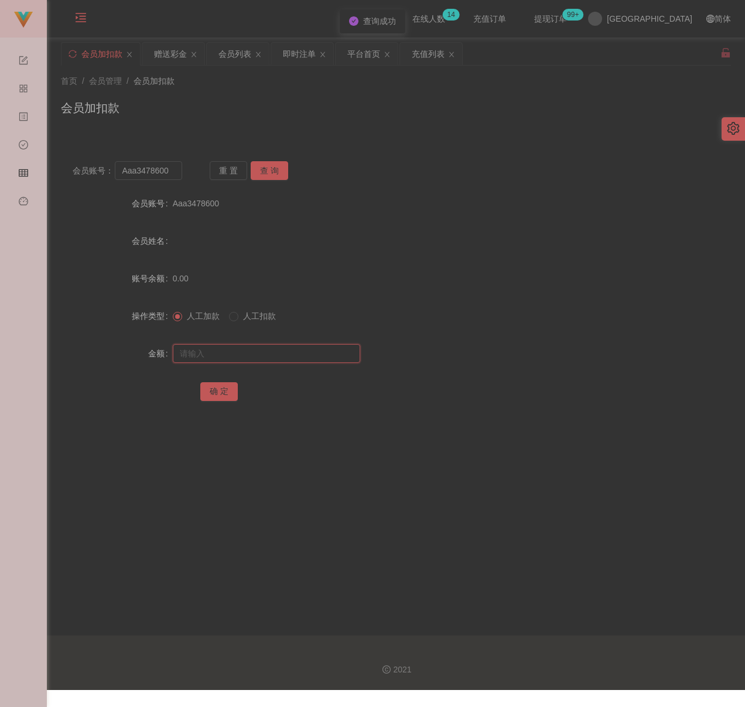
click at [253, 356] on input "text" at bounding box center [266, 353] width 187 height 19
click at [276, 353] on input "text" at bounding box center [266, 353] width 187 height 19
type input "100"
click at [215, 387] on button "确 定" at bounding box center [218, 391] width 37 height 19
click at [246, 55] on div "会员列表" at bounding box center [235, 54] width 33 height 22
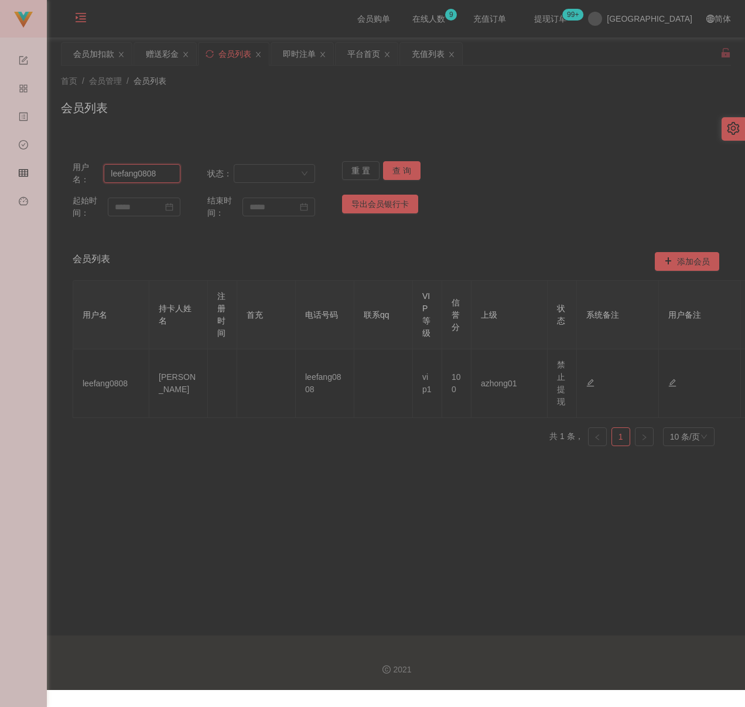
click at [159, 180] on input "leefang0808" at bounding box center [142, 173] width 77 height 19
type input "ys0319"
click at [404, 173] on button "查 询" at bounding box center [401, 170] width 37 height 19
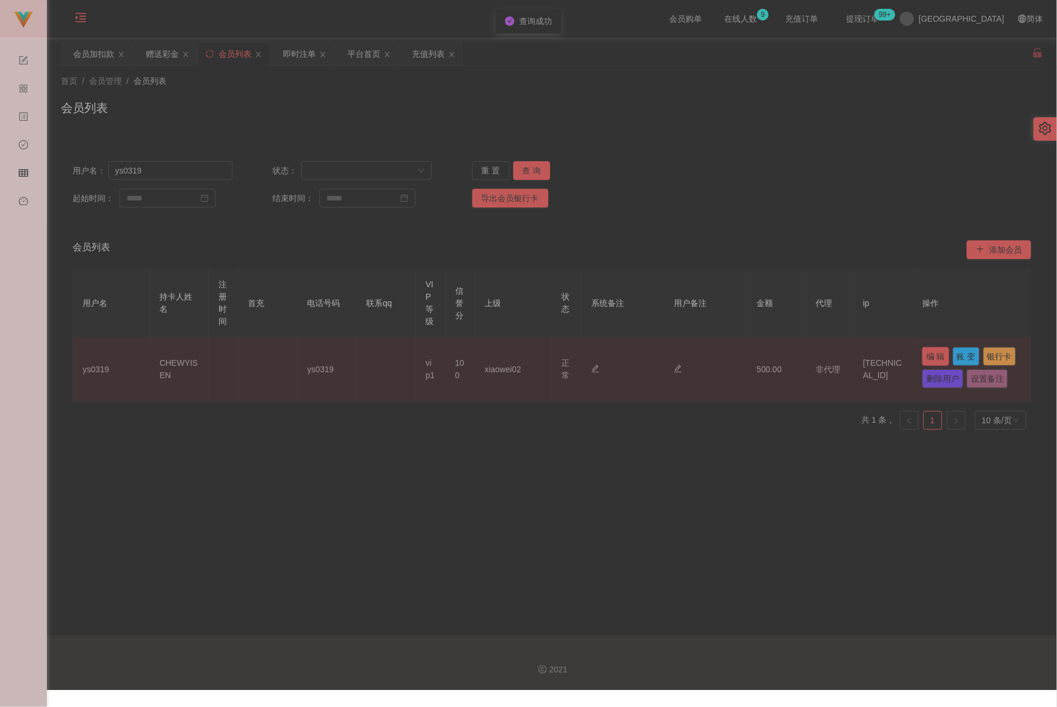
click at [763, 361] on button "编 辑" at bounding box center [935, 356] width 27 height 19
type input "ys0319"
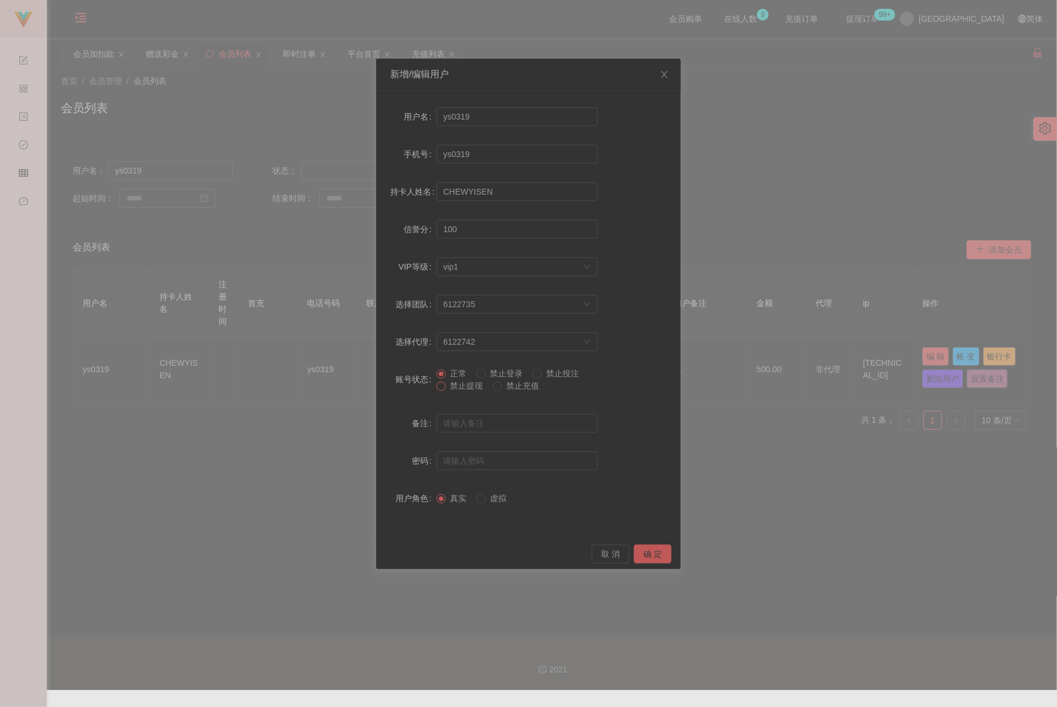
click at [440, 390] on span at bounding box center [441, 385] width 9 height 9
click at [645, 556] on button "确 定" at bounding box center [652, 553] width 37 height 19
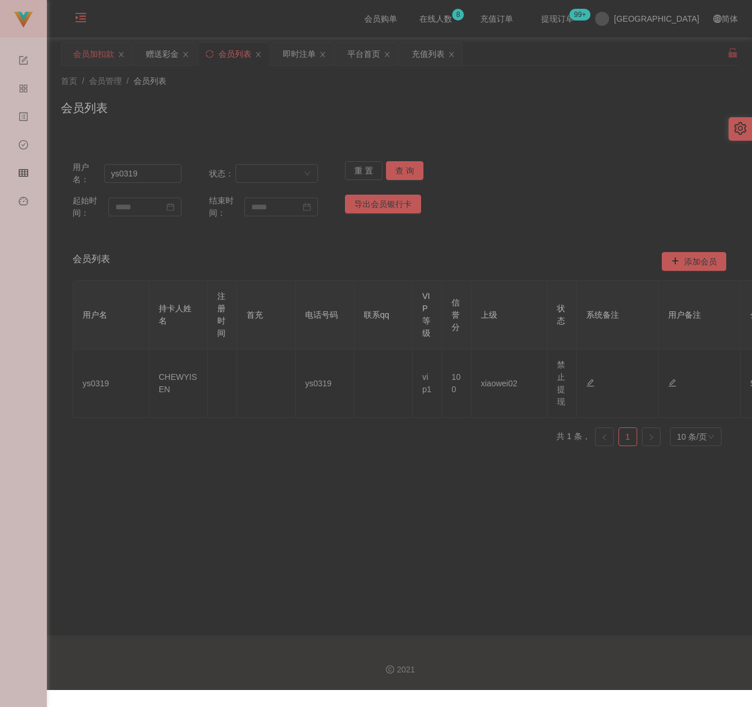
click at [103, 54] on div "会员加扣款" at bounding box center [93, 54] width 41 height 22
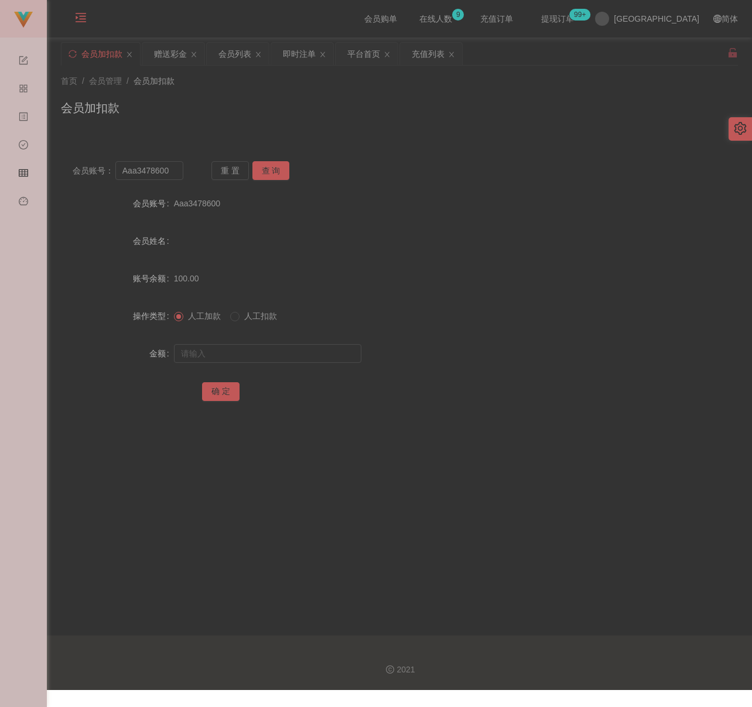
click at [404, 125] on div "会员加扣款" at bounding box center [399, 112] width 677 height 27
drag, startPoint x: 384, startPoint y: 122, endPoint x: 376, endPoint y: 124, distance: 7.8
click at [384, 122] on div "会员加扣款" at bounding box center [399, 112] width 677 height 27
click at [169, 172] on input "Aaa3478600" at bounding box center [149, 170] width 69 height 19
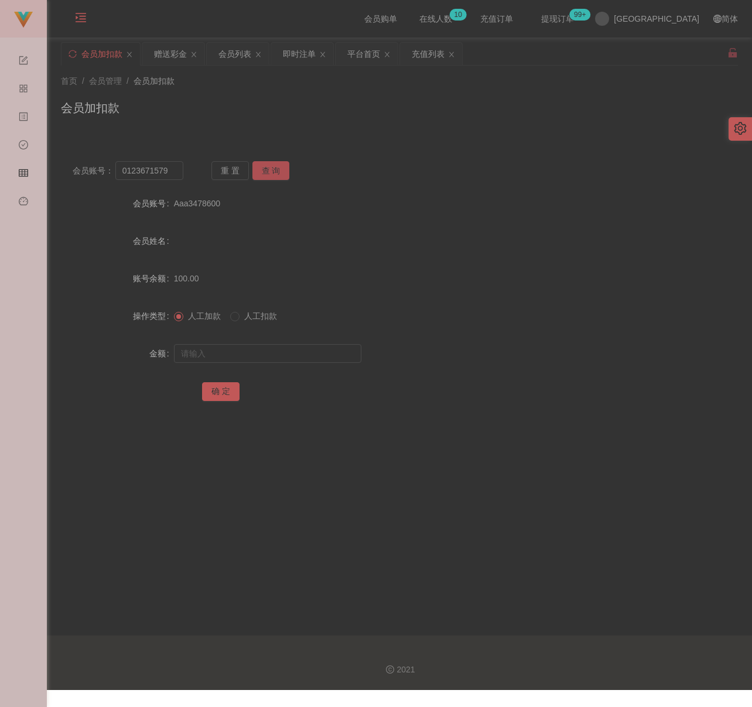
click at [271, 166] on button "查 询" at bounding box center [271, 170] width 37 height 19
click at [287, 348] on input "text" at bounding box center [267, 353] width 187 height 19
click at [227, 389] on button "确 定" at bounding box center [220, 391] width 37 height 19
click at [544, 100] on div "会员加扣款" at bounding box center [399, 112] width 677 height 27
click at [361, 118] on div "会员加扣款" at bounding box center [399, 112] width 677 height 27
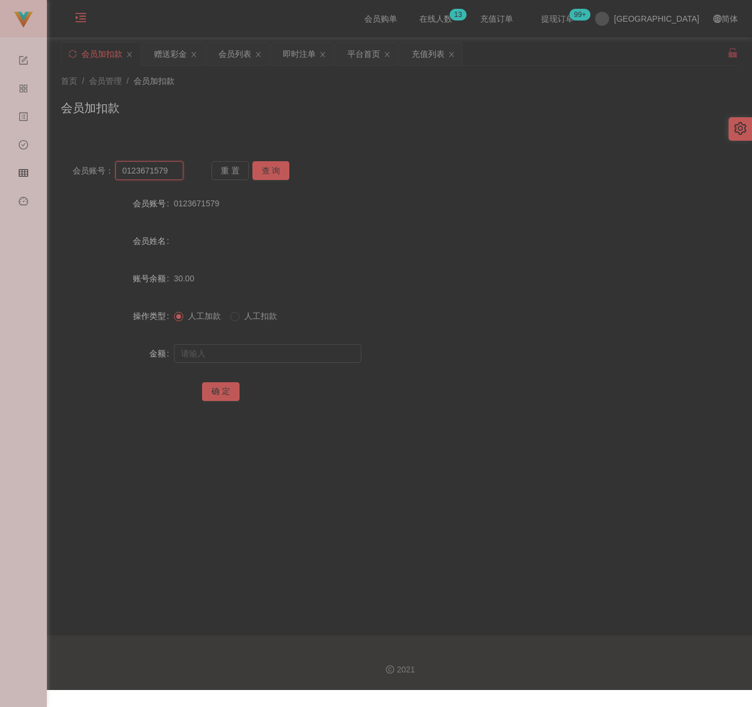
click at [168, 175] on input "0123671579" at bounding box center [149, 170] width 69 height 19
click at [259, 169] on button "查 询" at bounding box center [271, 170] width 37 height 19
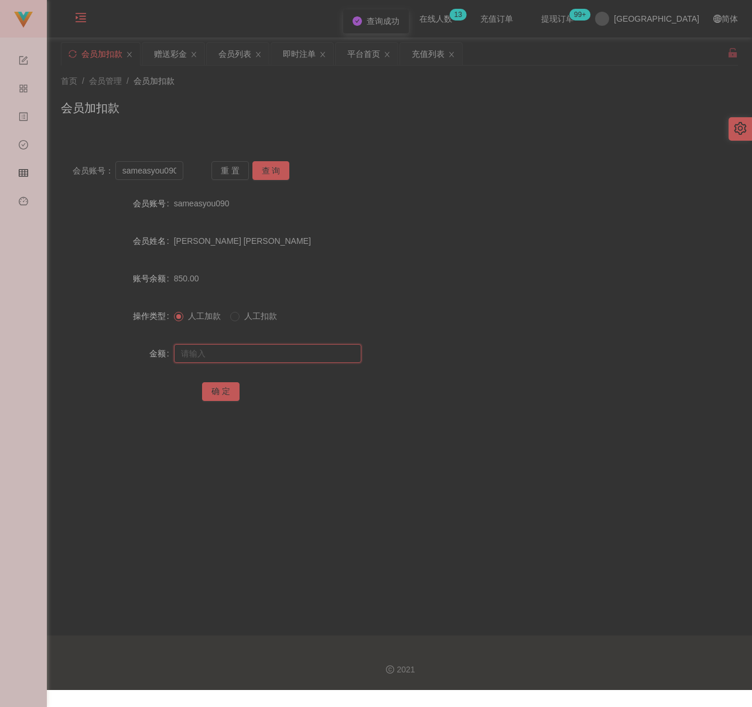
click at [252, 352] on input "text" at bounding box center [267, 353] width 187 height 19
click at [277, 352] on input "text" at bounding box center [267, 353] width 187 height 19
click at [223, 387] on button "确 定" at bounding box center [220, 391] width 37 height 19
click at [178, 173] on input "sameasyou090" at bounding box center [149, 170] width 69 height 19
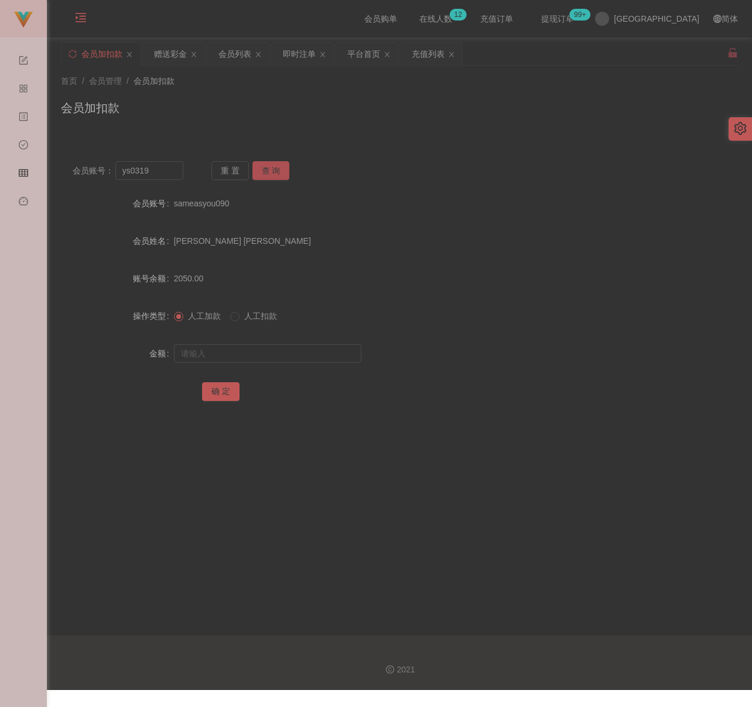
click at [277, 175] on button "查 询" at bounding box center [271, 170] width 37 height 19
click at [258, 348] on input "text" at bounding box center [267, 353] width 187 height 19
click at [308, 355] on input "text" at bounding box center [267, 353] width 187 height 19
click at [209, 394] on button "确 定" at bounding box center [220, 391] width 37 height 19
